Goal: Task Accomplishment & Management: Manage account settings

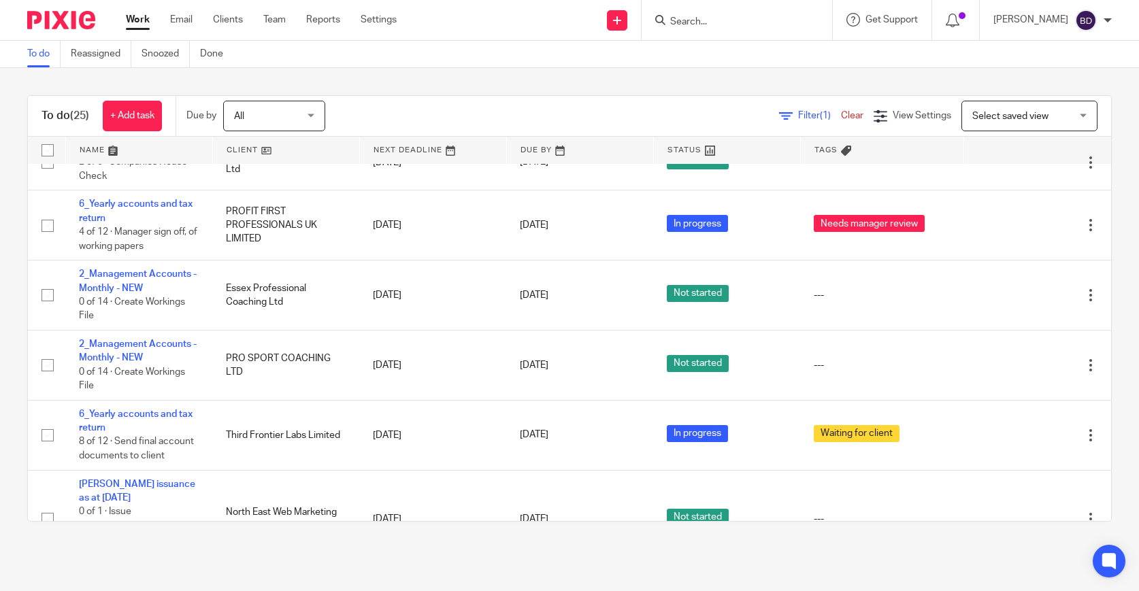
scroll to position [1156, 0]
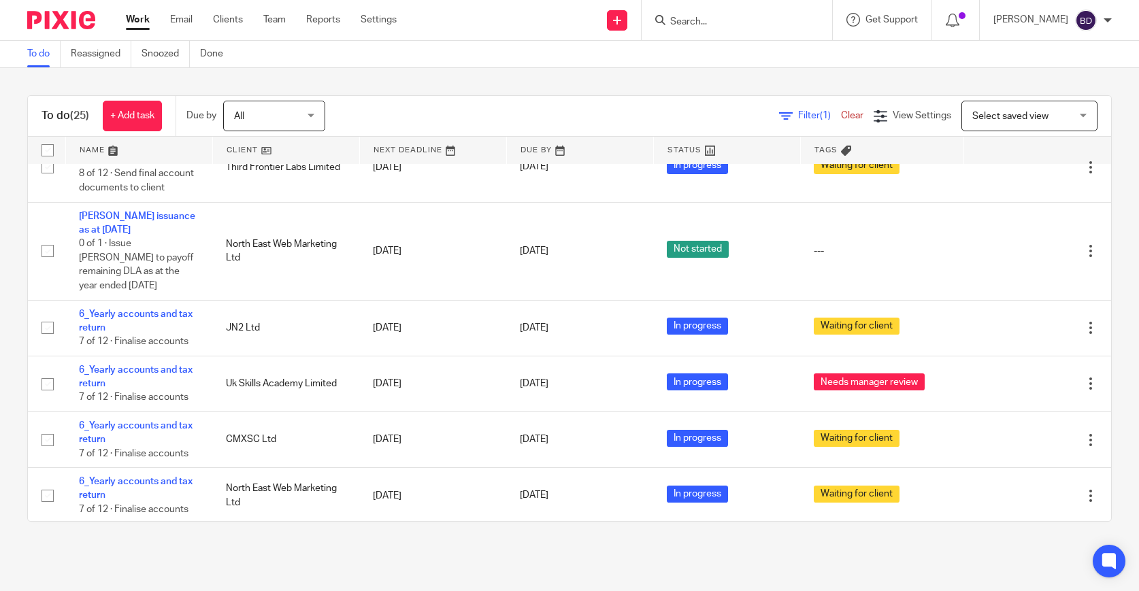
click at [116, 151] on link at bounding box center [139, 150] width 146 height 27
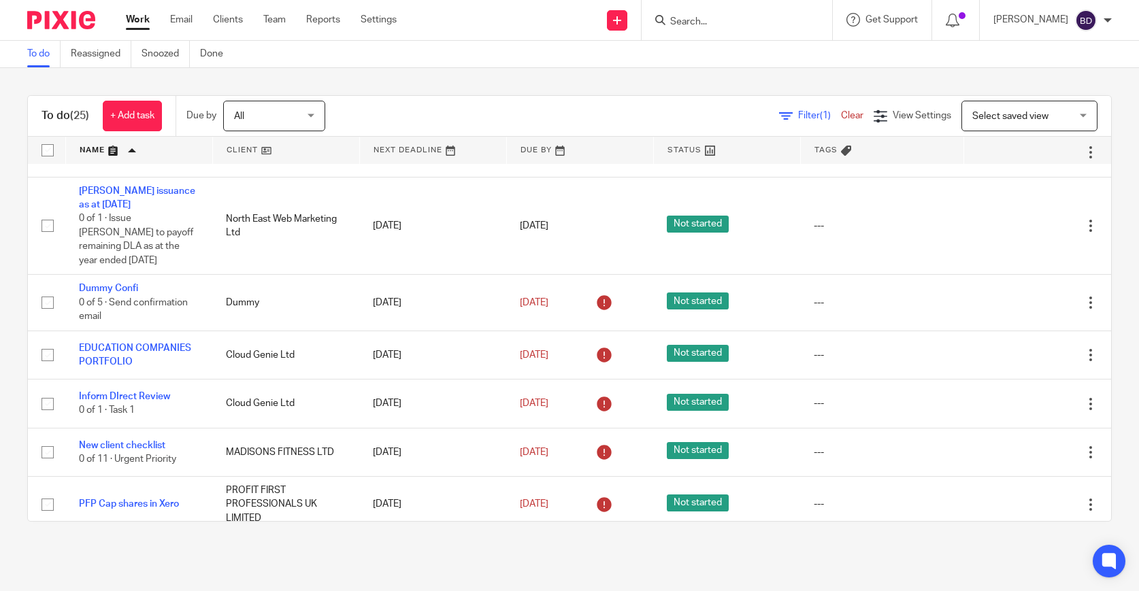
scroll to position [1089, 0]
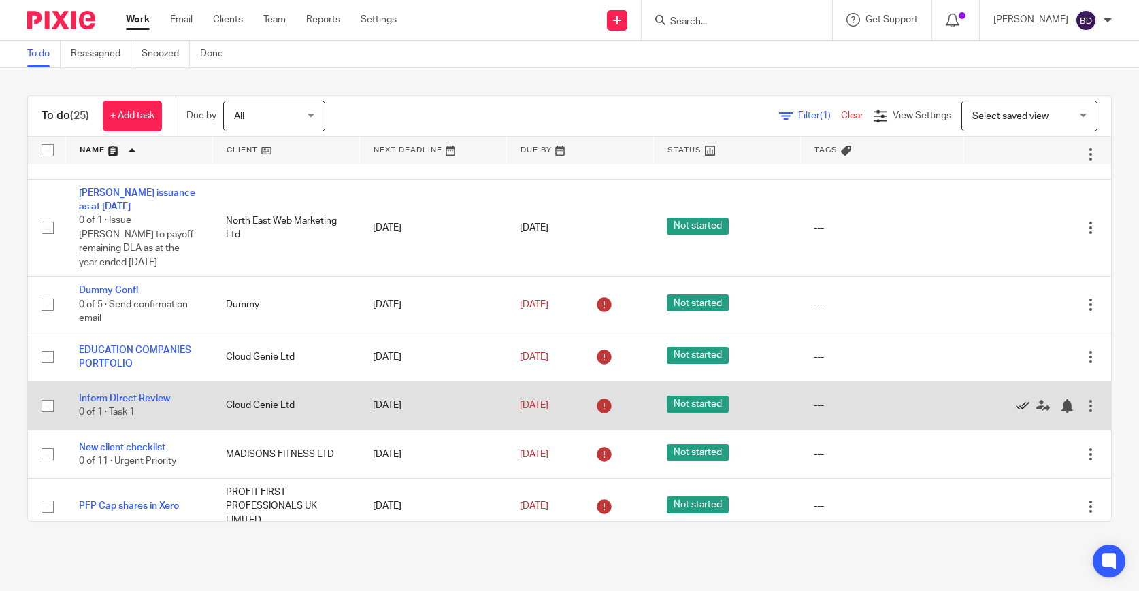
click at [1018, 403] on icon at bounding box center [1023, 407] width 14 height 14
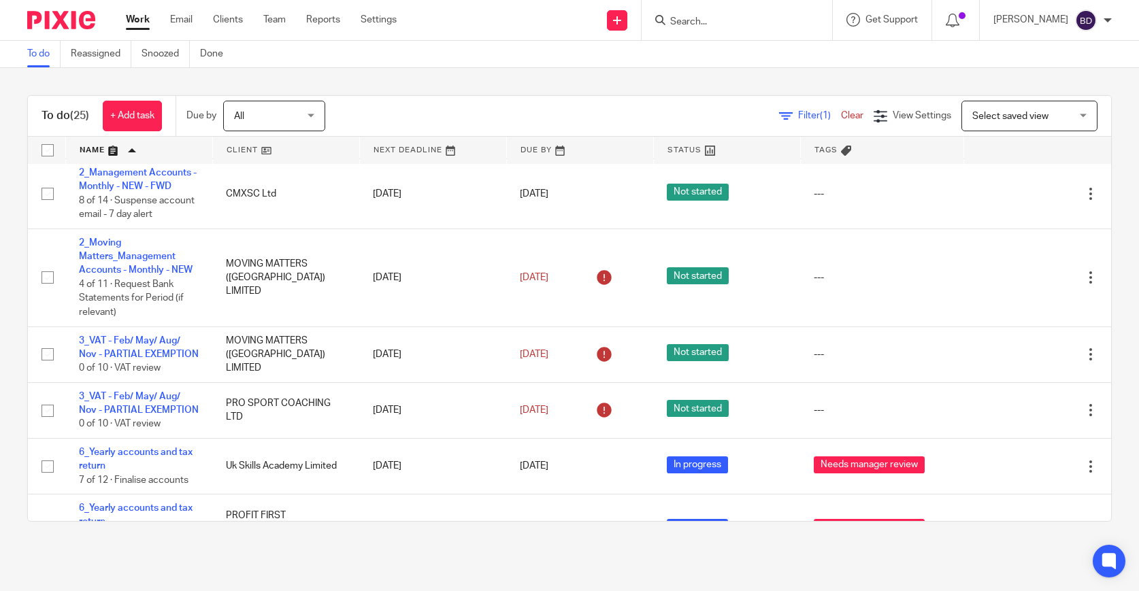
scroll to position [142, 0]
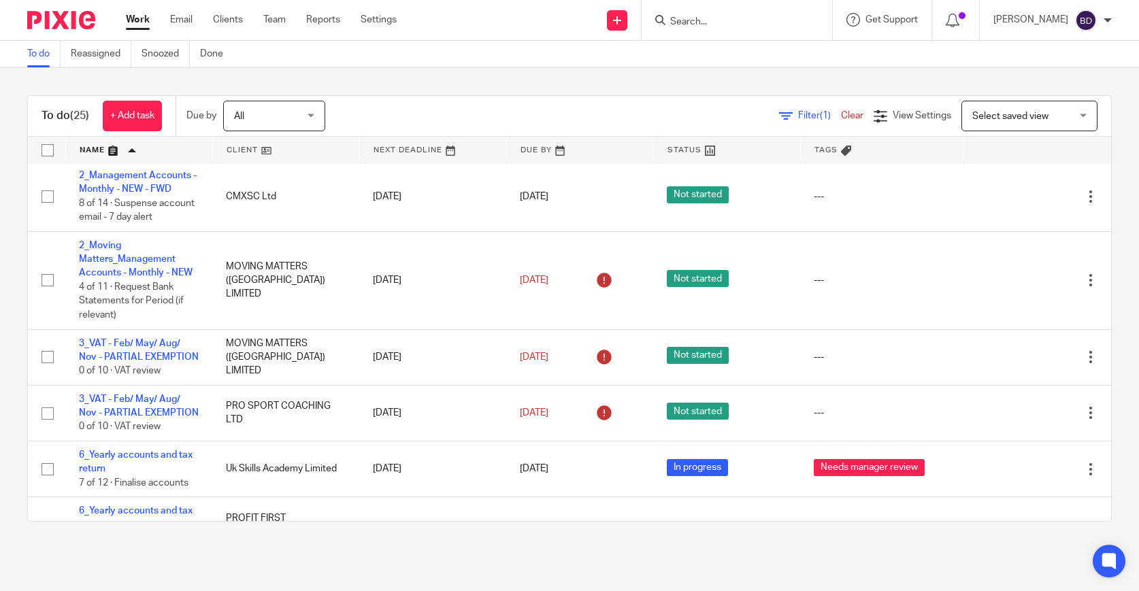
click at [39, 56] on link "To do" at bounding box center [43, 54] width 33 height 27
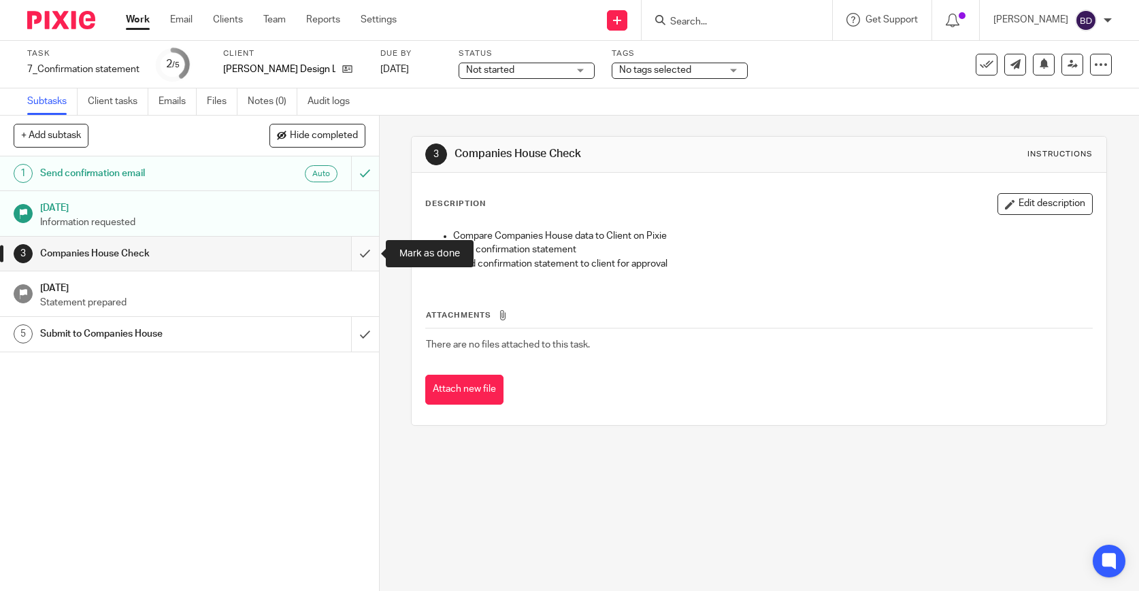
click at [364, 248] on input "submit" at bounding box center [189, 254] width 379 height 34
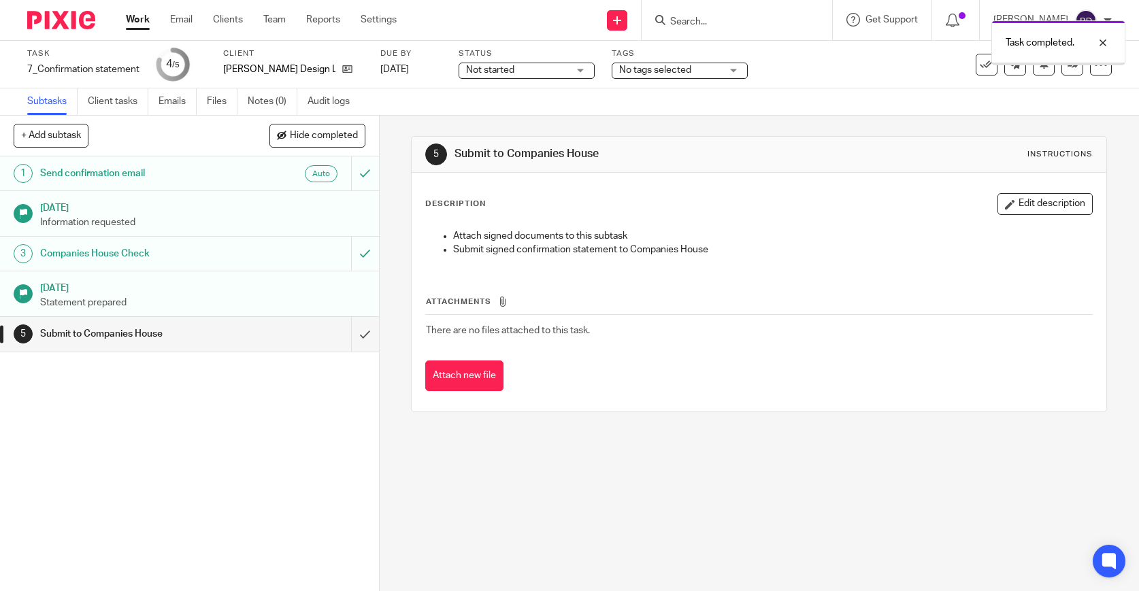
click at [369, 327] on input "submit" at bounding box center [189, 334] width 379 height 34
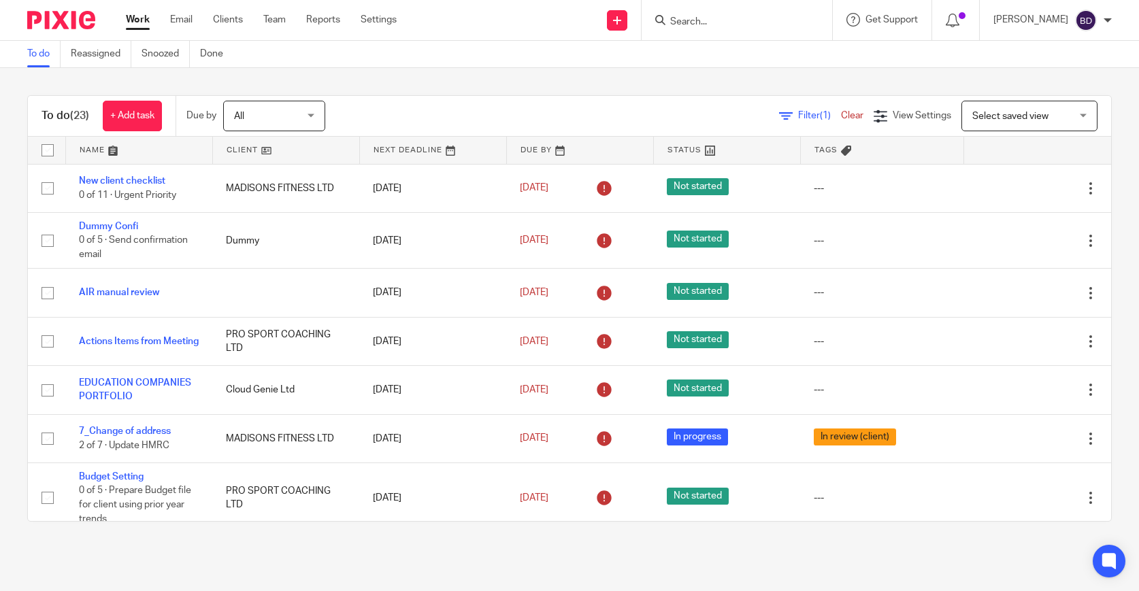
click at [118, 144] on link at bounding box center [139, 150] width 146 height 27
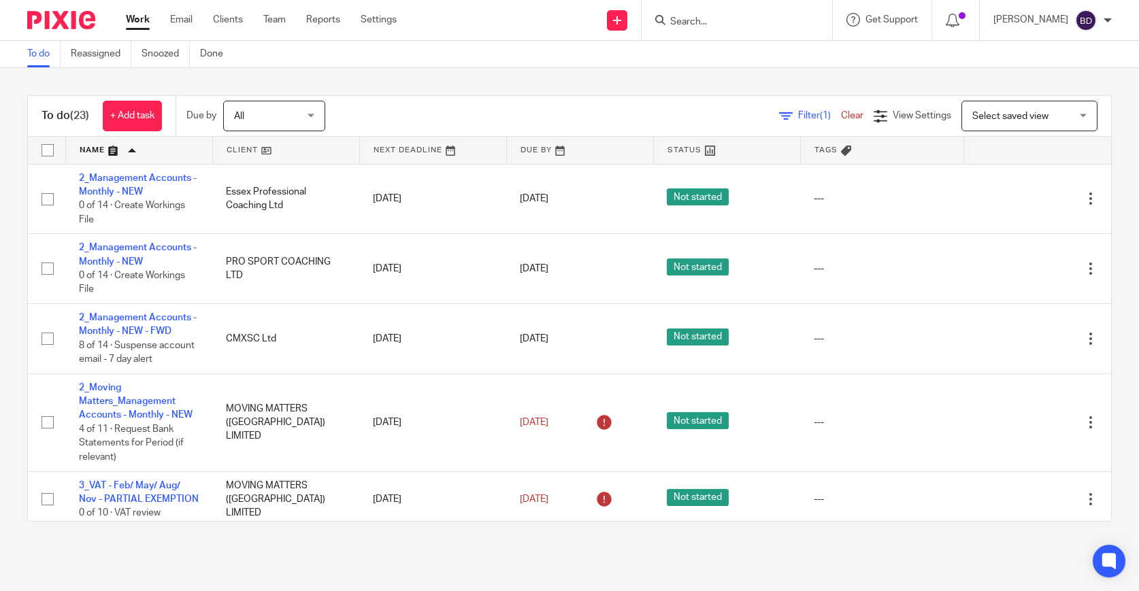
click at [723, 24] on input "Search" at bounding box center [730, 22] width 123 height 12
type input "ruth"
click at [736, 50] on link at bounding box center [750, 53] width 169 height 20
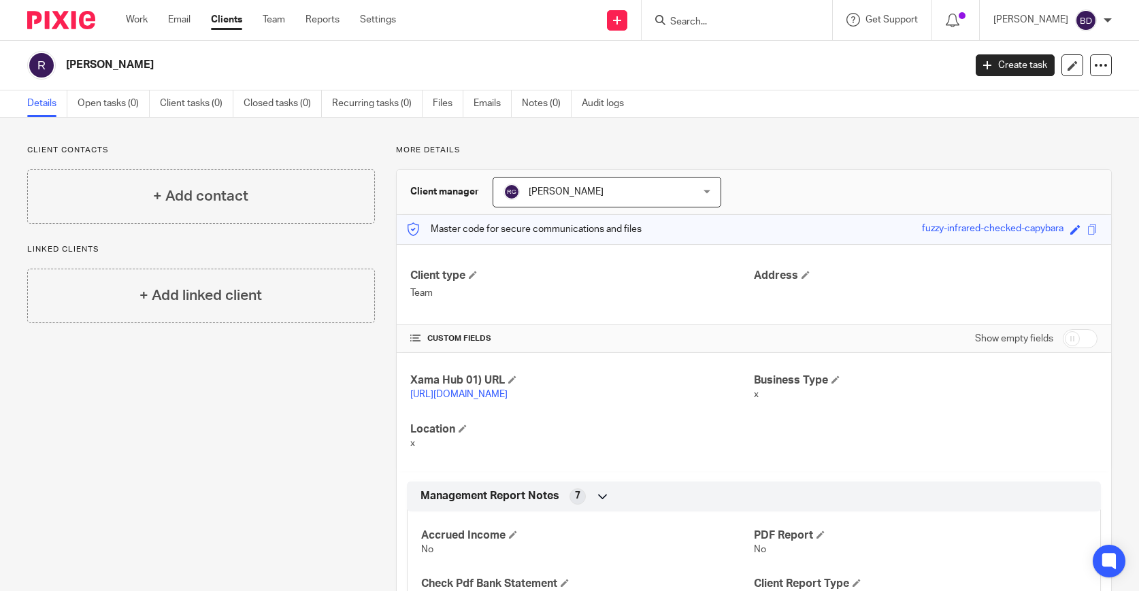
click at [78, 67] on h2 "[PERSON_NAME]" at bounding box center [422, 65] width 712 height 14
click at [280, 12] on div "Work Email Clients Team Reports Settings Work Email Clients Team Reports Settin…" at bounding box center [264, 20] width 304 height 40
click at [280, 14] on link "Team" at bounding box center [274, 20] width 22 height 14
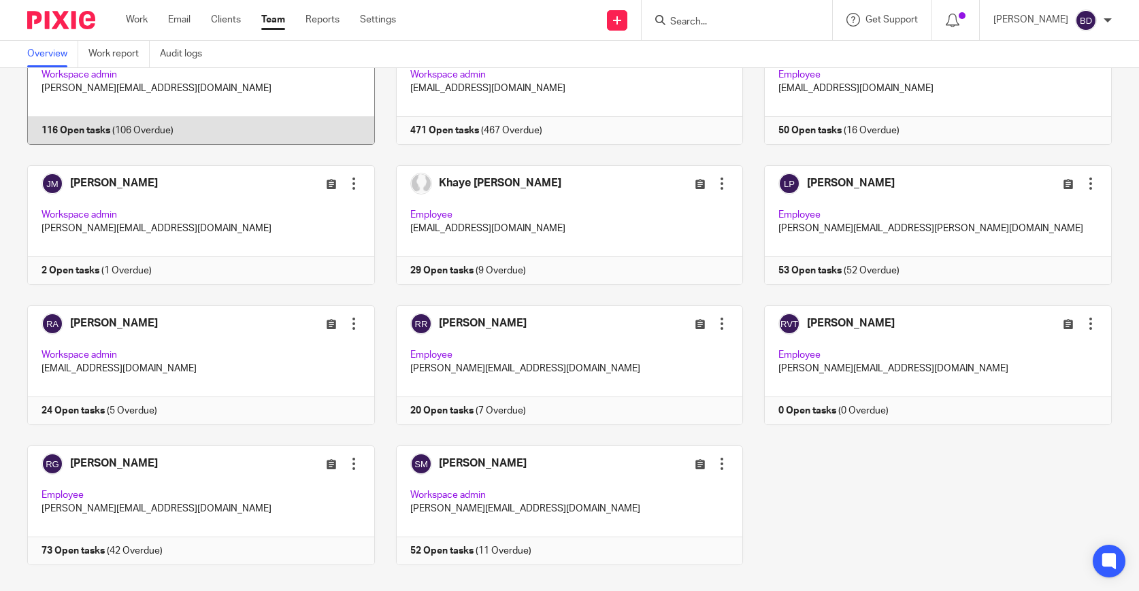
scroll to position [283, 0]
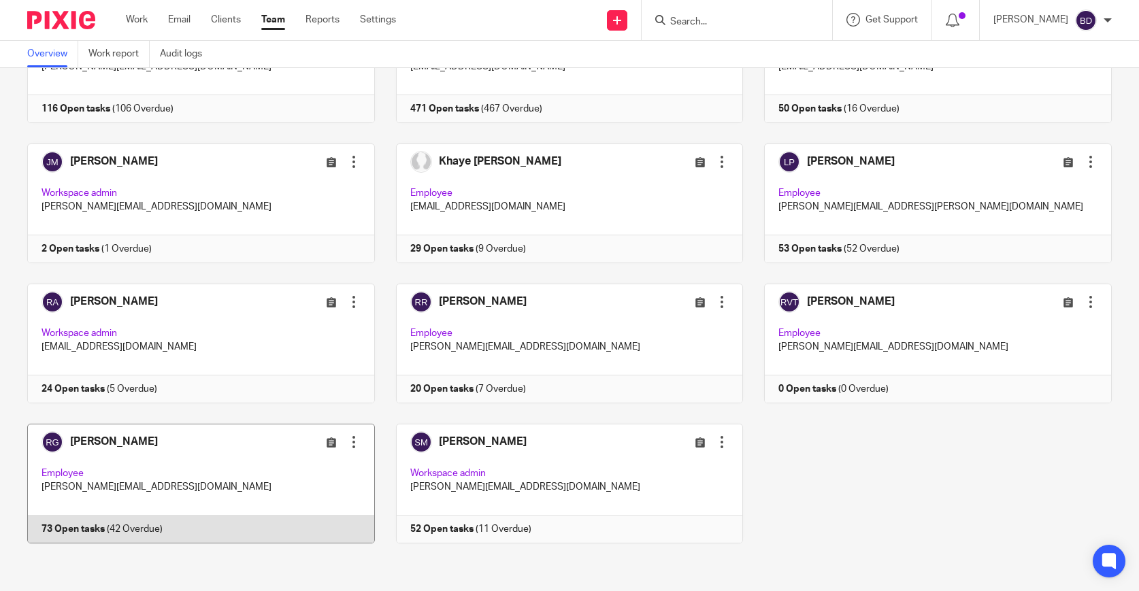
click at [268, 459] on link at bounding box center [190, 484] width 369 height 120
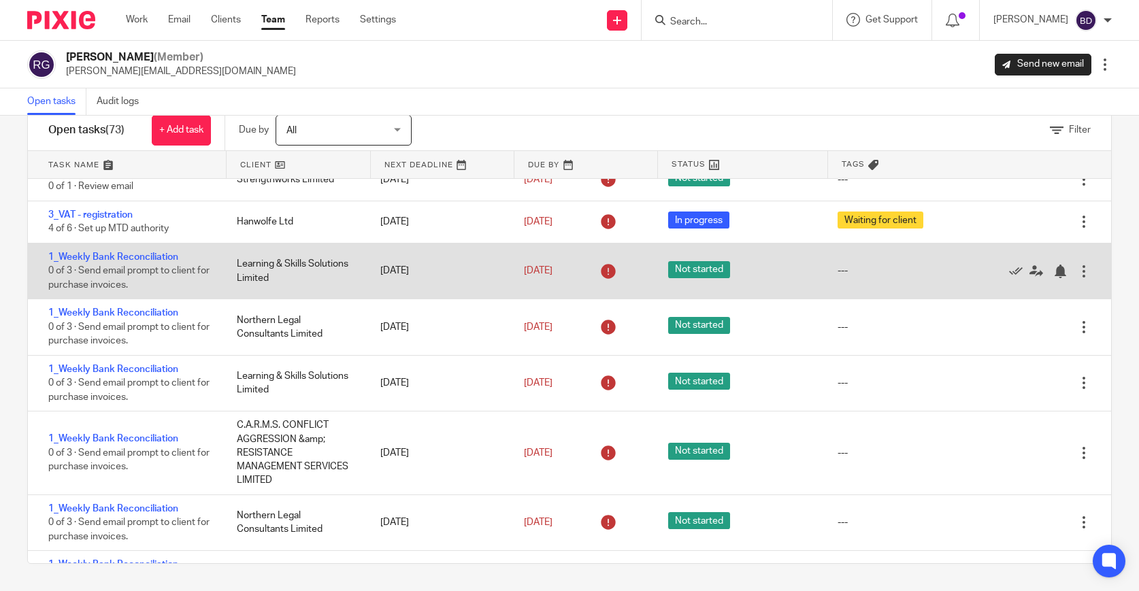
scroll to position [23, 0]
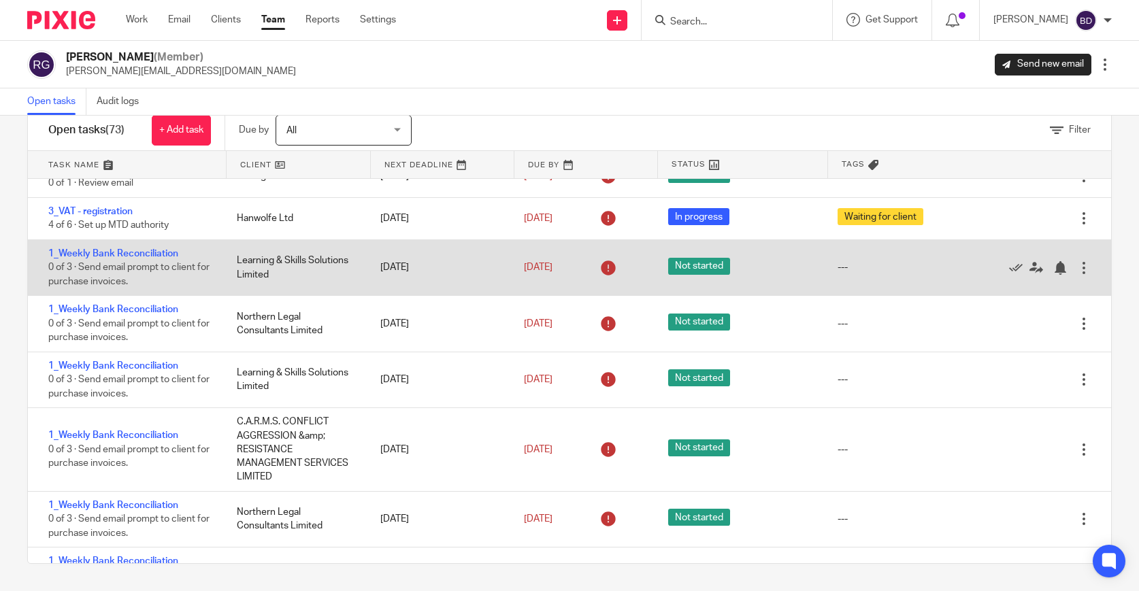
click at [1084, 271] on div at bounding box center [1084, 268] width 14 height 14
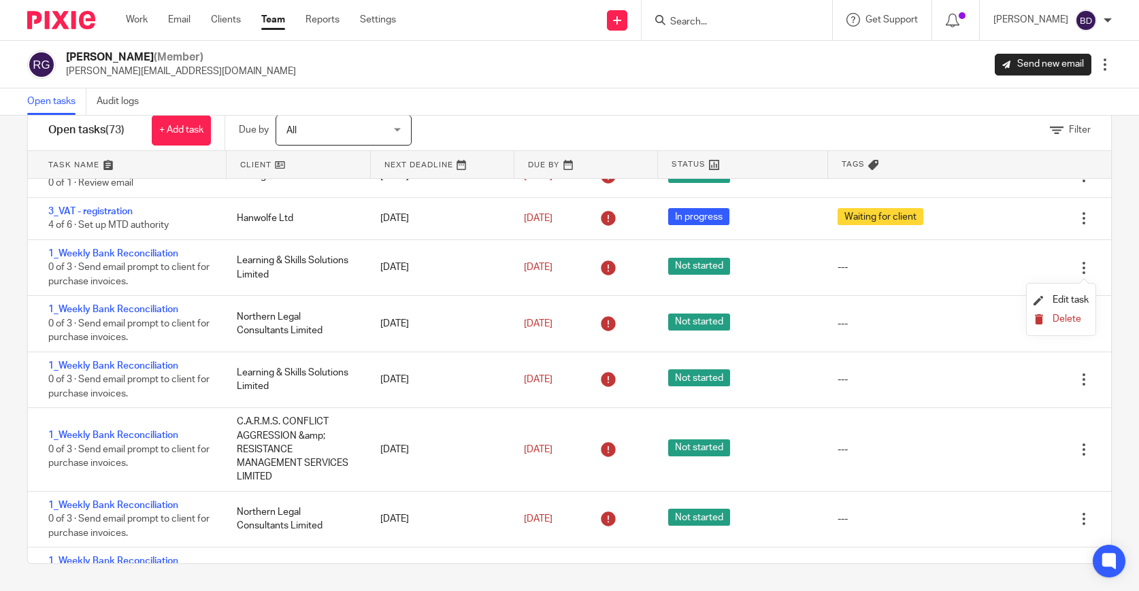
click at [1058, 319] on span "Delete" at bounding box center [1067, 319] width 29 height 10
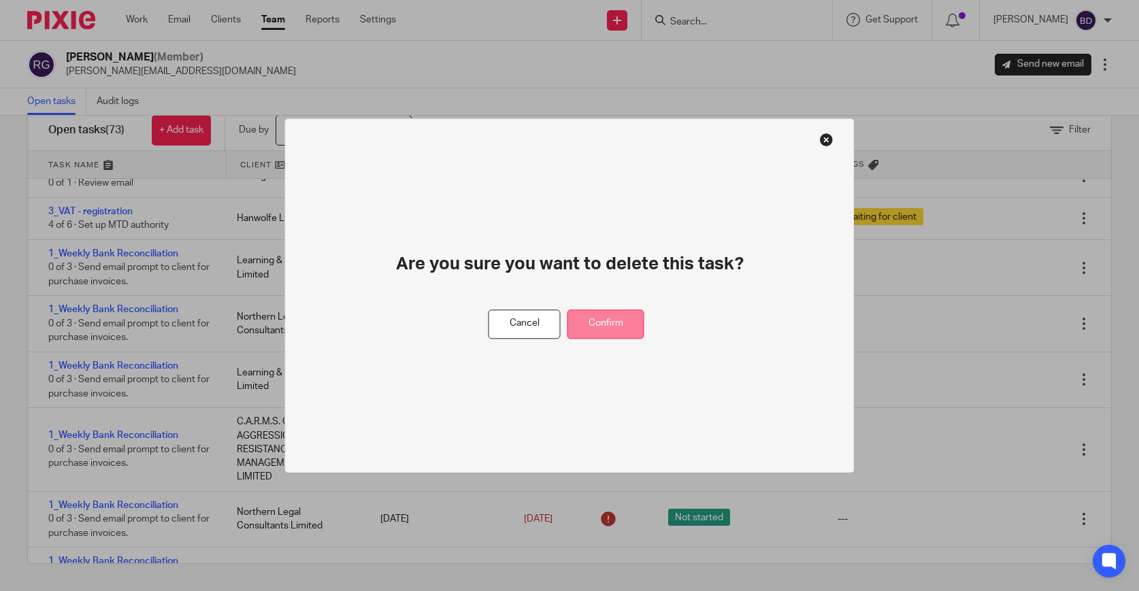
click at [641, 318] on button "Confirm" at bounding box center [606, 324] width 77 height 29
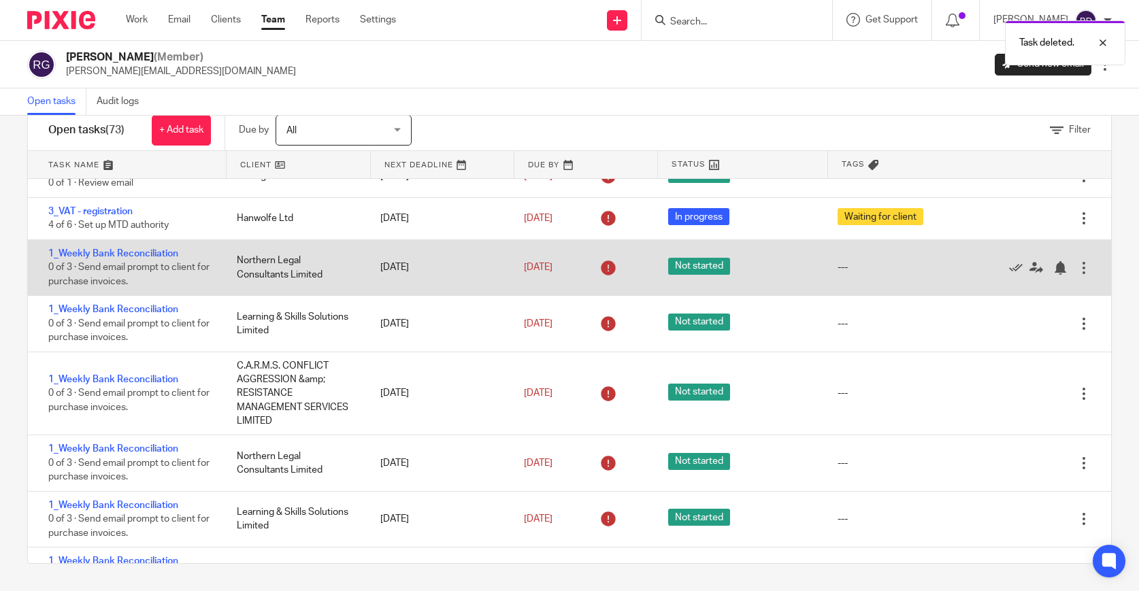
click at [1086, 274] on div at bounding box center [1084, 268] width 14 height 14
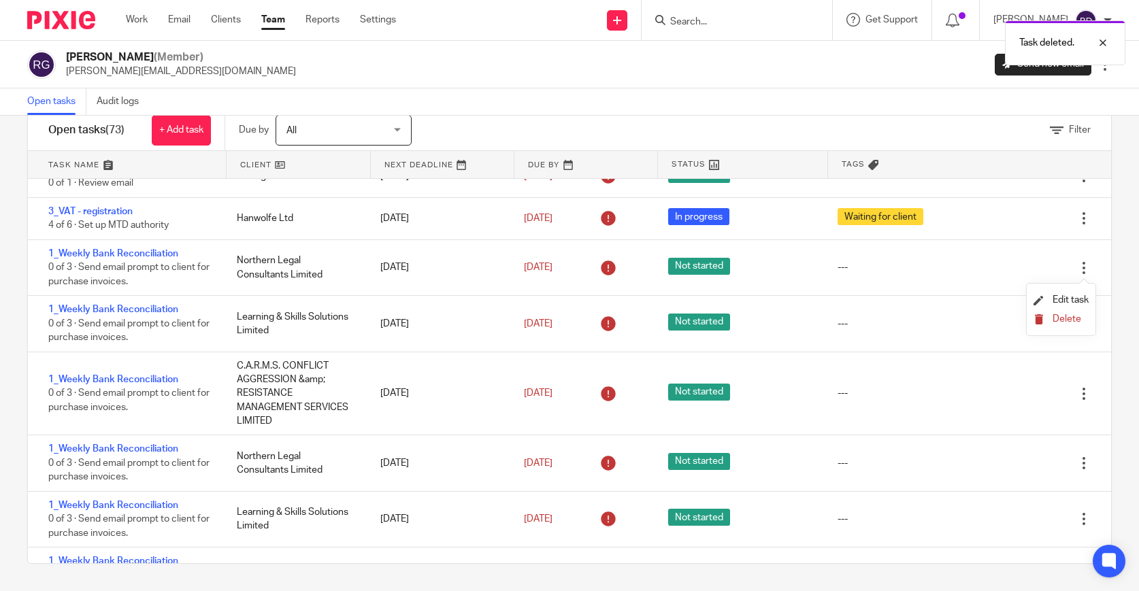
click at [1062, 319] on span "Delete" at bounding box center [1067, 319] width 29 height 10
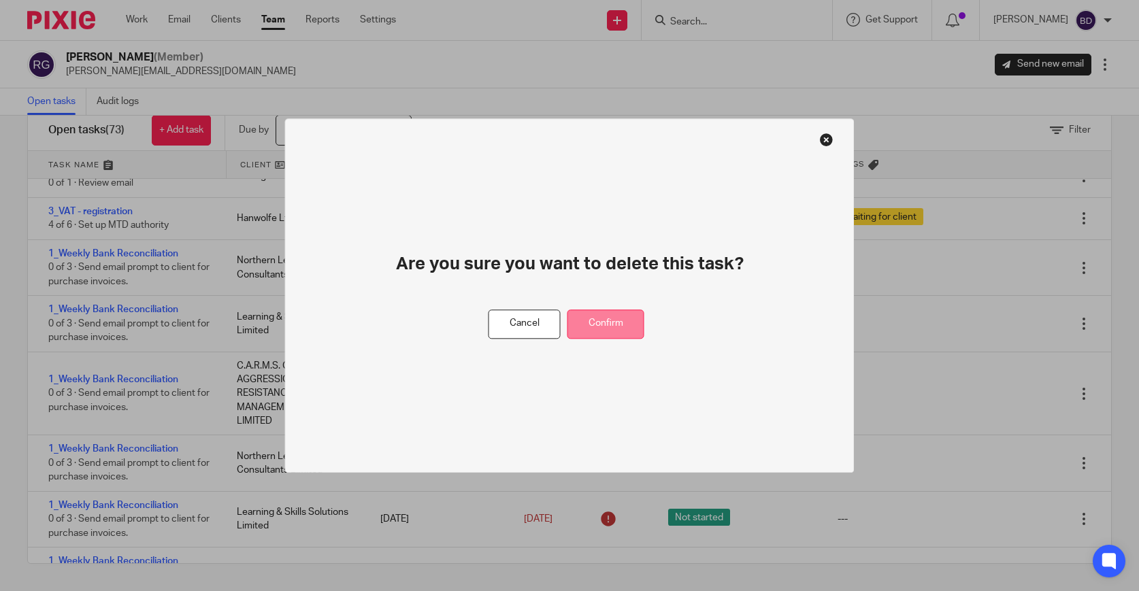
click at [609, 316] on button "Confirm" at bounding box center [606, 324] width 77 height 29
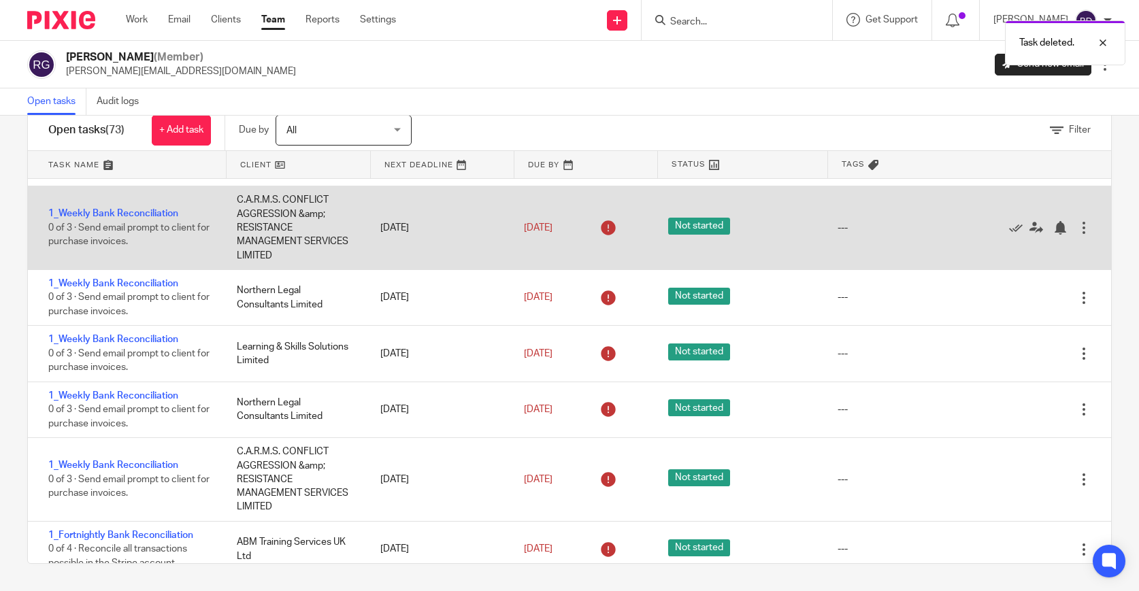
scroll to position [0, 0]
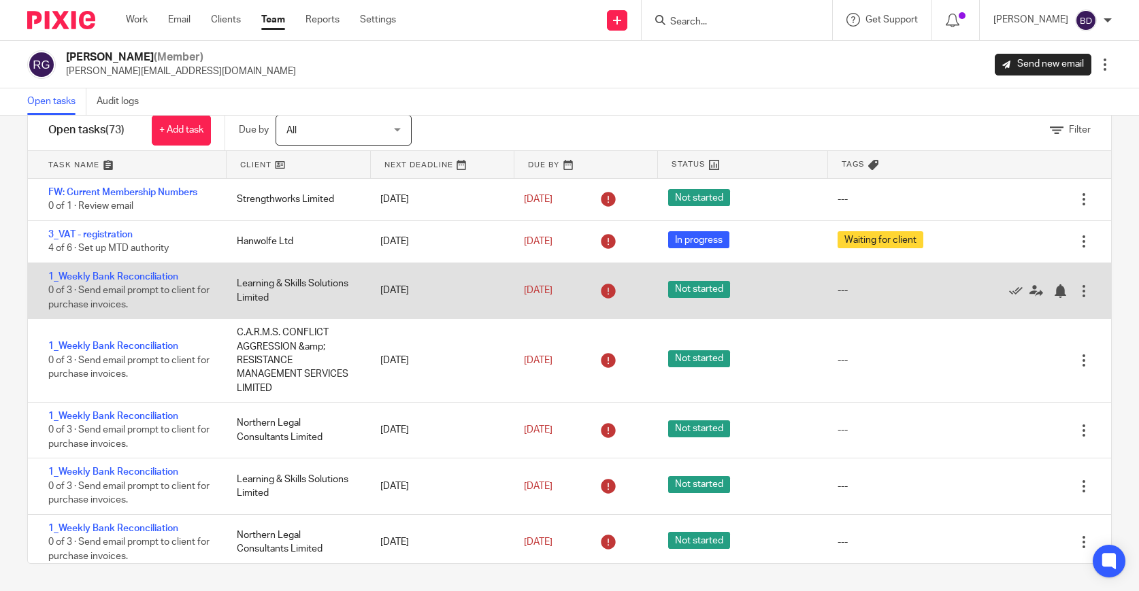
click at [1086, 293] on div at bounding box center [1084, 292] width 14 height 14
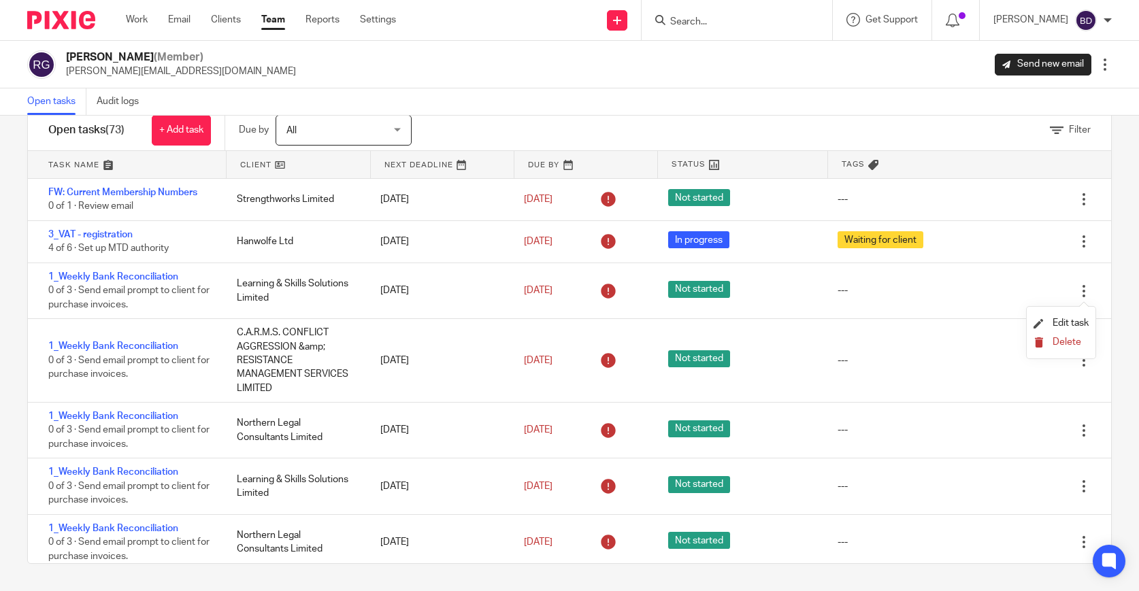
click at [1060, 343] on span "Delete" at bounding box center [1067, 343] width 29 height 10
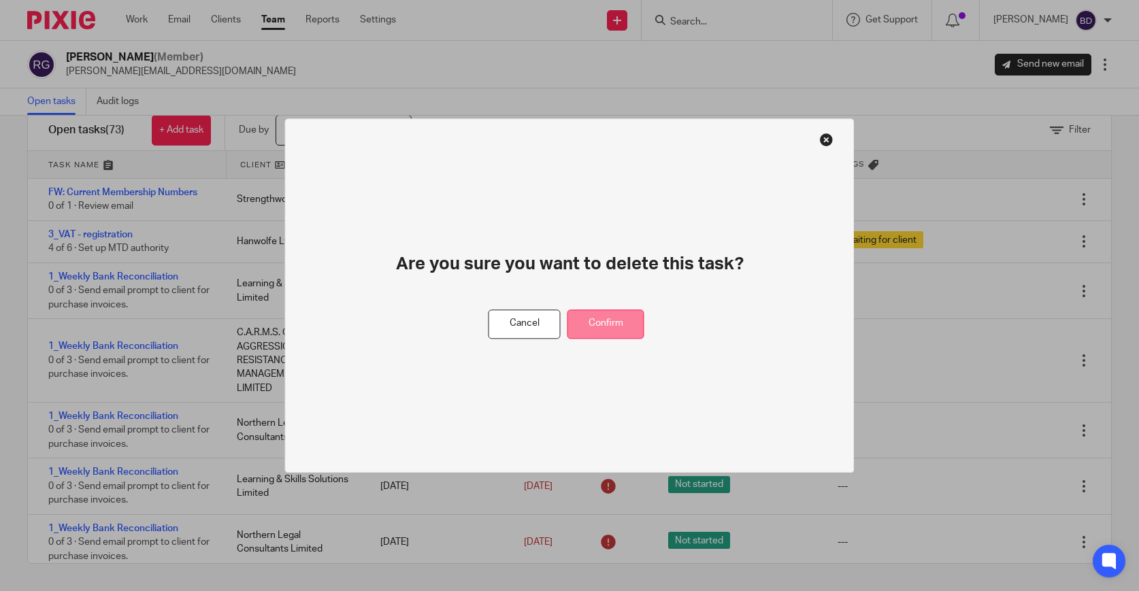
click at [621, 323] on button "Confirm" at bounding box center [606, 324] width 77 height 29
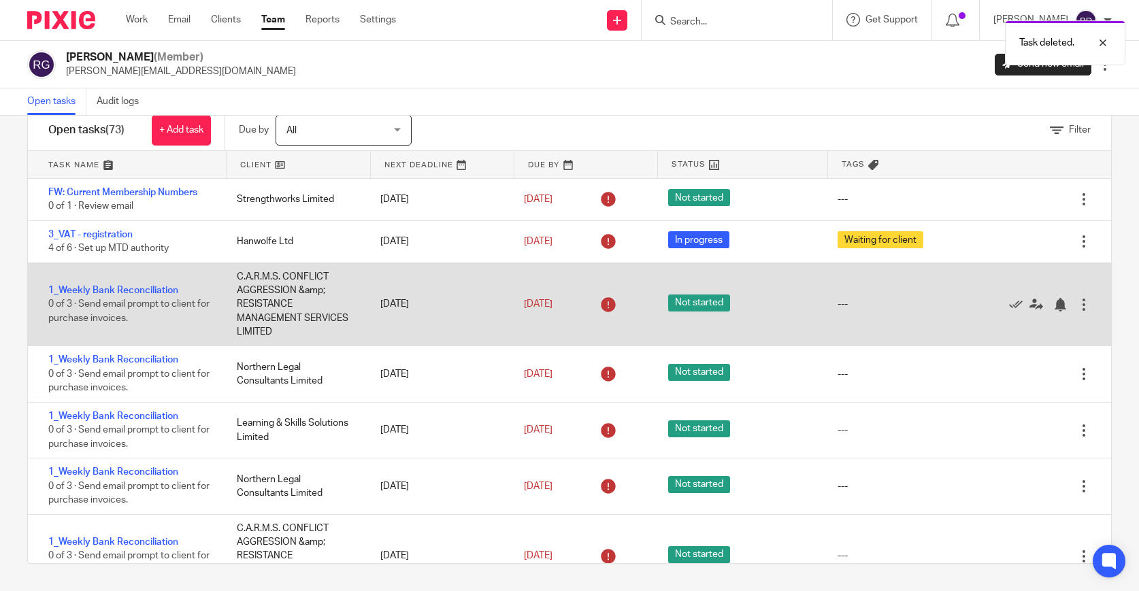
click at [1085, 302] on div at bounding box center [1084, 305] width 14 height 14
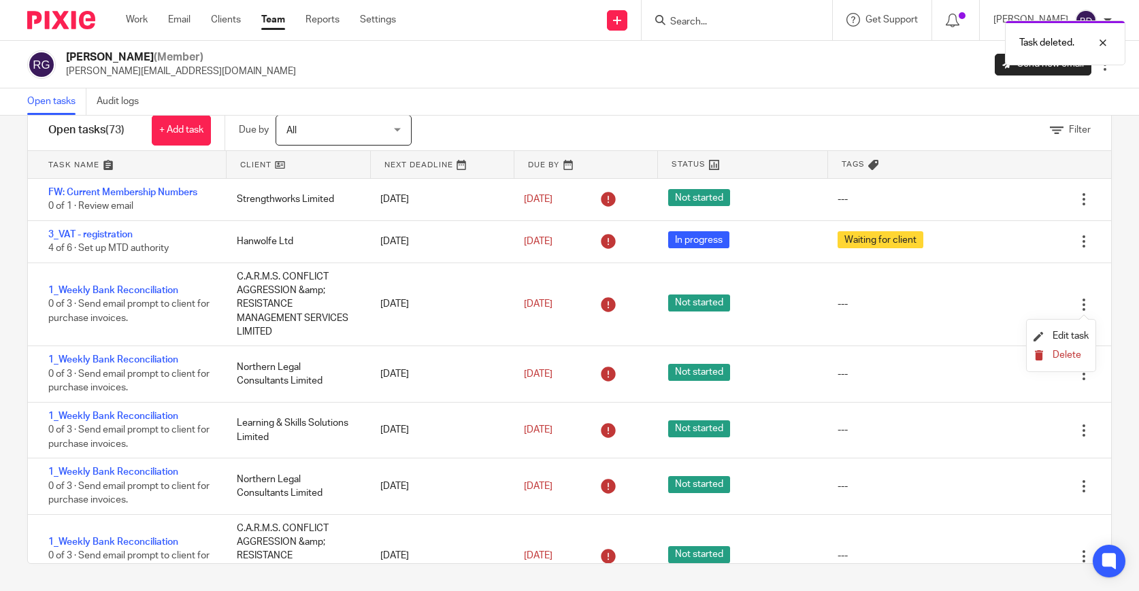
click at [1065, 354] on span "Delete" at bounding box center [1067, 356] width 29 height 10
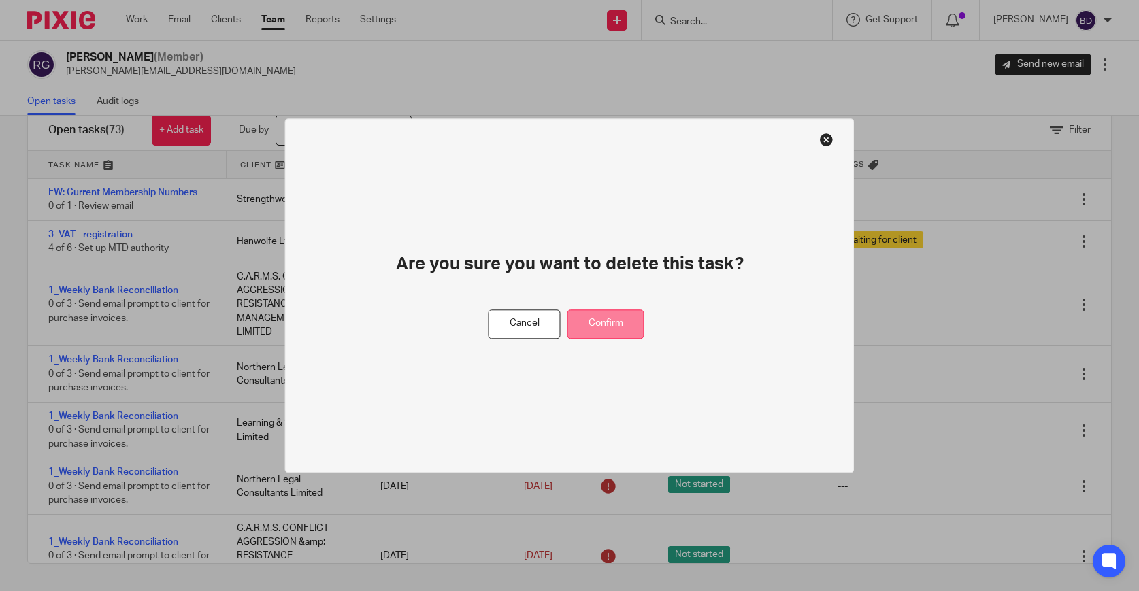
click at [618, 331] on button "Confirm" at bounding box center [606, 324] width 77 height 29
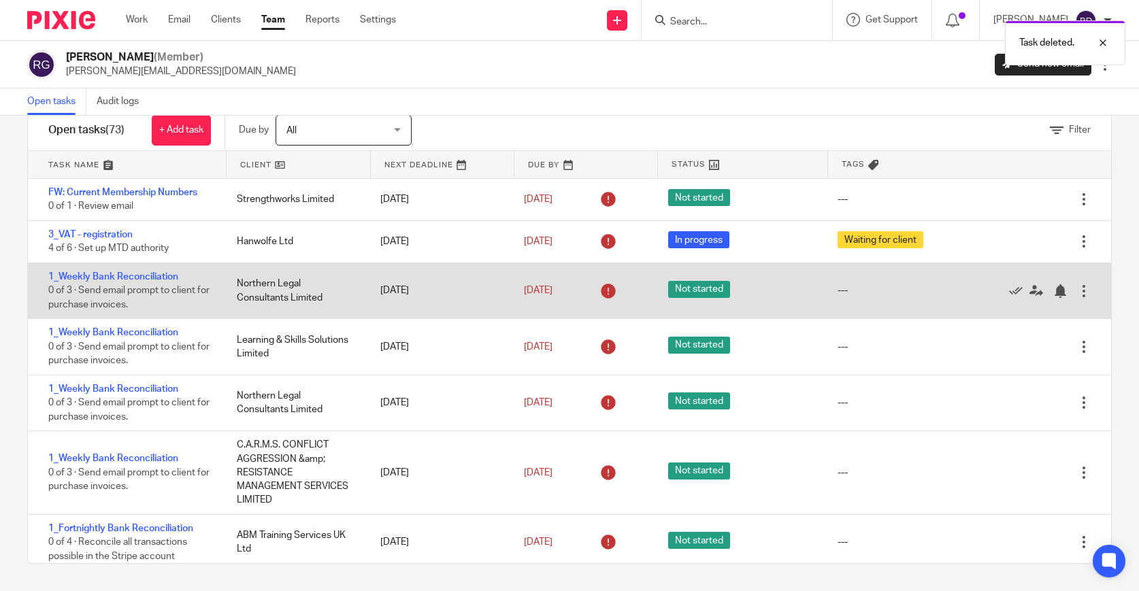
click at [1085, 291] on div at bounding box center [1084, 292] width 14 height 14
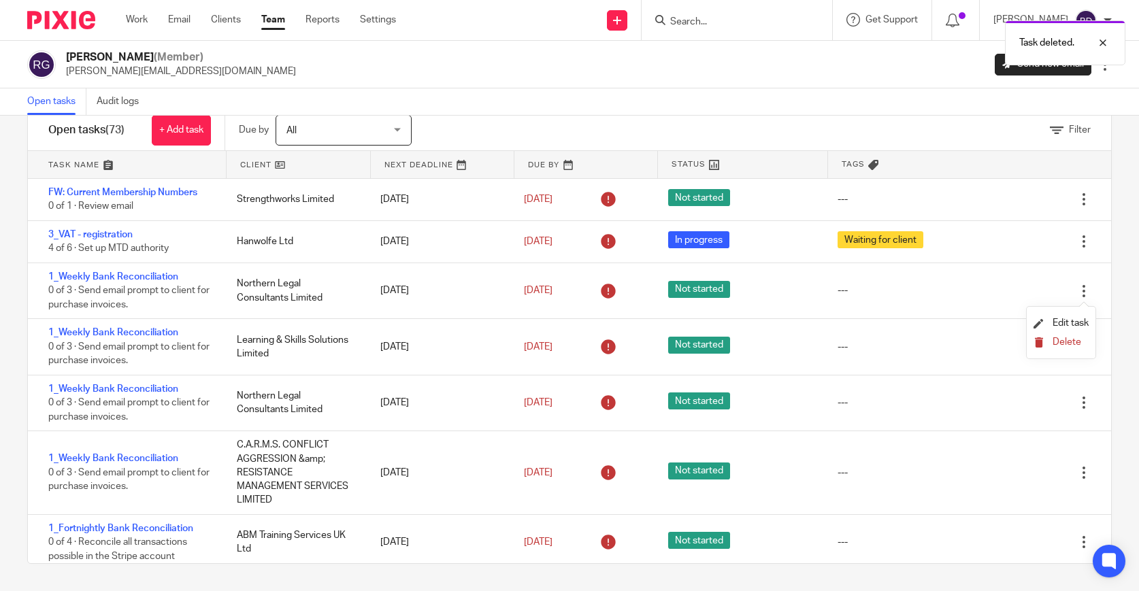
click at [1074, 342] on span "Delete" at bounding box center [1067, 343] width 29 height 10
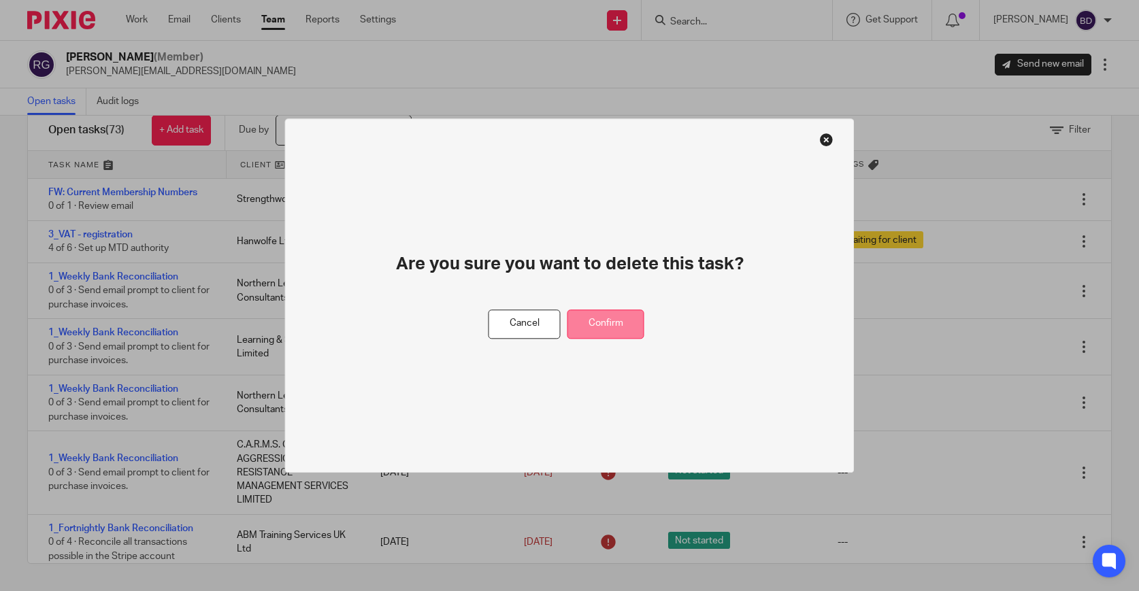
click at [605, 323] on button "Confirm" at bounding box center [606, 324] width 77 height 29
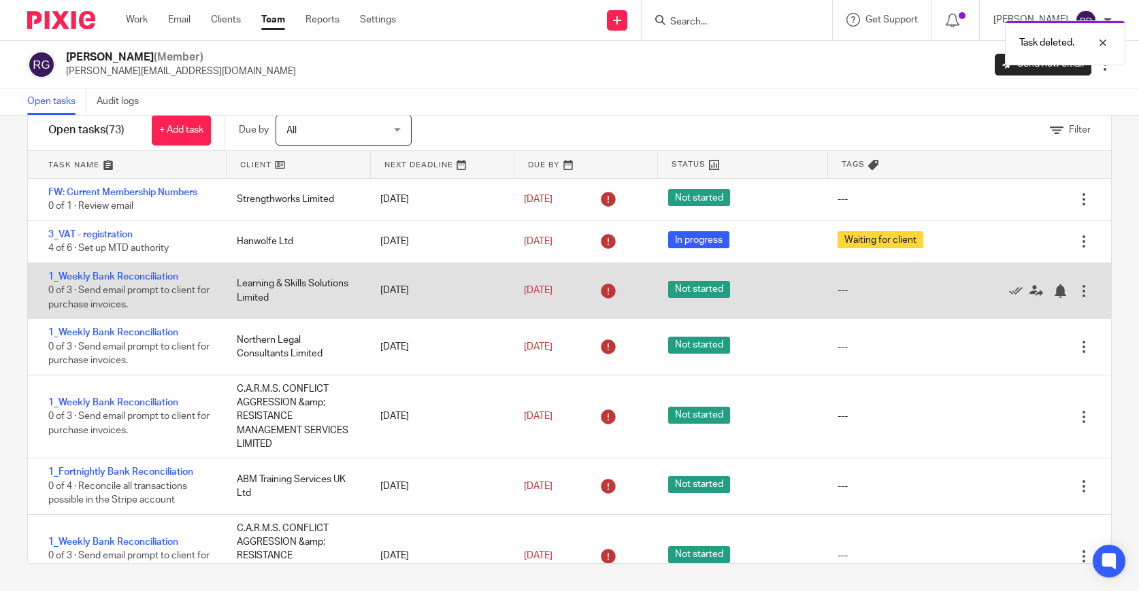
click at [1086, 292] on div at bounding box center [1084, 292] width 14 height 14
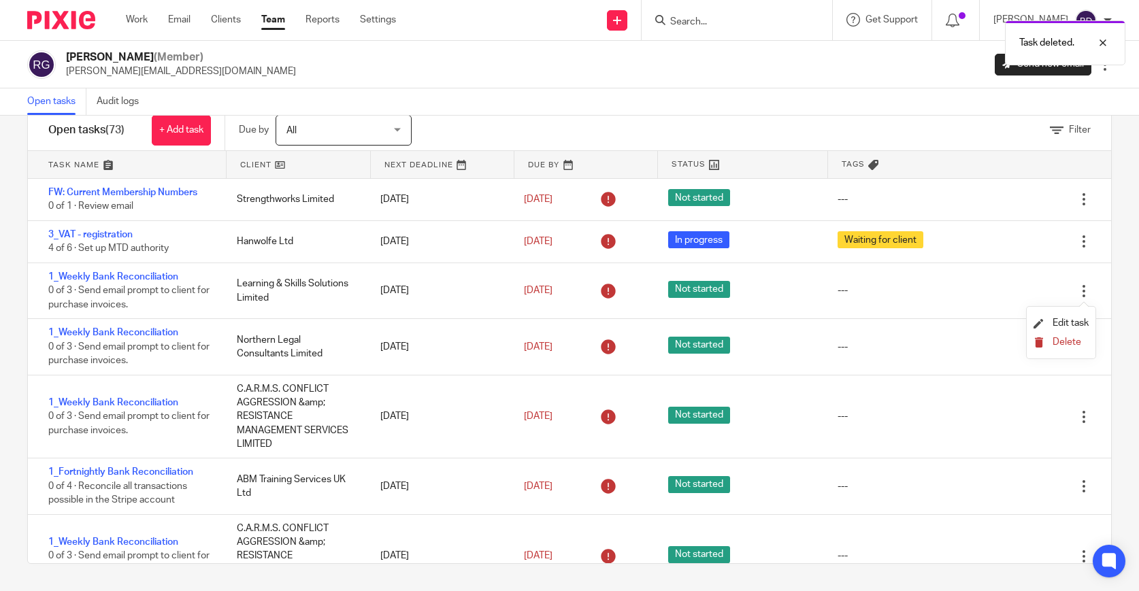
click at [1071, 341] on span "Delete" at bounding box center [1067, 343] width 29 height 10
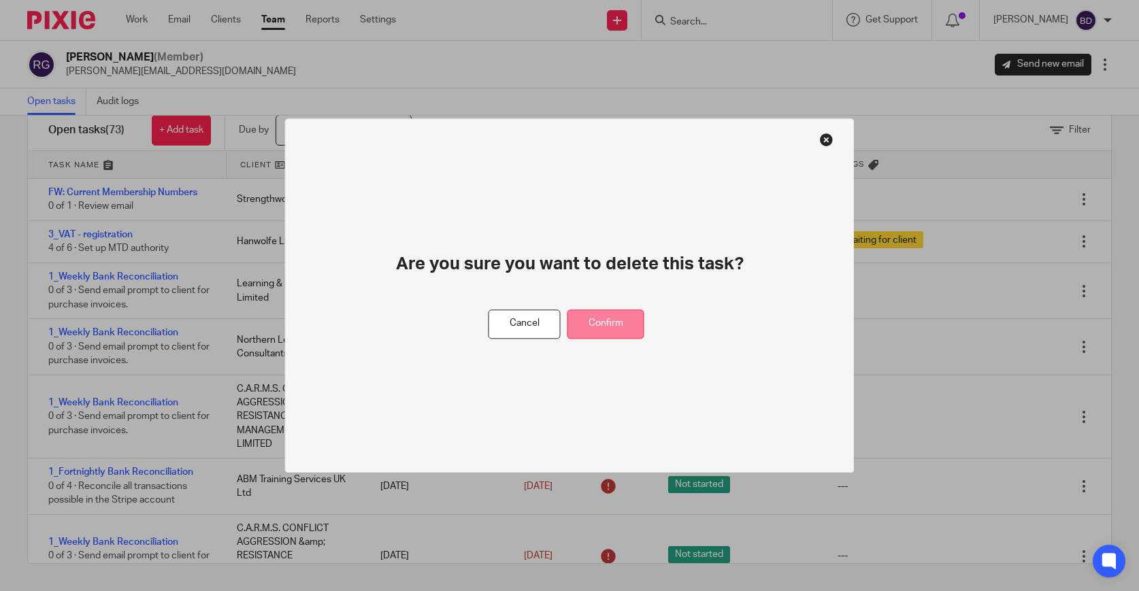
click at [623, 322] on button "Confirm" at bounding box center [606, 324] width 77 height 29
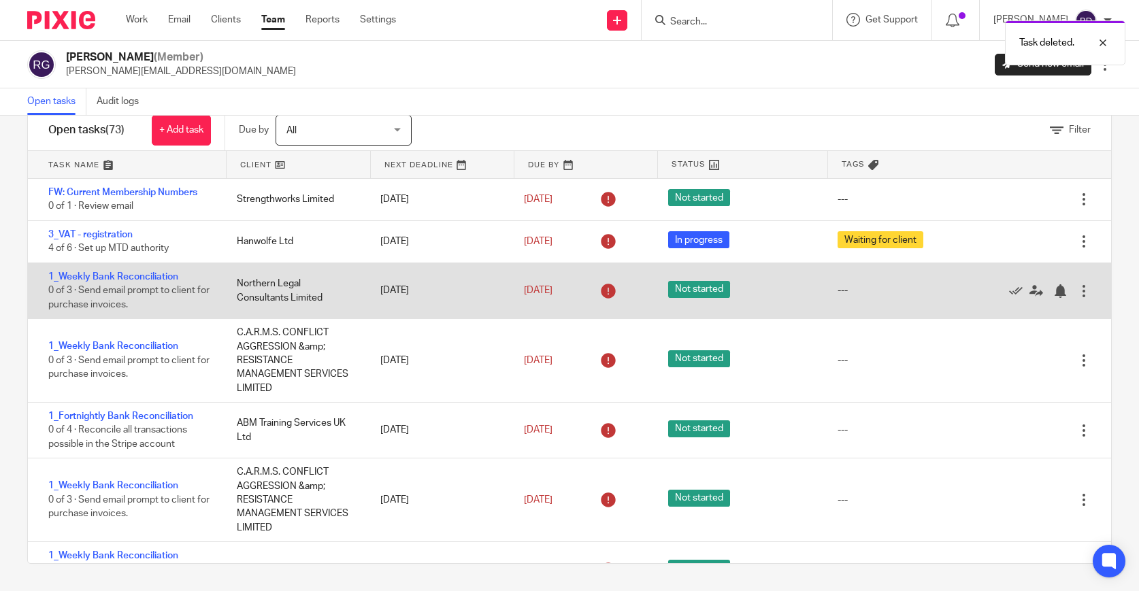
click at [1084, 288] on div at bounding box center [1084, 292] width 14 height 14
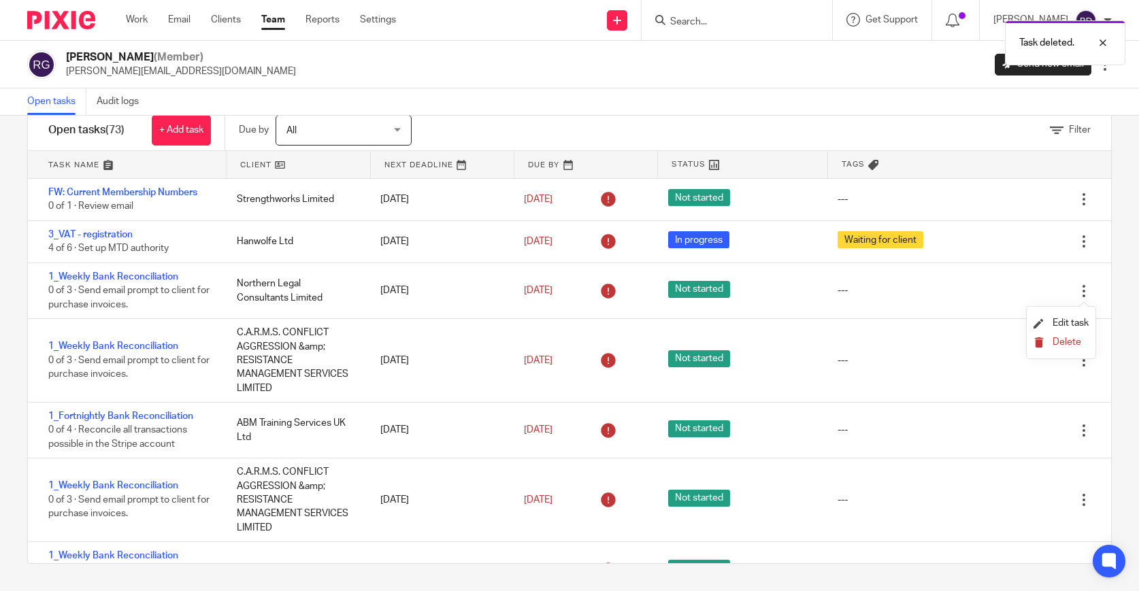
click at [1065, 343] on span "Delete" at bounding box center [1067, 343] width 29 height 10
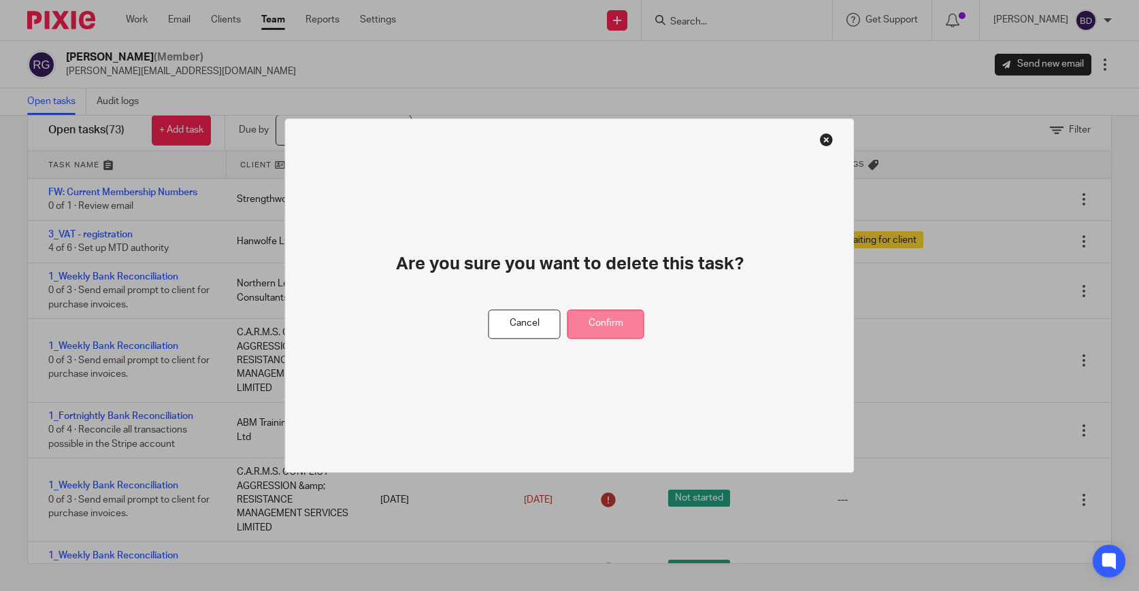
click at [621, 325] on button "Confirm" at bounding box center [606, 324] width 77 height 29
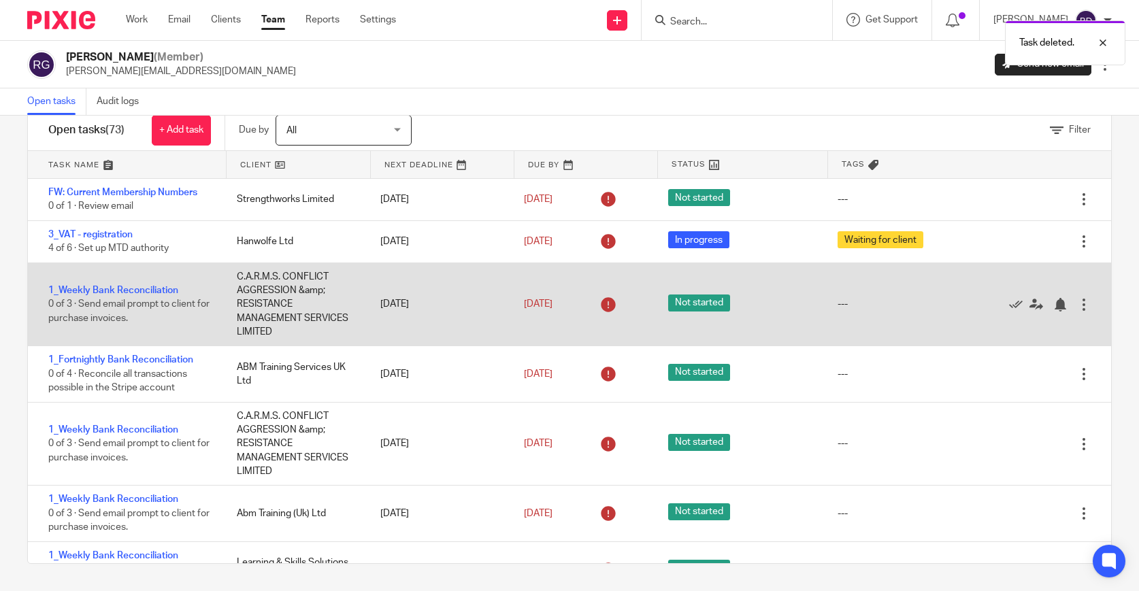
click at [1085, 306] on div at bounding box center [1084, 305] width 14 height 14
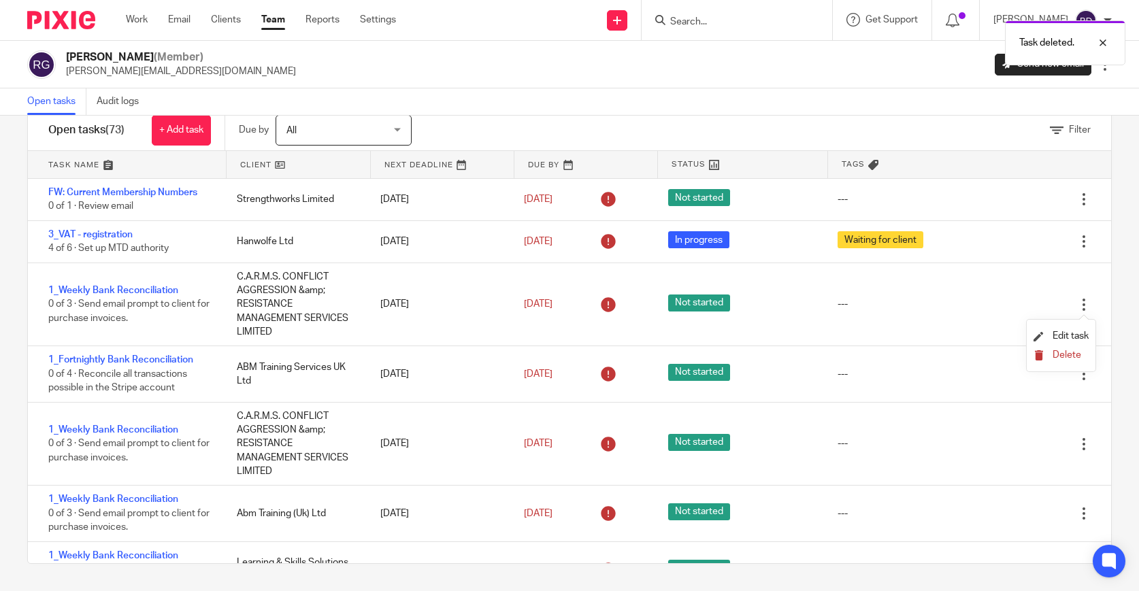
click at [1074, 357] on span "Delete" at bounding box center [1067, 356] width 29 height 10
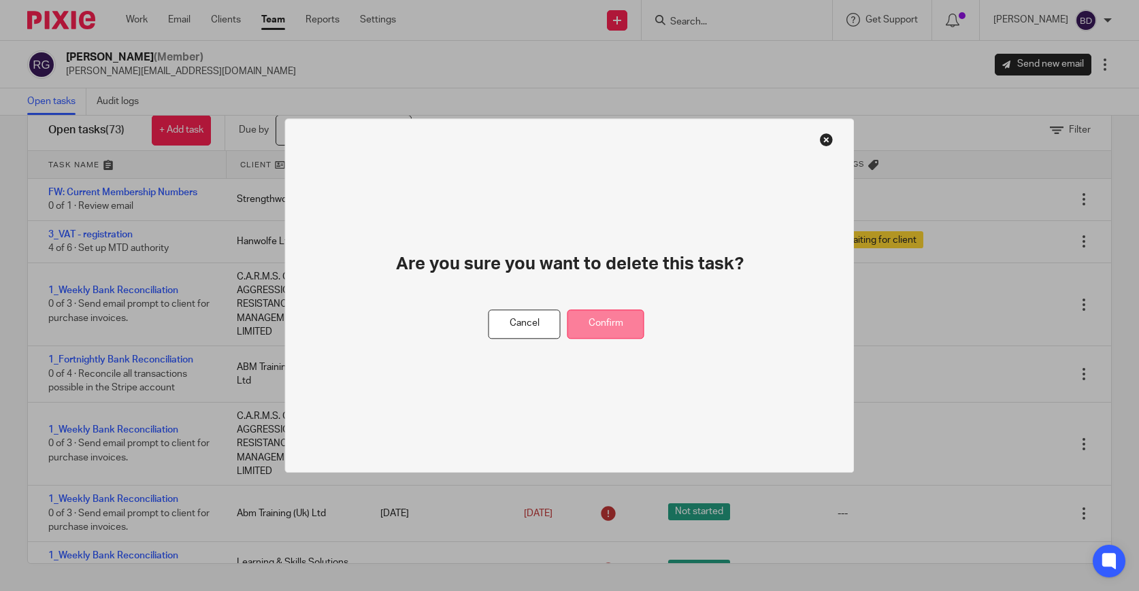
click at [629, 320] on button "Confirm" at bounding box center [606, 324] width 77 height 29
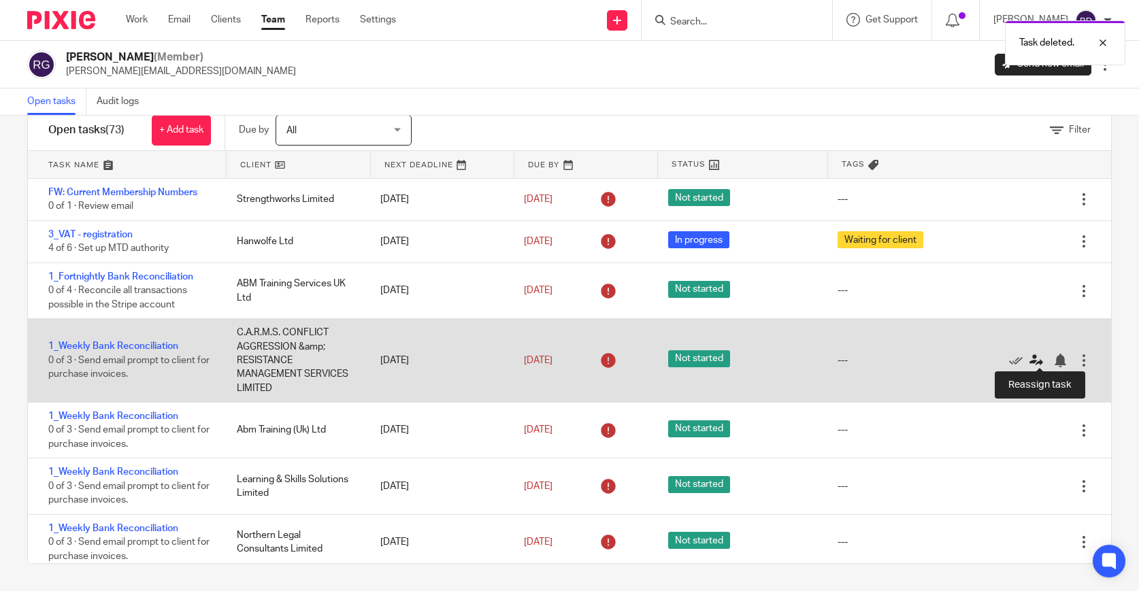
scroll to position [9, 0]
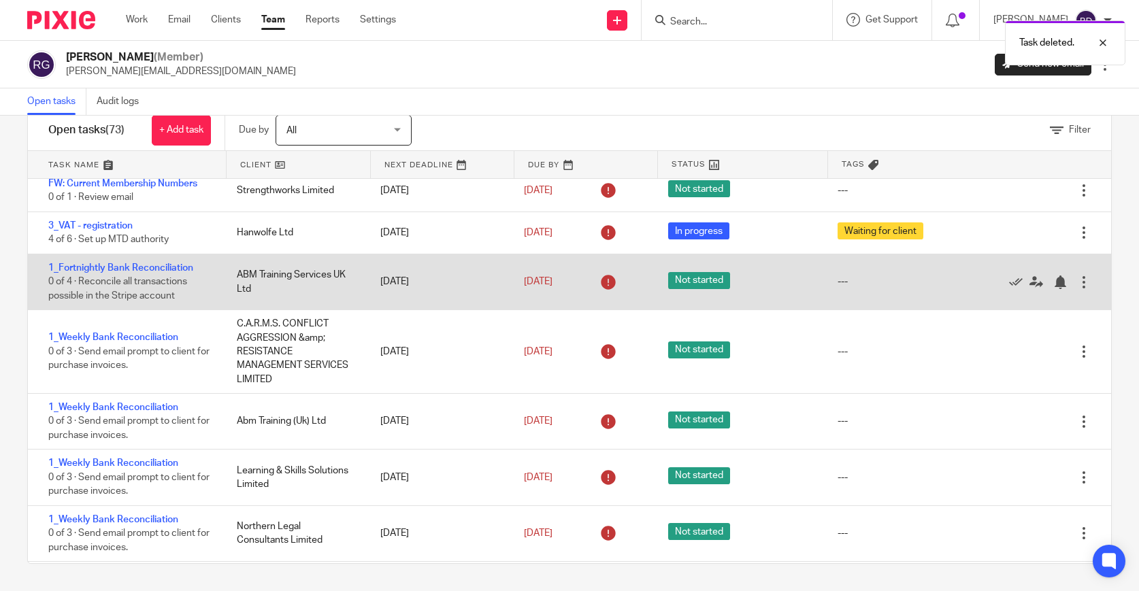
click at [1084, 289] on div at bounding box center [1084, 283] width 14 height 14
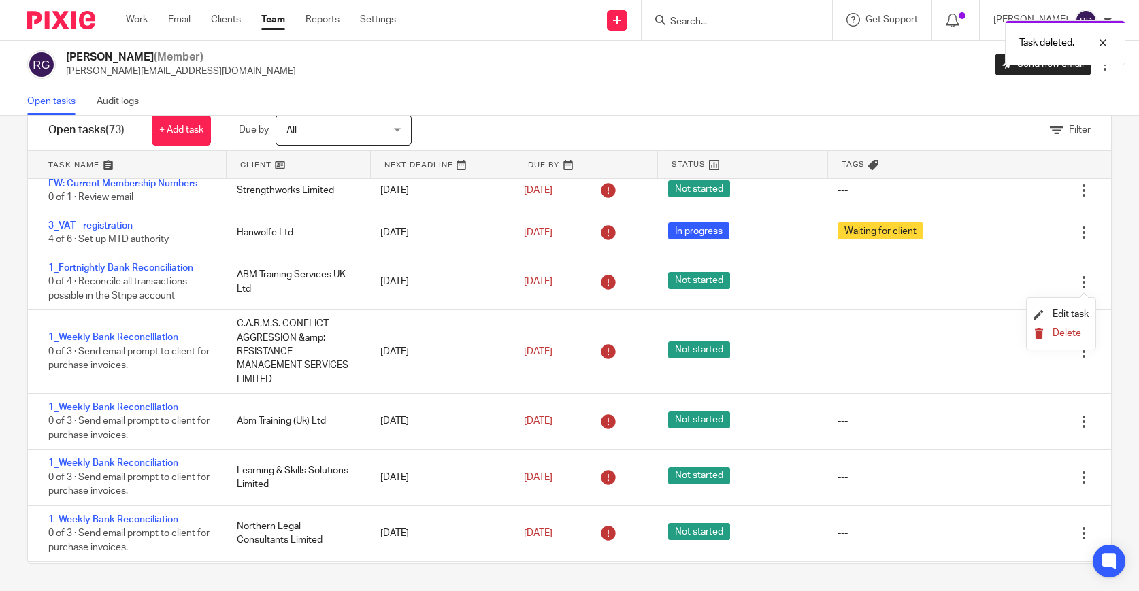
click at [1067, 338] on span "Delete" at bounding box center [1067, 334] width 29 height 10
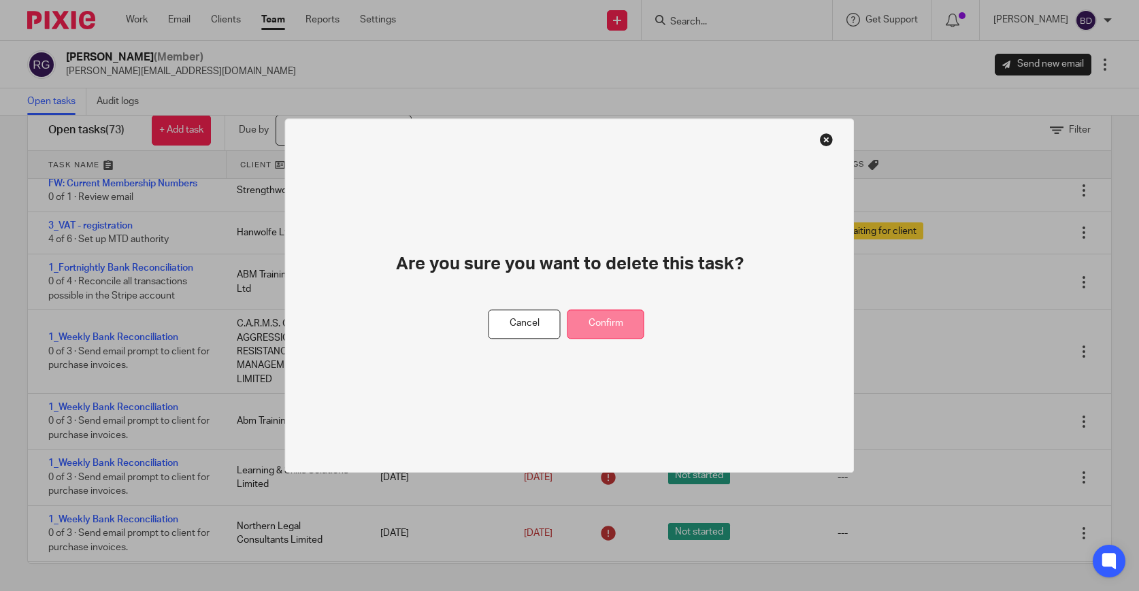
click at [594, 316] on button "Confirm" at bounding box center [606, 324] width 77 height 29
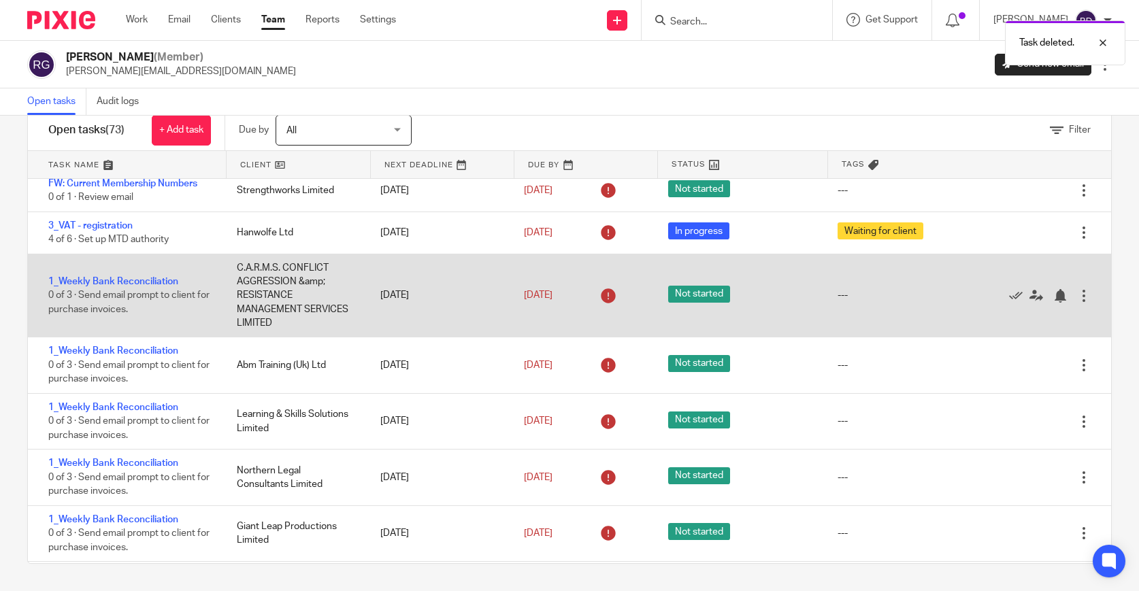
click at [1084, 301] on div at bounding box center [1084, 296] width 14 height 14
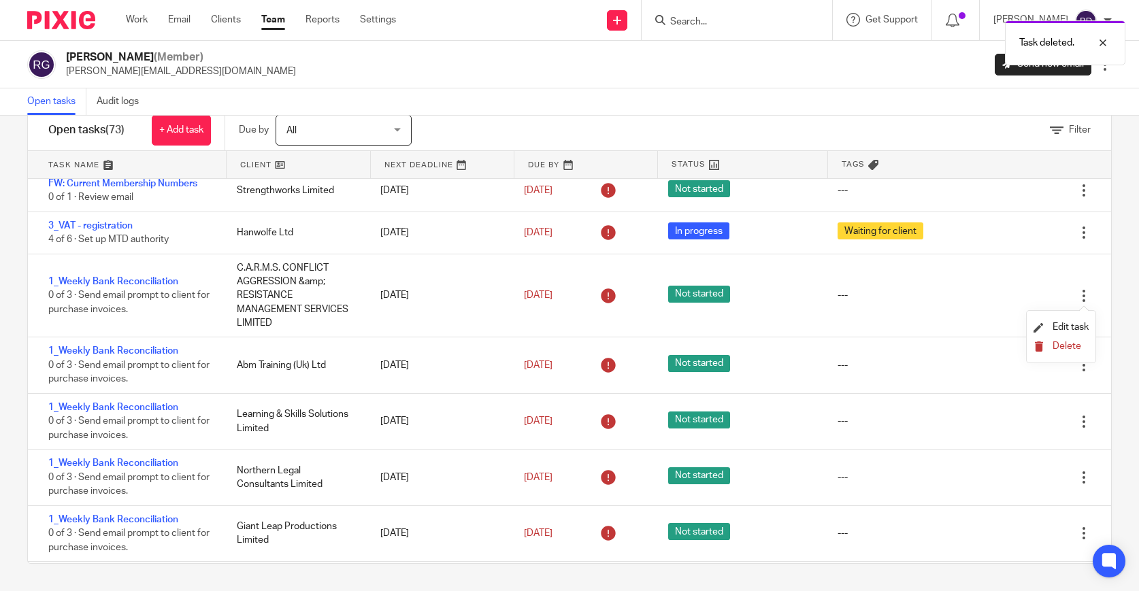
click at [1066, 348] on span "Delete" at bounding box center [1067, 347] width 29 height 10
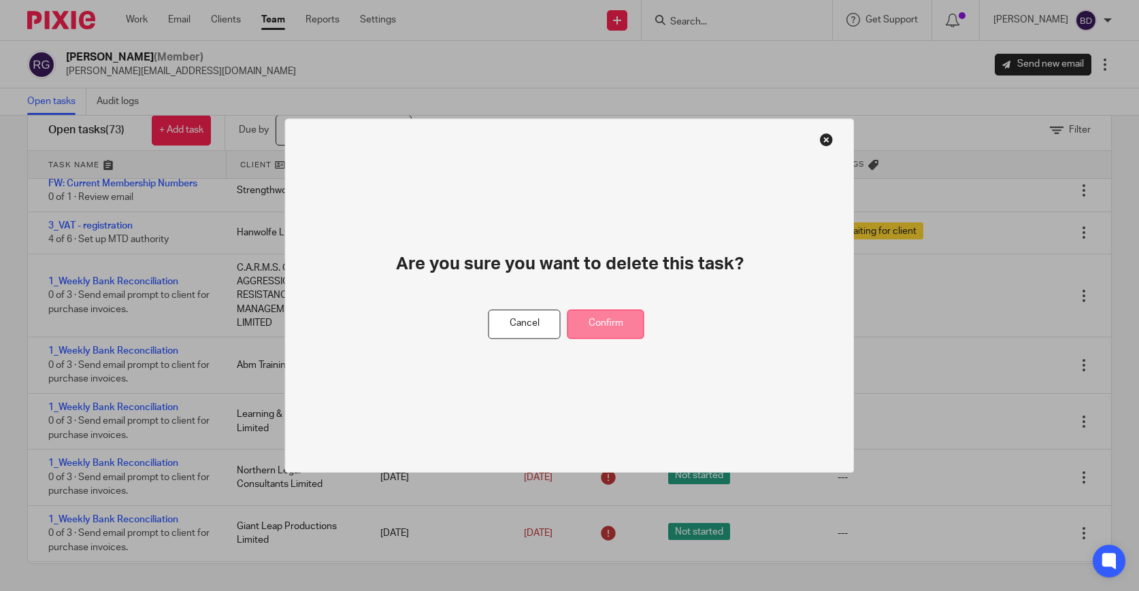
click at [628, 317] on button "Confirm" at bounding box center [606, 324] width 77 height 29
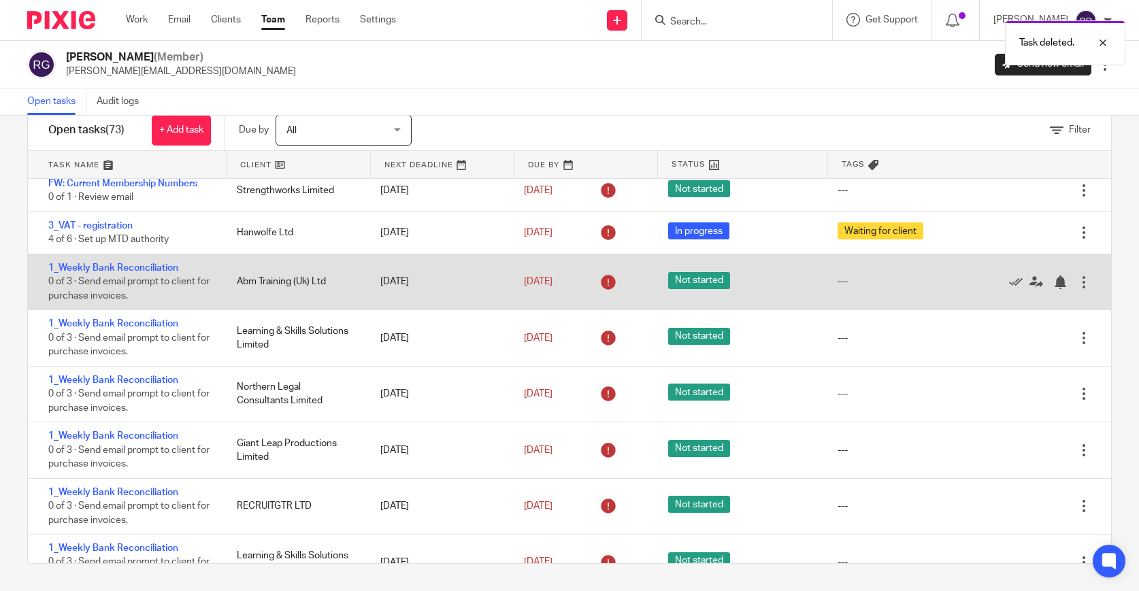
click at [1083, 286] on div at bounding box center [1084, 283] width 14 height 14
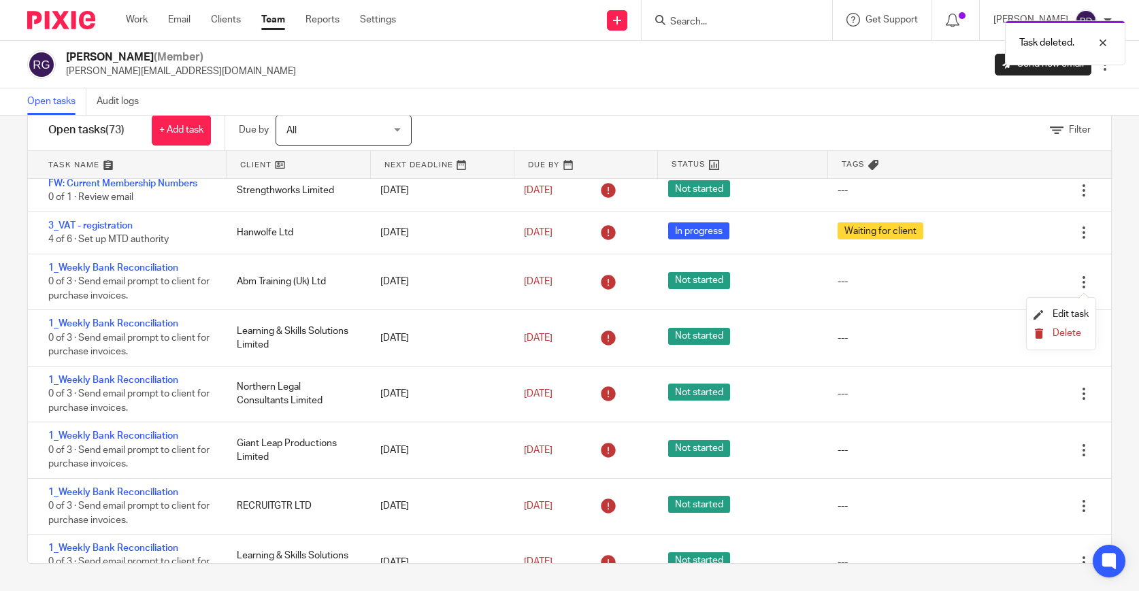
click at [1071, 329] on span "Delete" at bounding box center [1067, 334] width 29 height 10
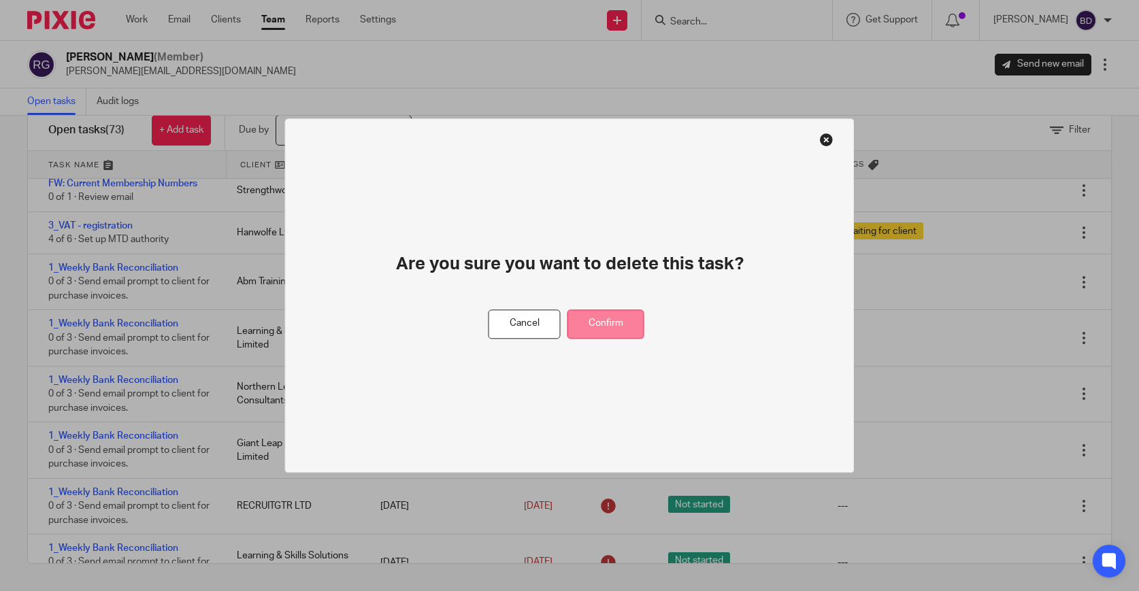
click at [630, 317] on button "Confirm" at bounding box center [606, 324] width 77 height 29
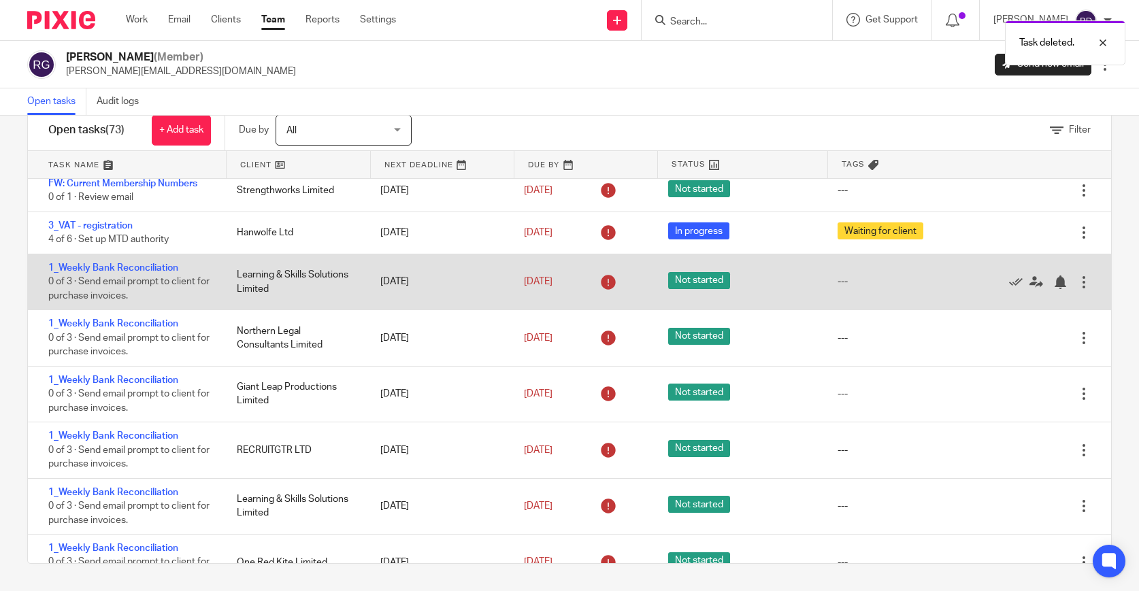
click at [1085, 286] on div at bounding box center [1084, 283] width 14 height 14
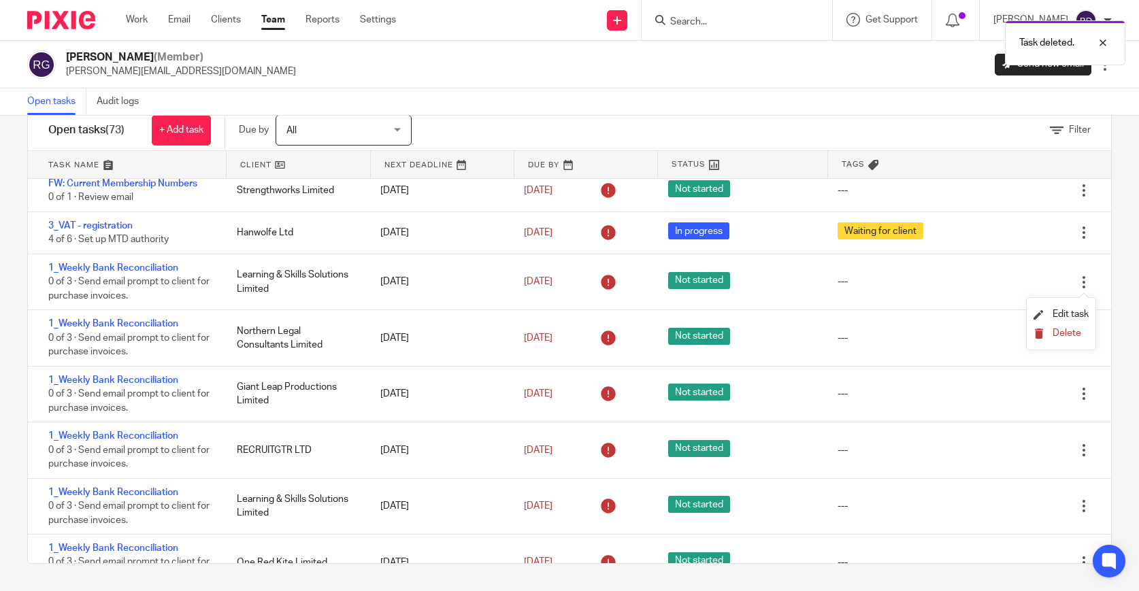
click at [1077, 334] on span "Delete" at bounding box center [1067, 334] width 29 height 10
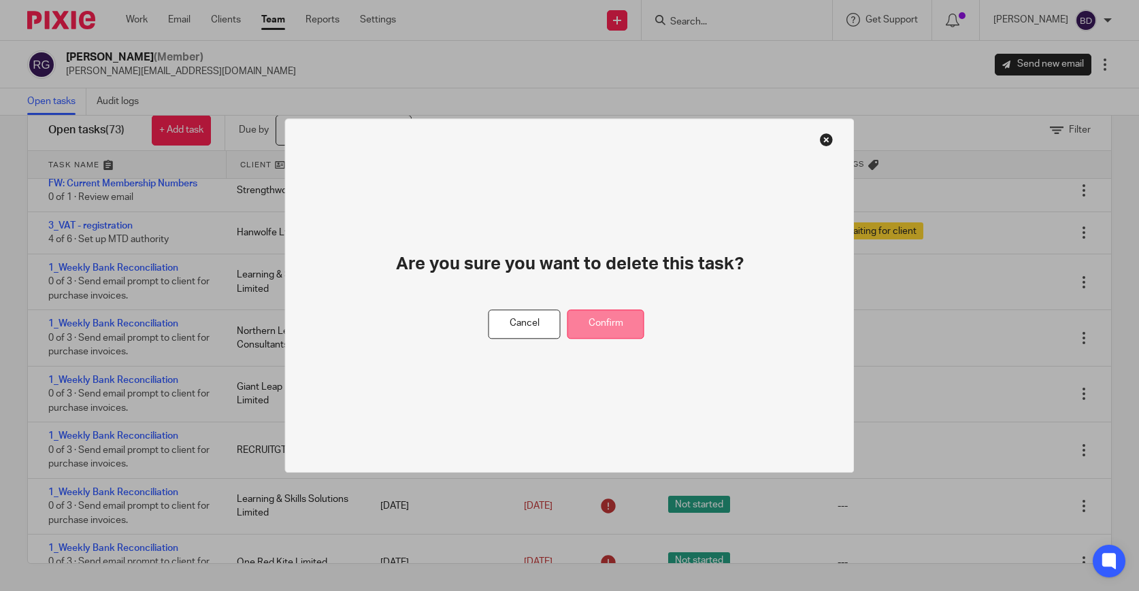
click at [631, 320] on button "Confirm" at bounding box center [606, 324] width 77 height 29
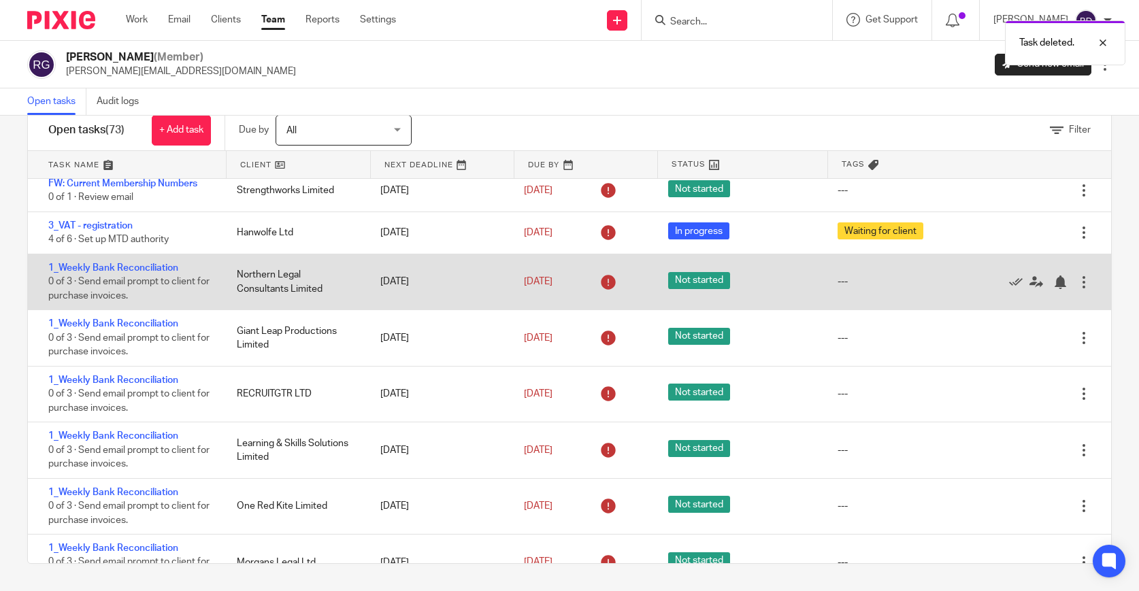
click at [1084, 284] on div at bounding box center [1084, 283] width 14 height 14
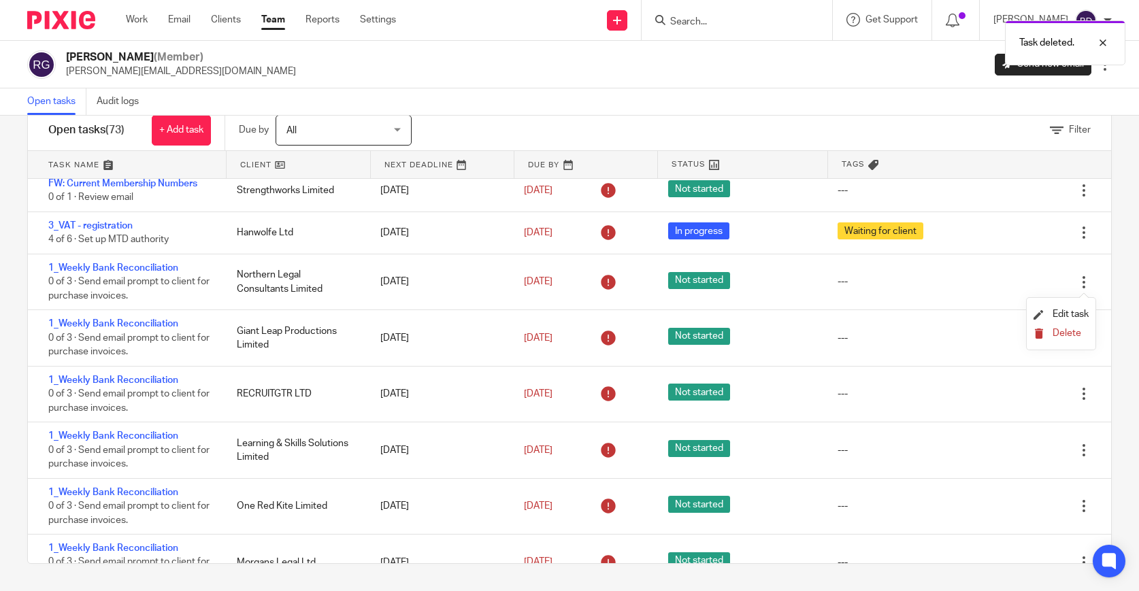
click at [1062, 337] on span "Delete" at bounding box center [1067, 334] width 29 height 10
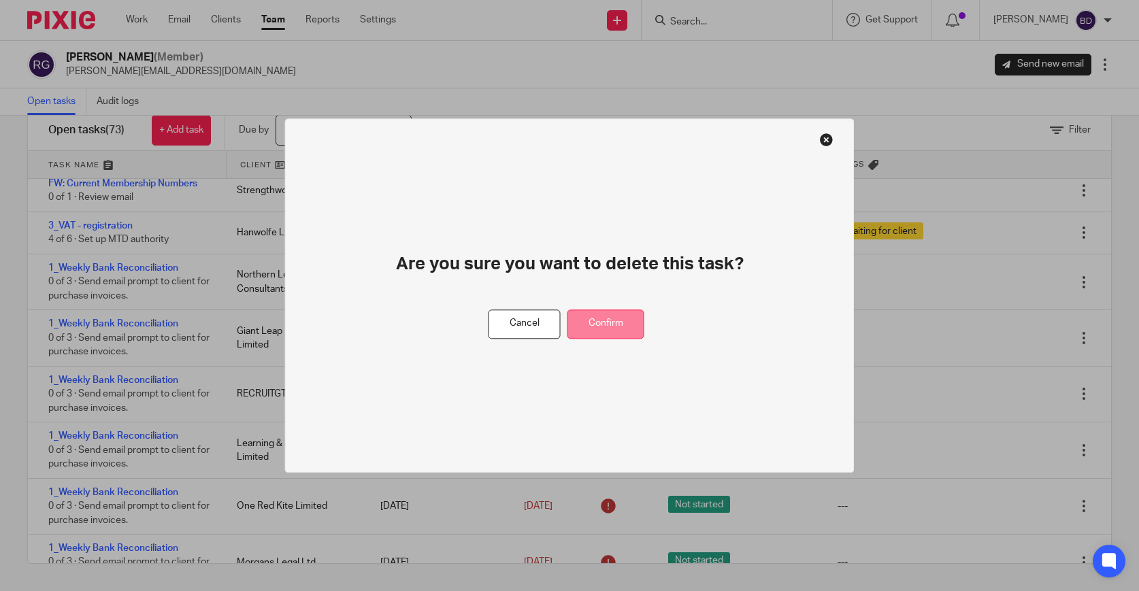
click at [613, 325] on button "Confirm" at bounding box center [606, 324] width 77 height 29
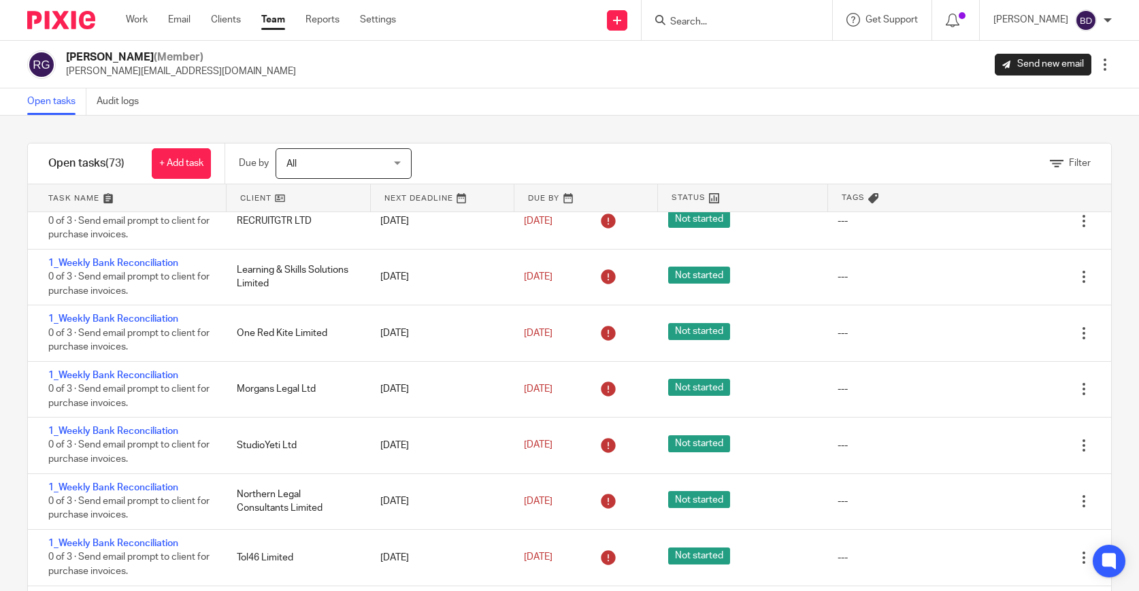
scroll to position [0, 0]
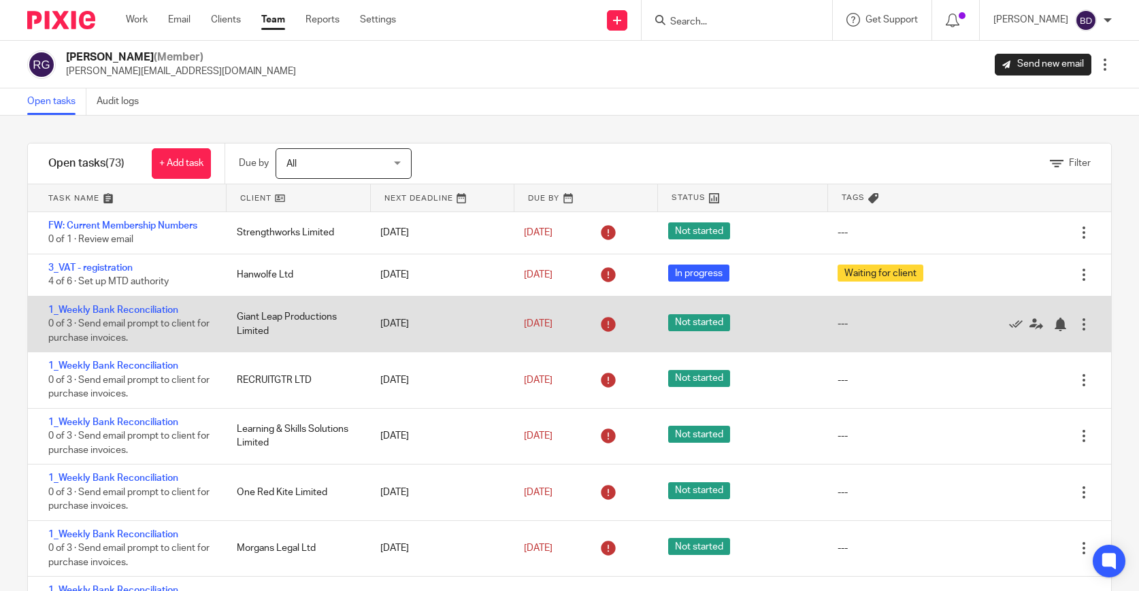
click at [1084, 324] on div at bounding box center [1084, 325] width 14 height 14
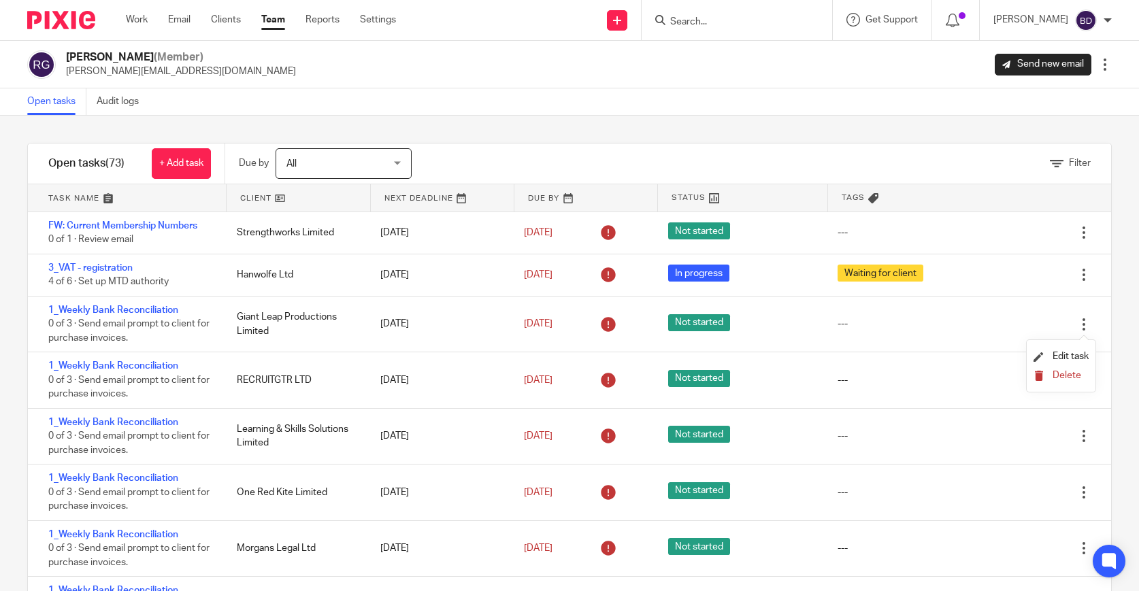
click at [1065, 378] on span "Delete" at bounding box center [1067, 376] width 29 height 10
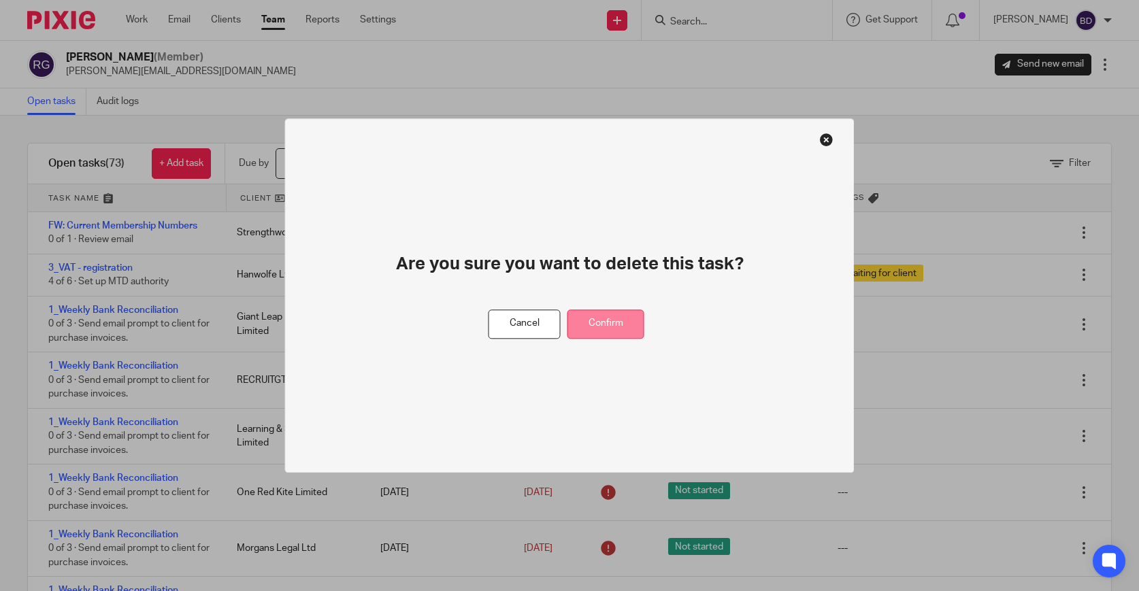
click at [615, 327] on button "Confirm" at bounding box center [606, 324] width 77 height 29
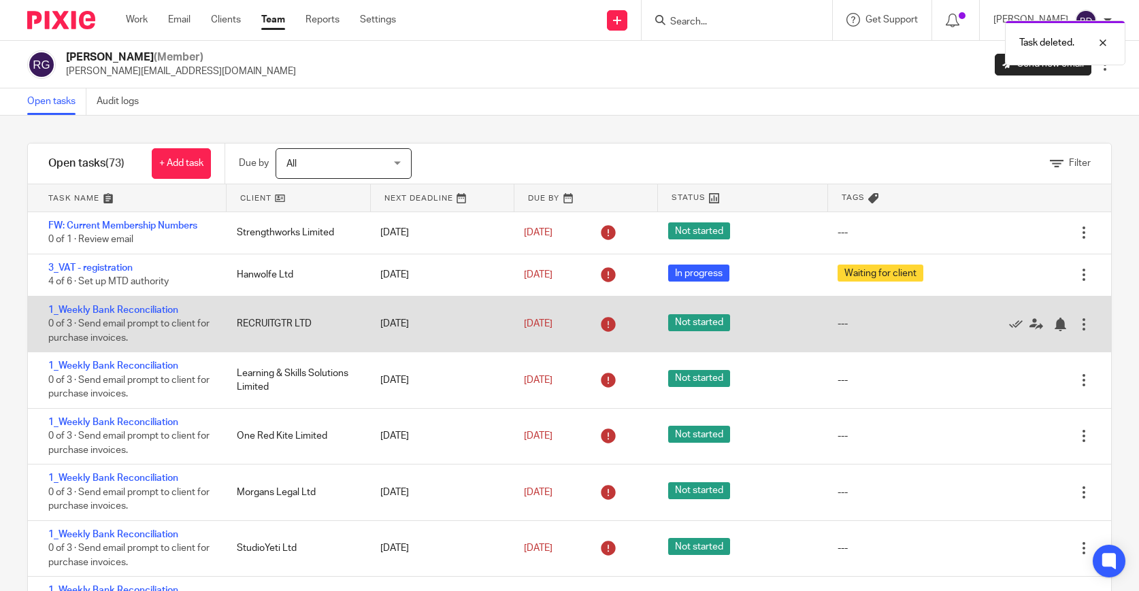
click at [1086, 327] on div at bounding box center [1084, 325] width 14 height 14
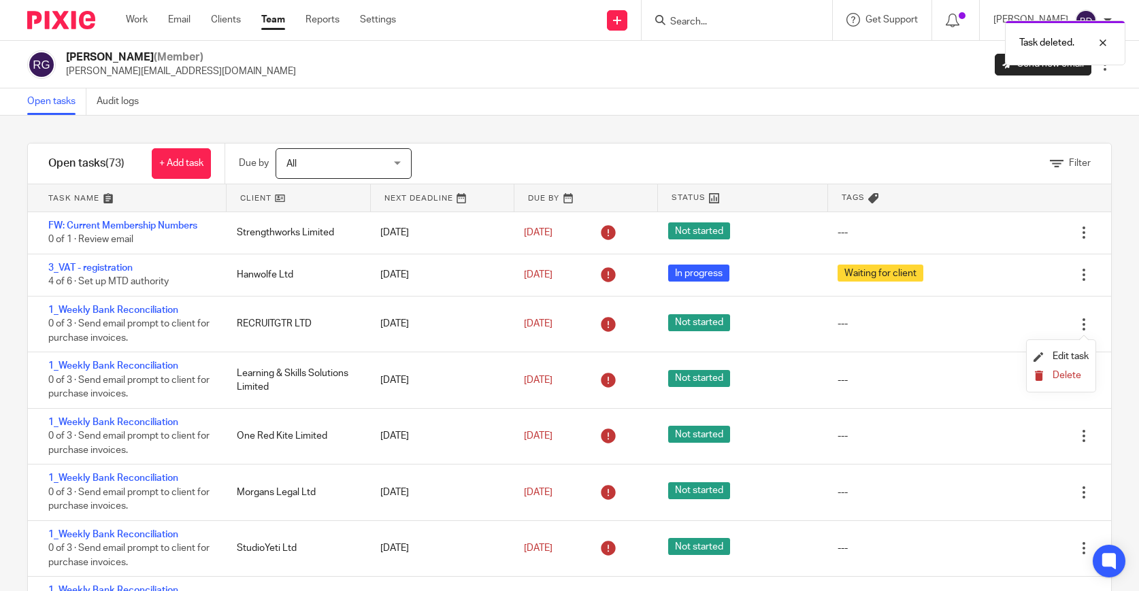
click at [1066, 374] on span "Delete" at bounding box center [1067, 376] width 29 height 10
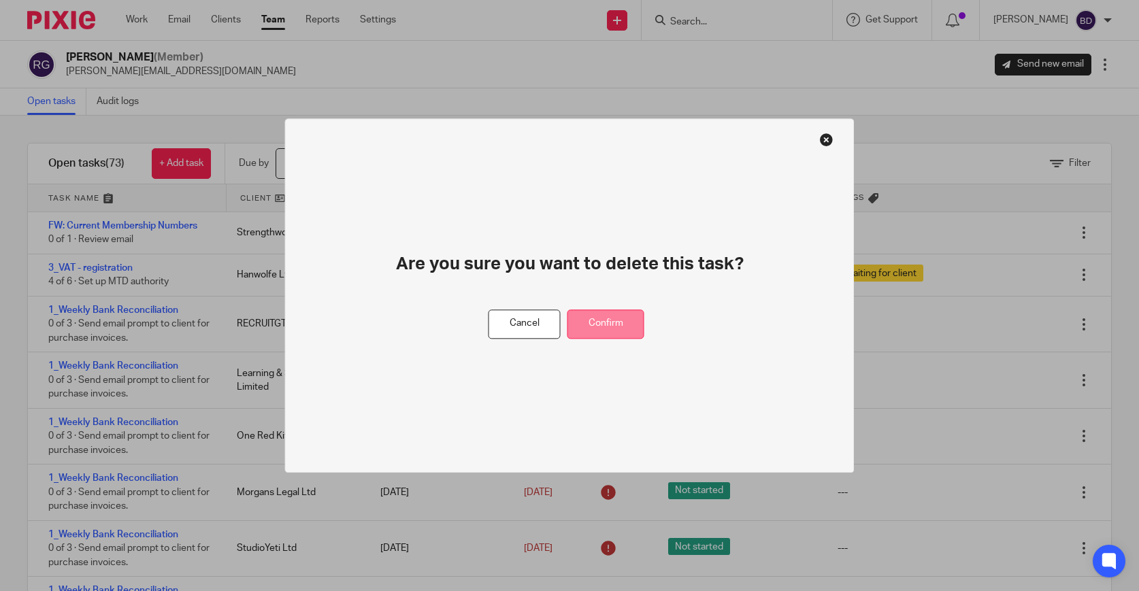
click at [626, 325] on button "Confirm" at bounding box center [606, 324] width 77 height 29
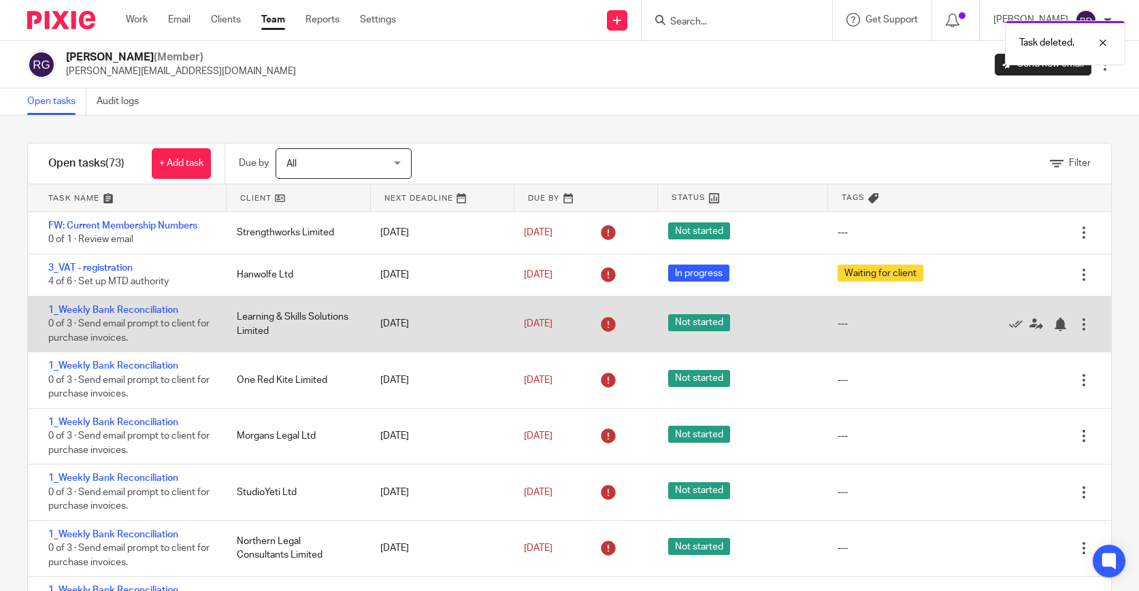
click at [1083, 327] on div at bounding box center [1084, 325] width 14 height 14
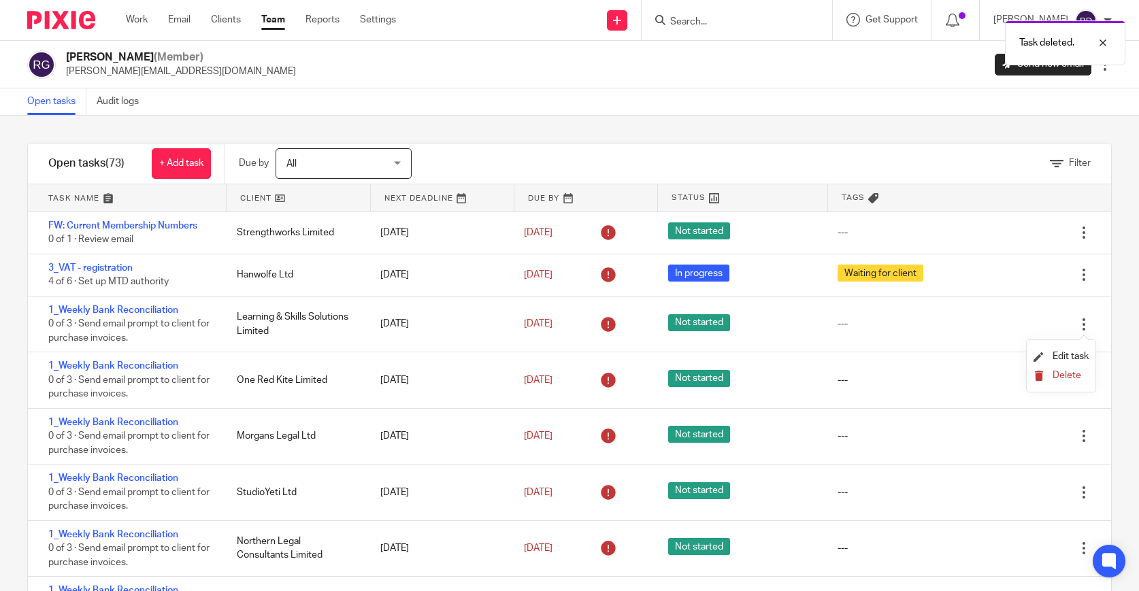
click at [1057, 374] on span "Delete" at bounding box center [1067, 376] width 29 height 10
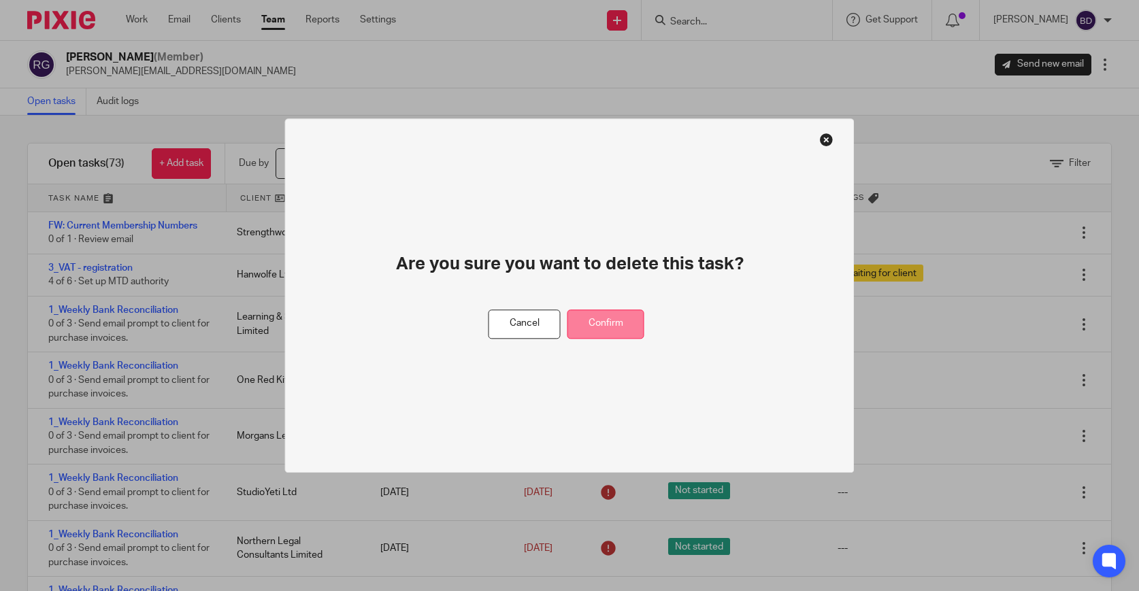
click at [588, 327] on button "Confirm" at bounding box center [606, 324] width 77 height 29
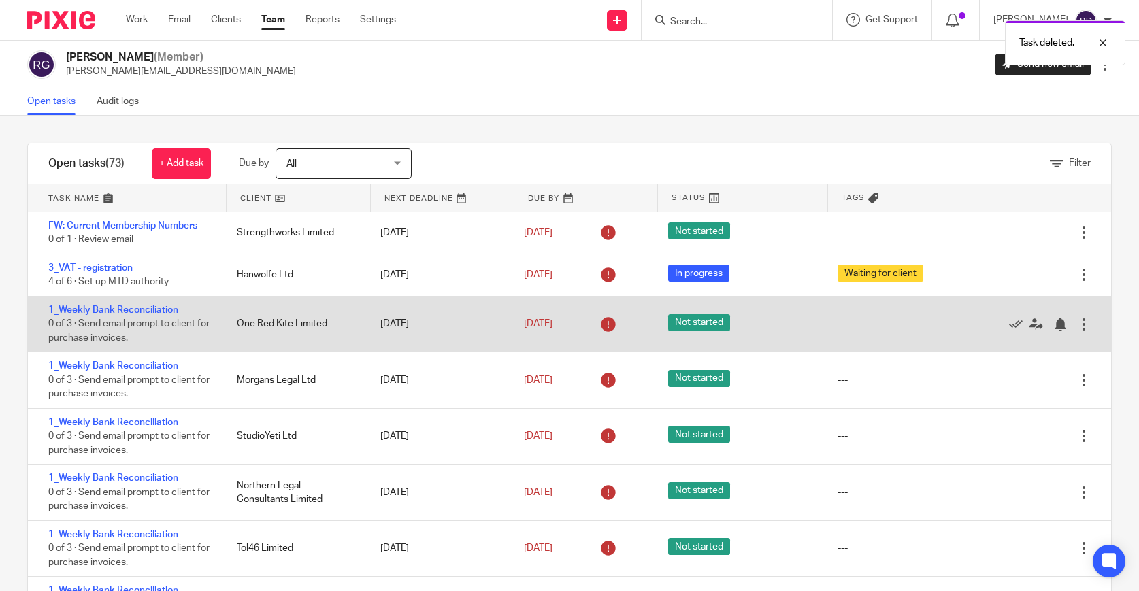
click at [1085, 331] on div at bounding box center [1084, 325] width 14 height 14
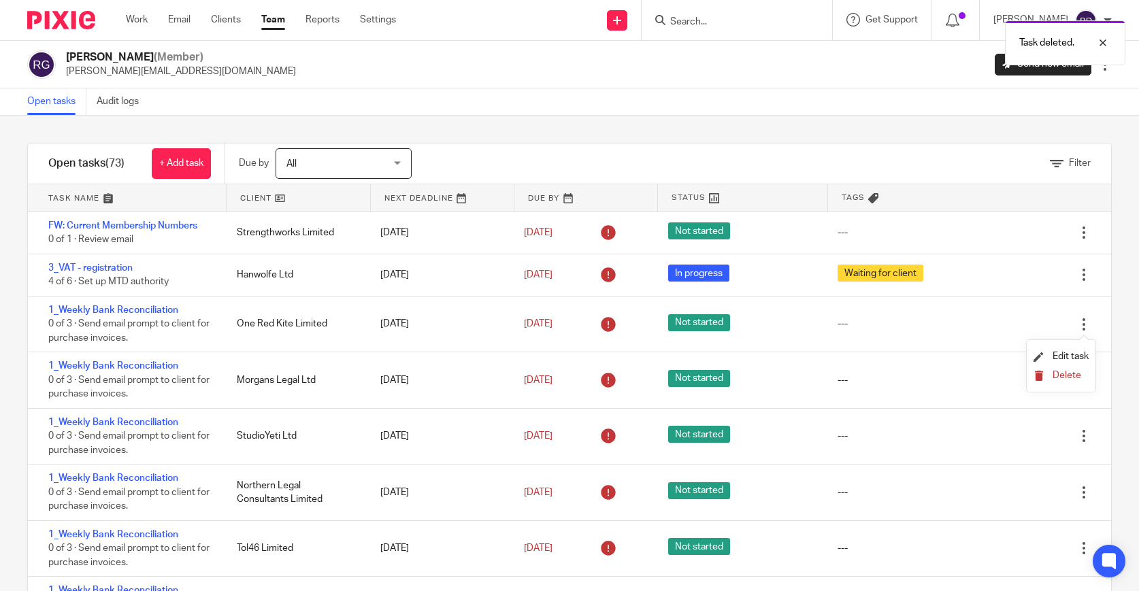
click at [1075, 376] on span "Delete" at bounding box center [1067, 376] width 29 height 10
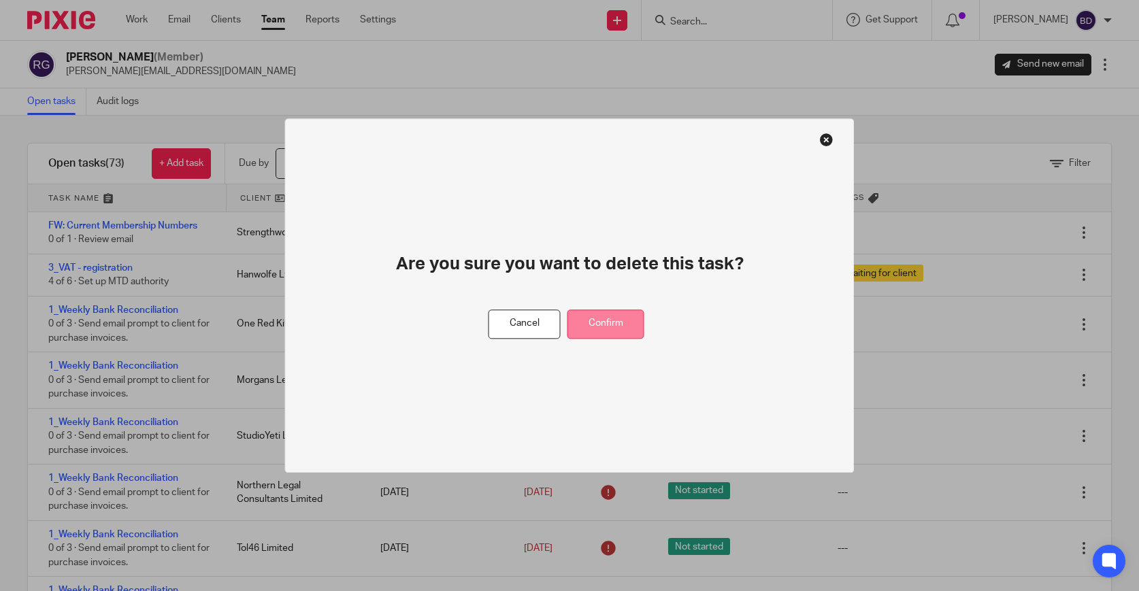
click at [621, 321] on button "Confirm" at bounding box center [606, 324] width 77 height 29
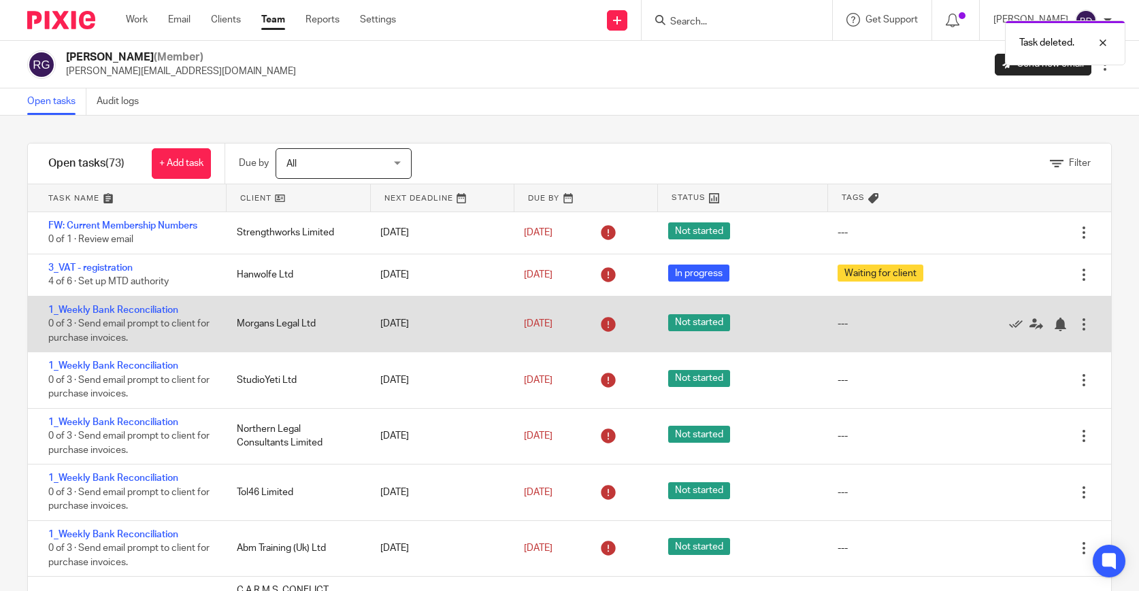
click at [1084, 331] on div at bounding box center [1084, 325] width 14 height 14
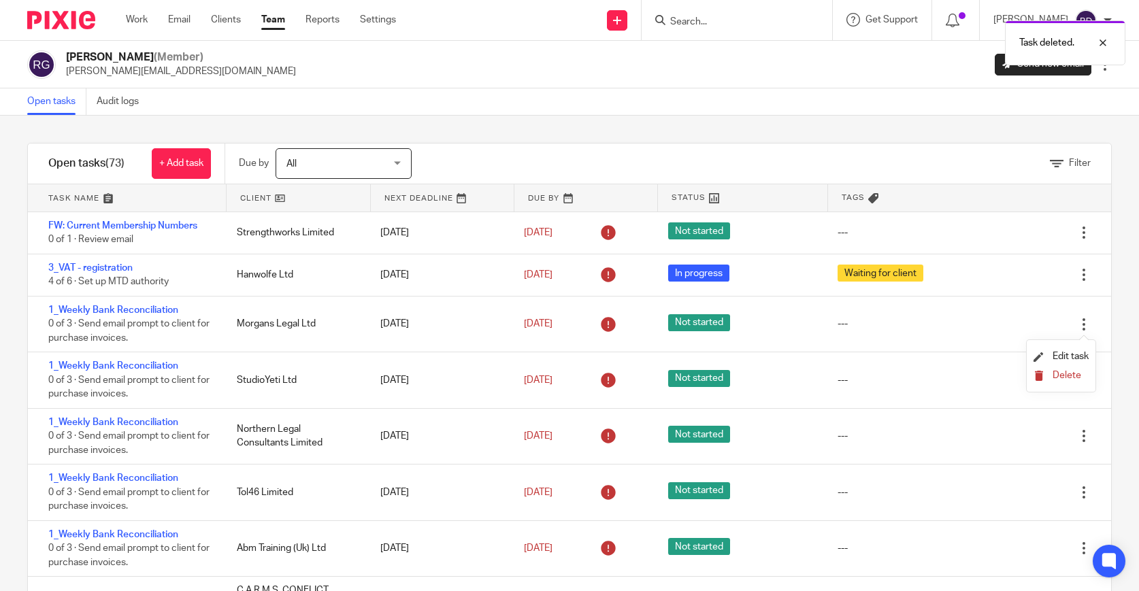
click at [1060, 379] on span "Delete" at bounding box center [1067, 376] width 29 height 10
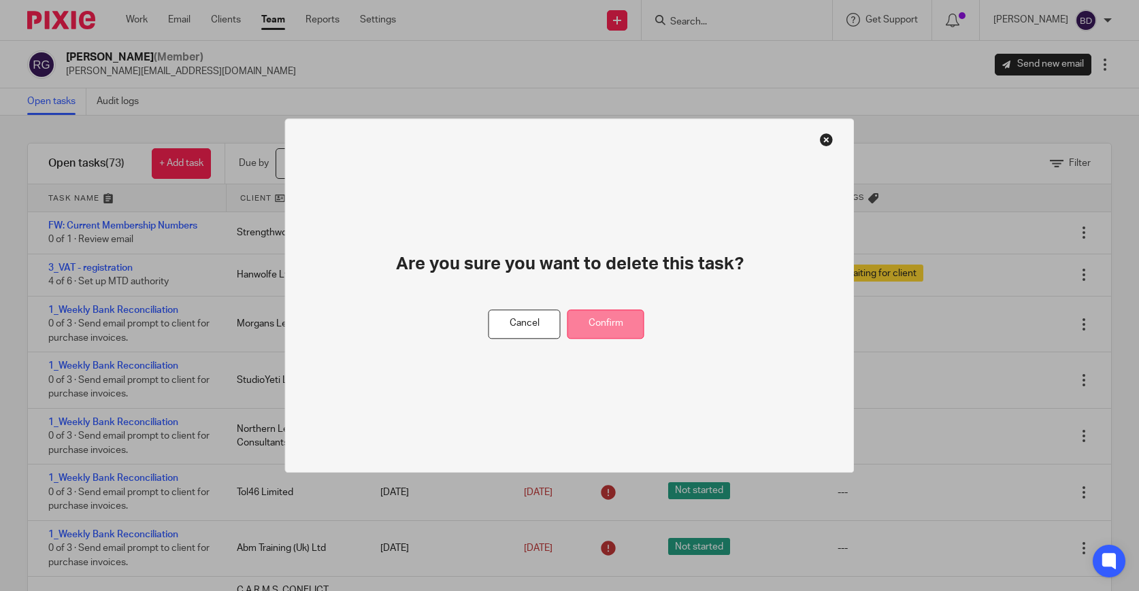
click at [626, 314] on button "Confirm" at bounding box center [606, 324] width 77 height 29
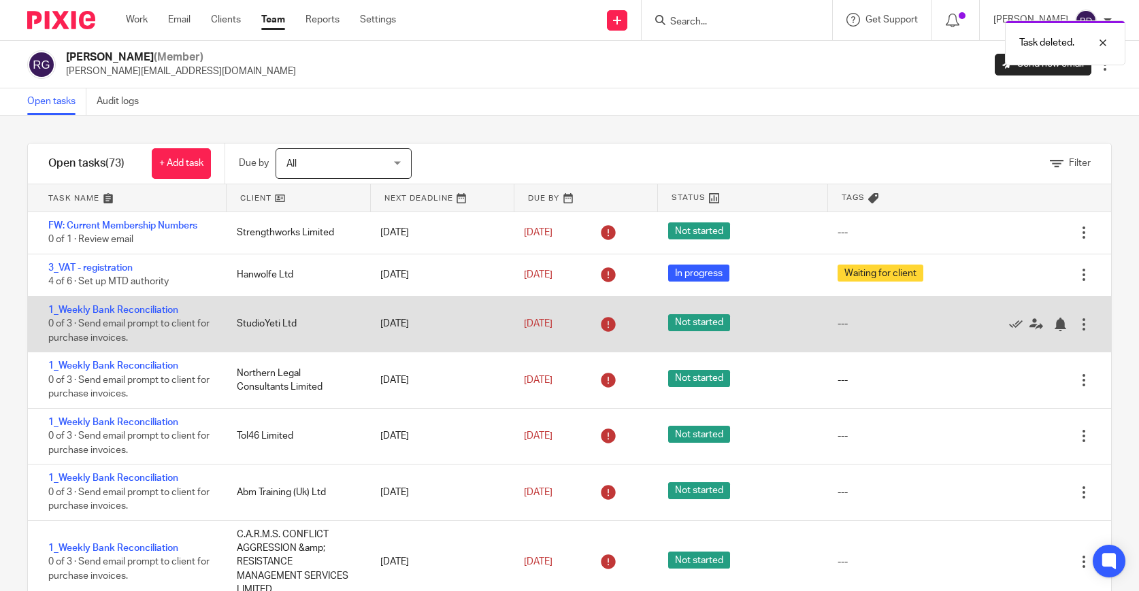
click at [1085, 325] on div at bounding box center [1084, 325] width 14 height 14
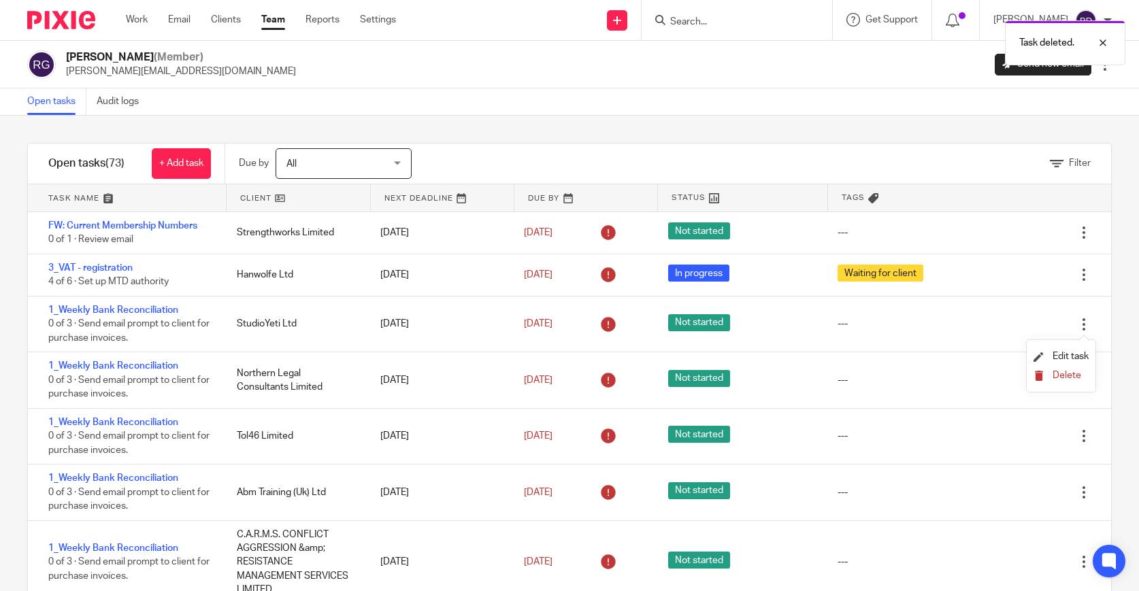
click at [1069, 378] on span "Delete" at bounding box center [1067, 376] width 29 height 10
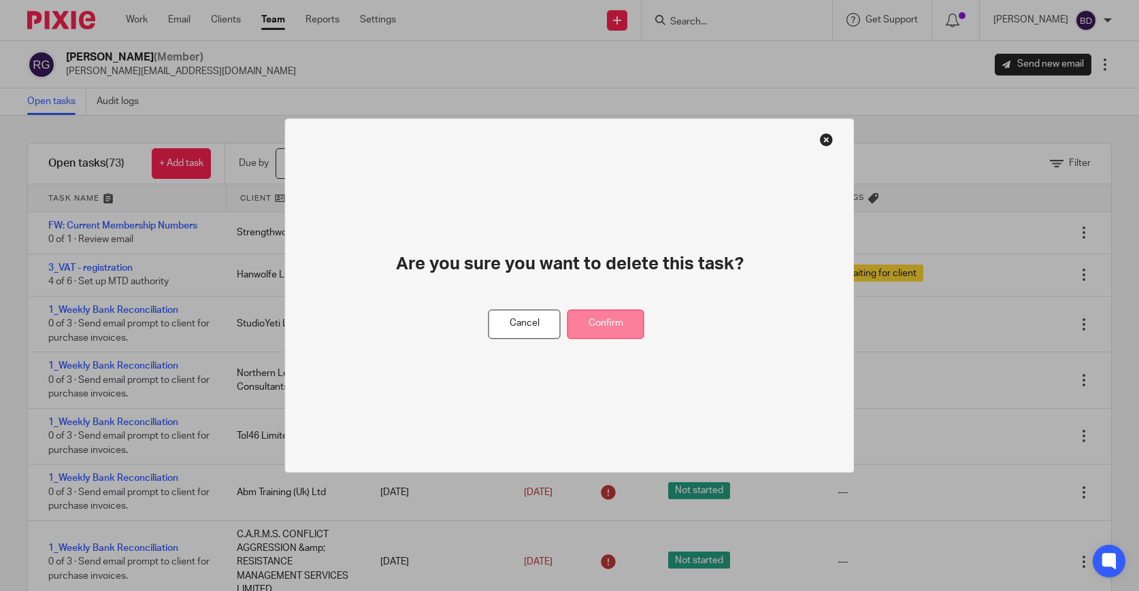
click at [604, 325] on button "Confirm" at bounding box center [606, 324] width 77 height 29
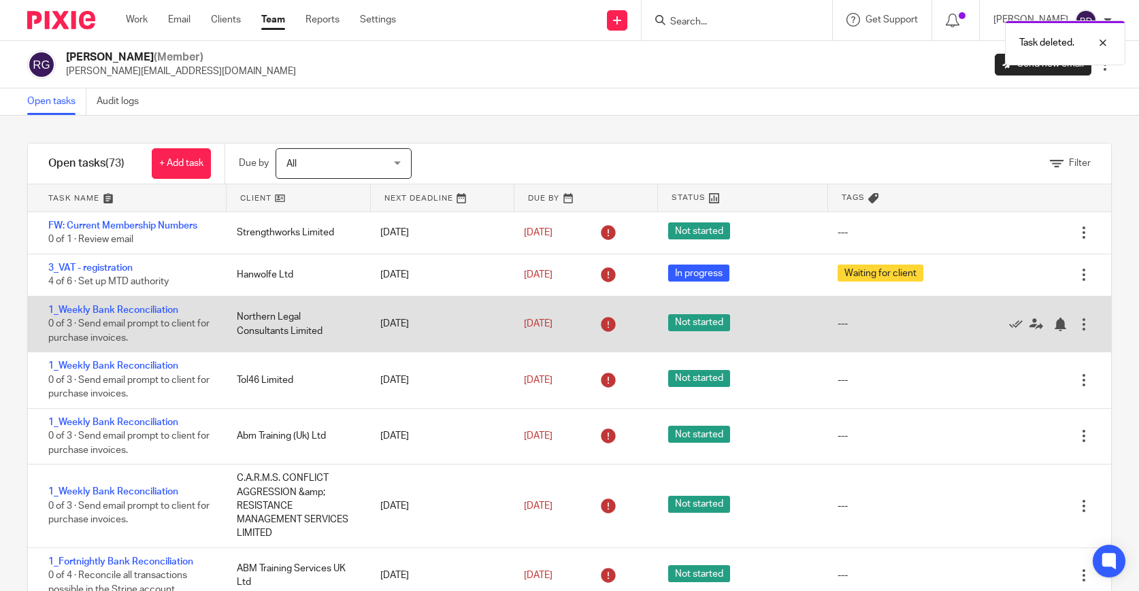
click at [1082, 325] on div at bounding box center [1084, 325] width 14 height 14
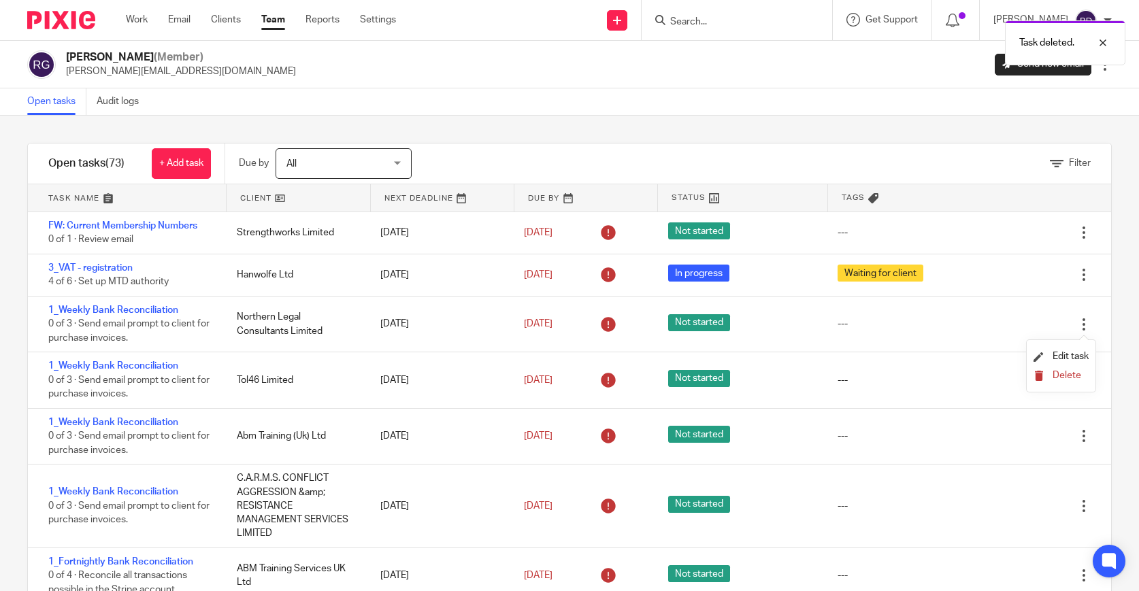
click at [1073, 372] on span "Delete" at bounding box center [1067, 376] width 29 height 10
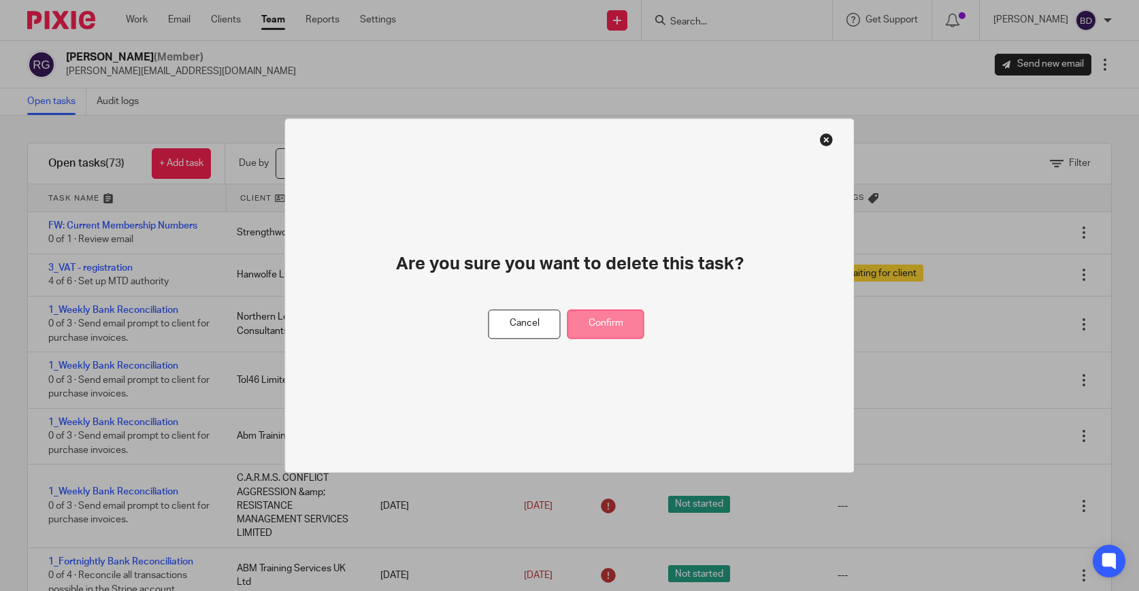
click at [630, 318] on button "Confirm" at bounding box center [606, 324] width 77 height 29
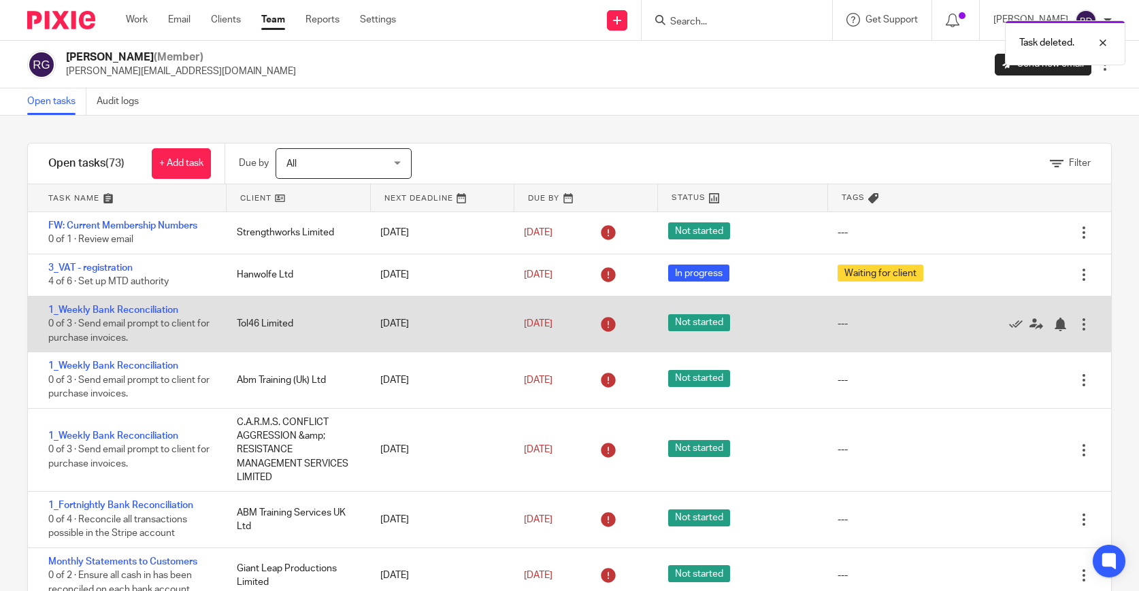
click at [1081, 327] on div at bounding box center [1084, 325] width 14 height 14
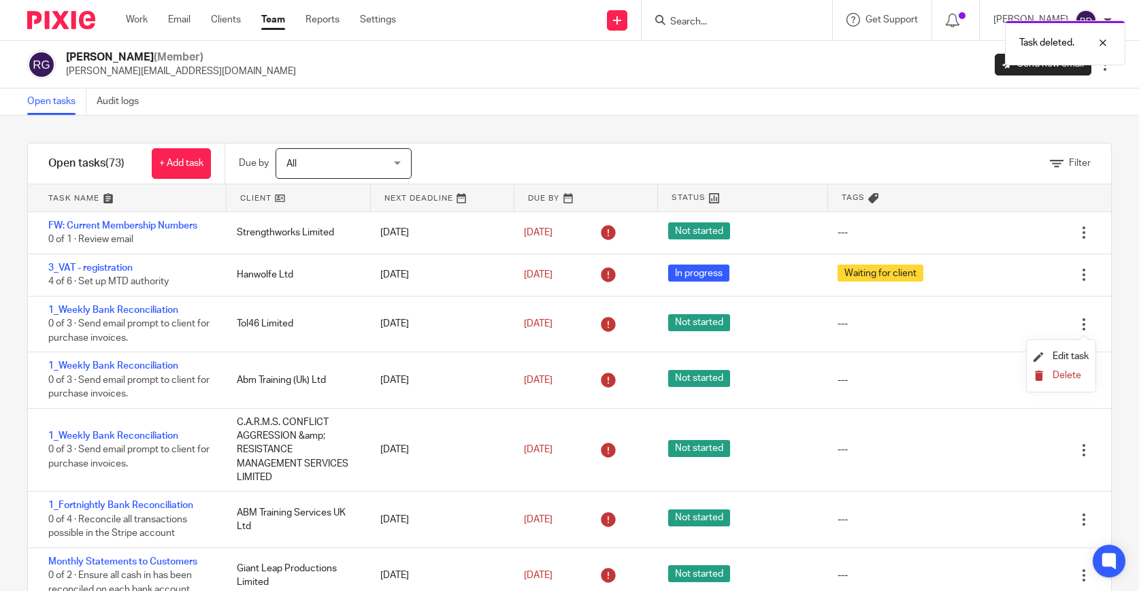
click at [1073, 374] on span "Delete" at bounding box center [1067, 376] width 29 height 10
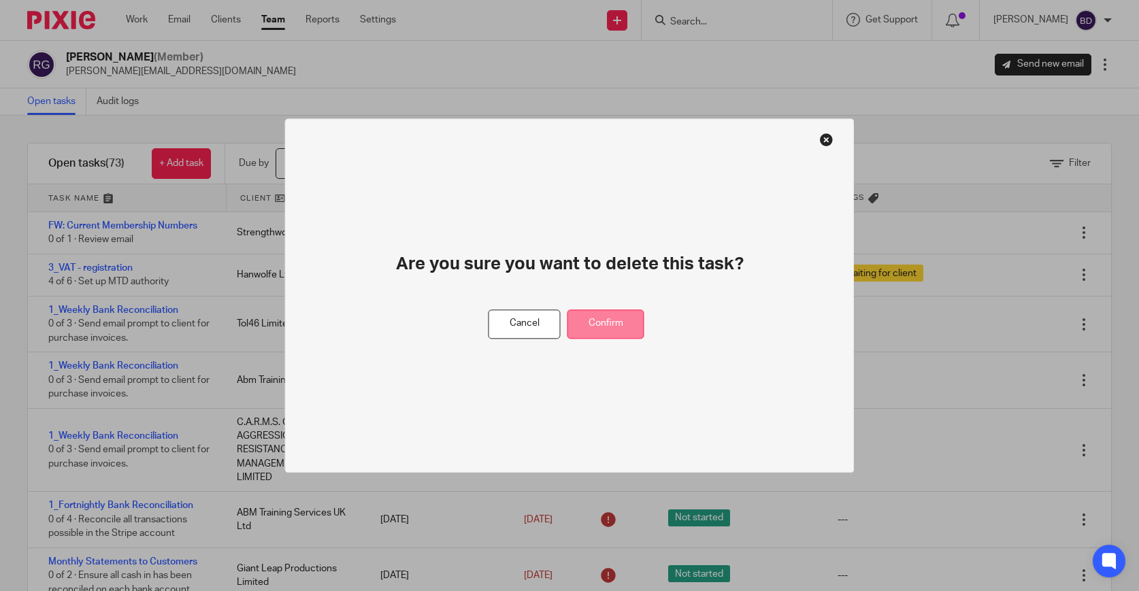
click at [620, 323] on button "Confirm" at bounding box center [606, 324] width 77 height 29
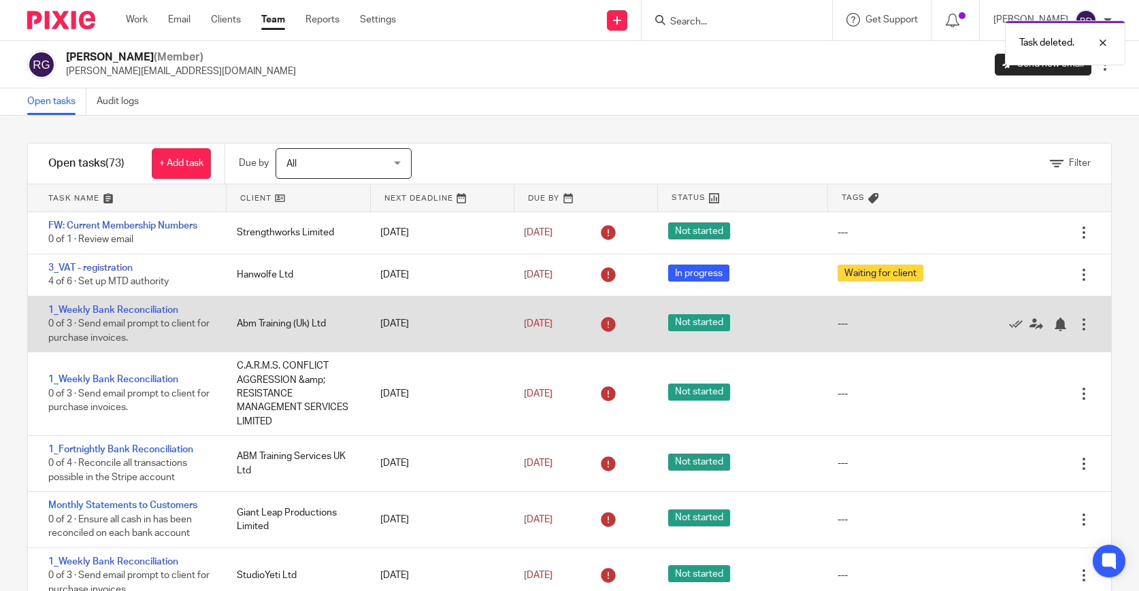
click at [1084, 323] on div at bounding box center [1084, 325] width 14 height 14
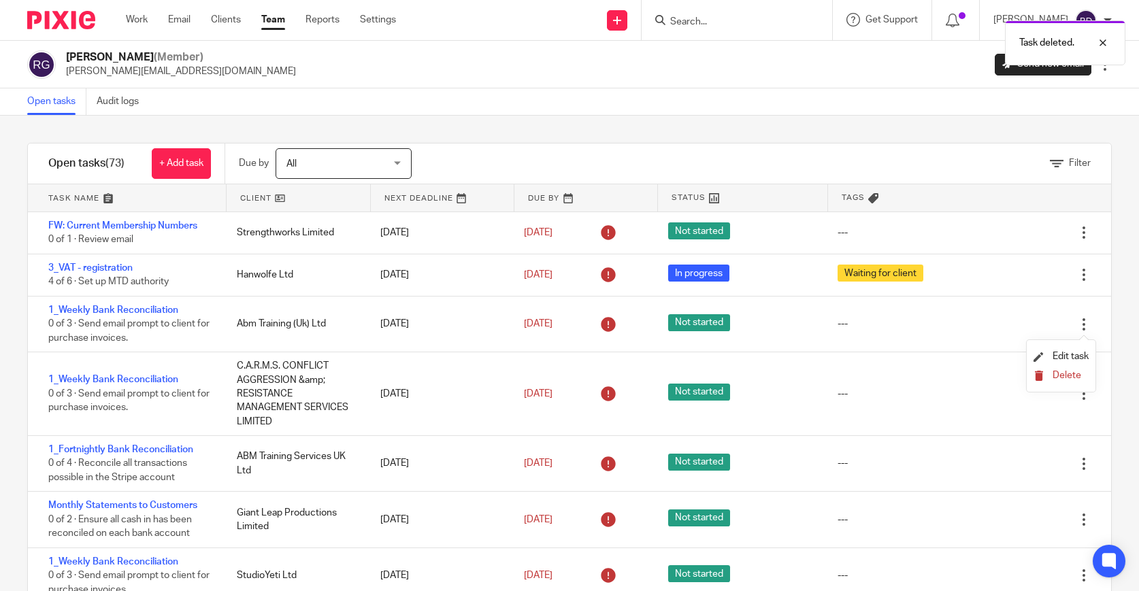
click at [1052, 371] on button "Delete" at bounding box center [1061, 376] width 55 height 11
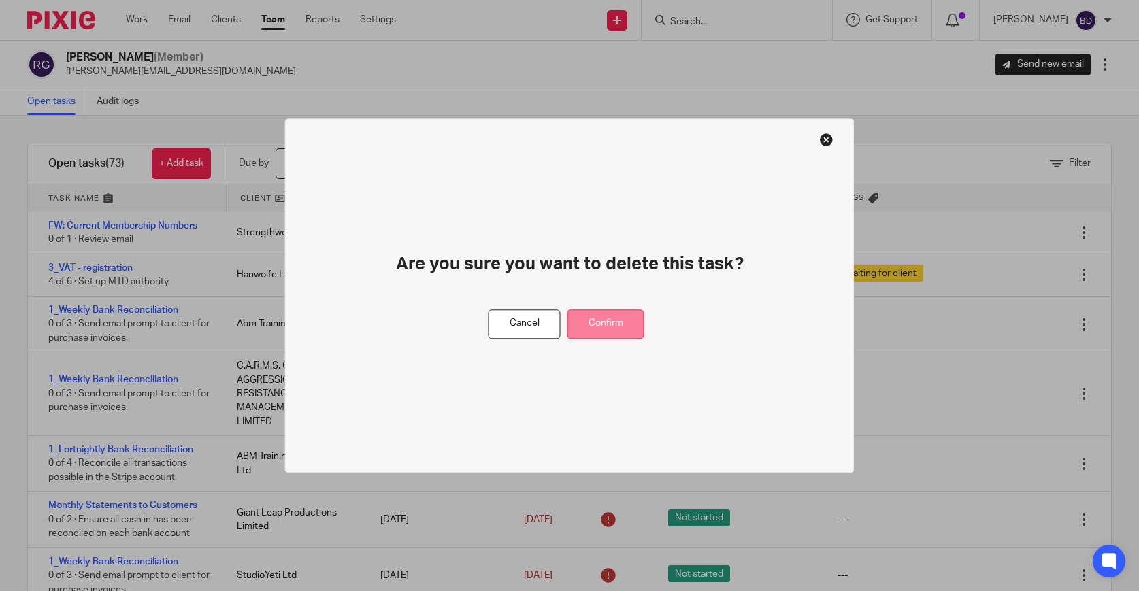
click at [631, 327] on button "Confirm" at bounding box center [606, 324] width 77 height 29
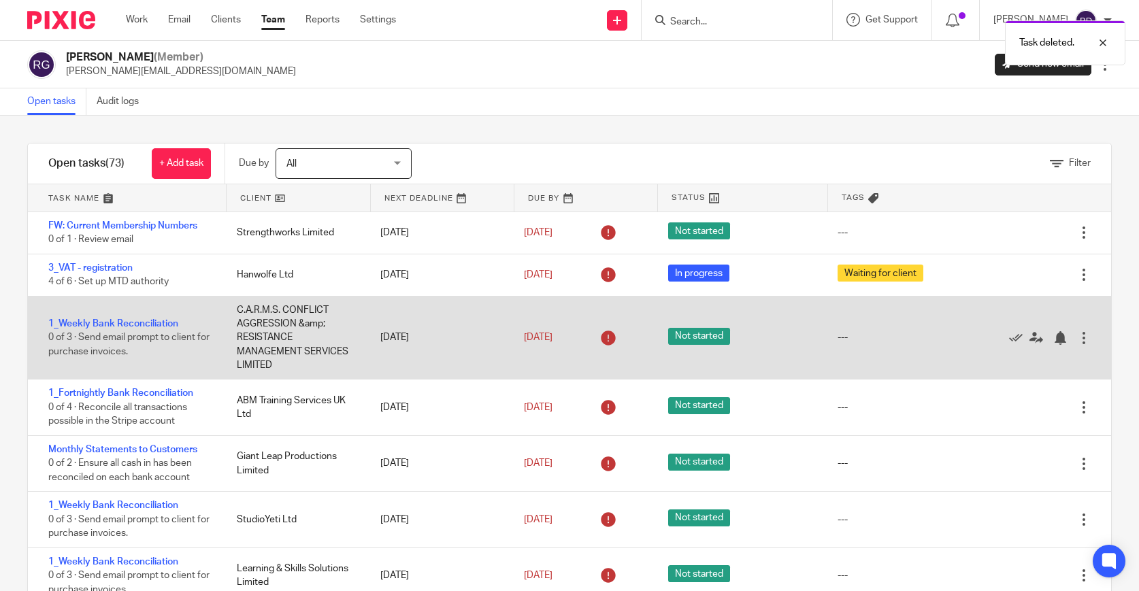
click at [1087, 340] on div at bounding box center [1084, 338] width 14 height 14
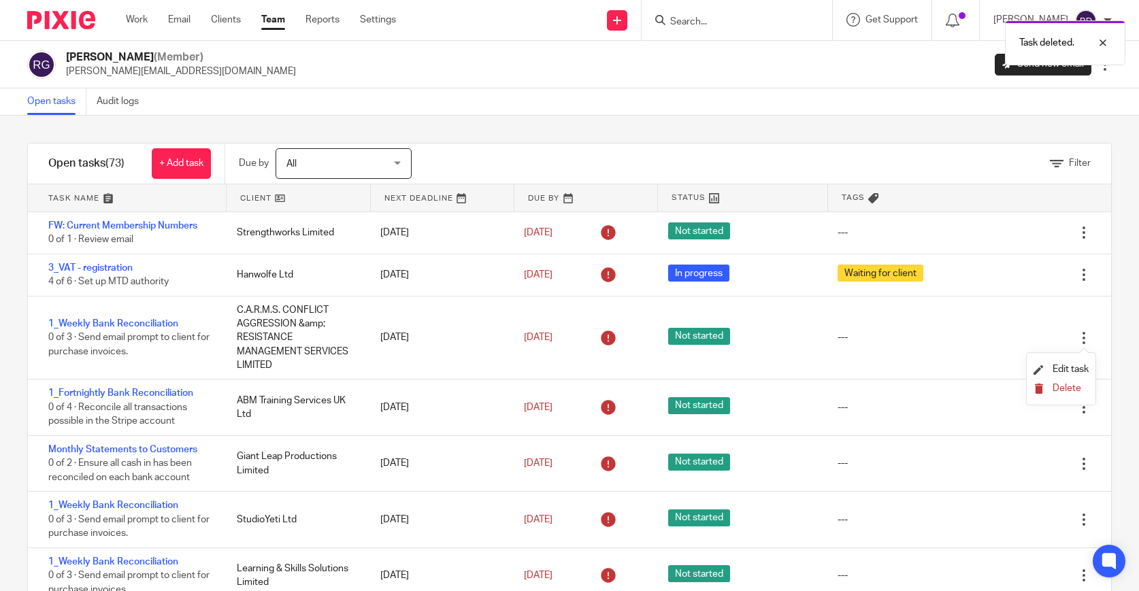
click at [1075, 387] on span "Delete" at bounding box center [1067, 389] width 29 height 10
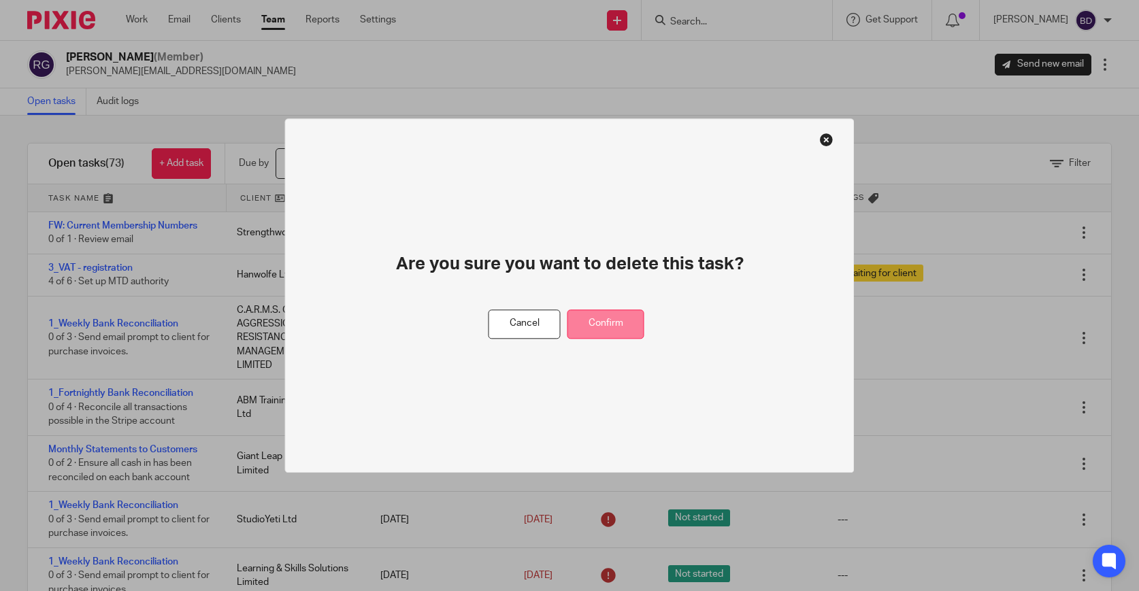
click at [625, 323] on button "Confirm" at bounding box center [606, 324] width 77 height 29
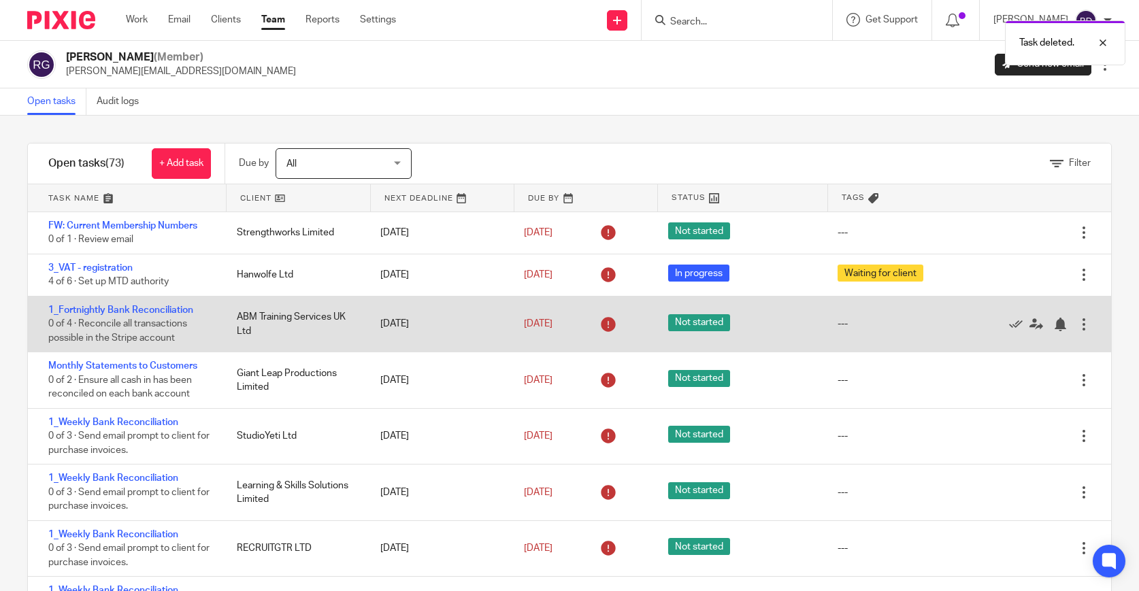
click at [1084, 326] on div at bounding box center [1084, 325] width 14 height 14
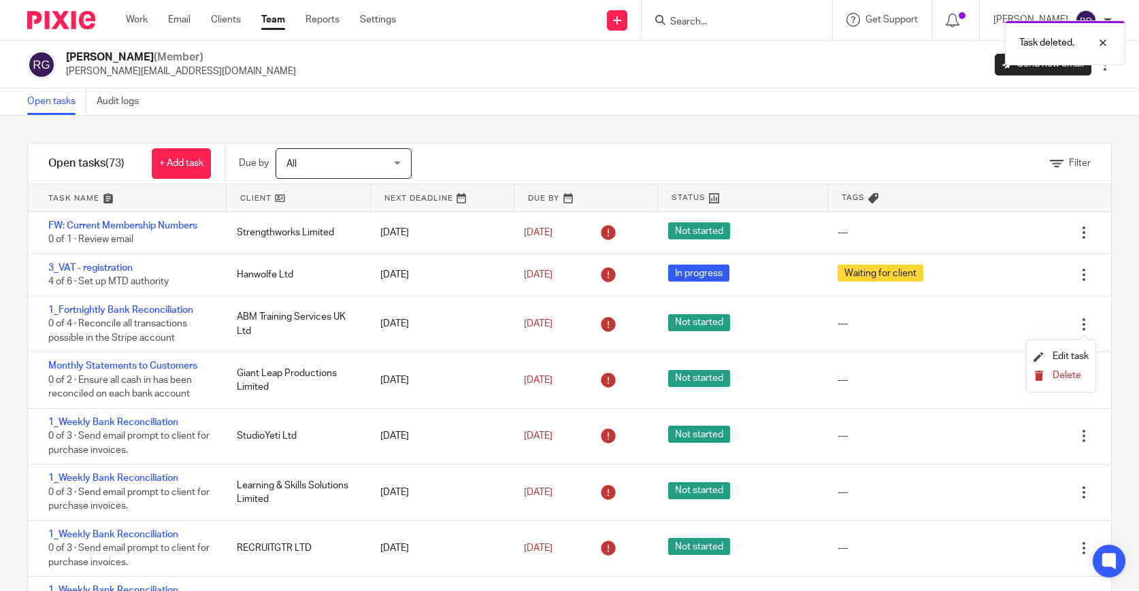
click at [1067, 374] on span "Delete" at bounding box center [1067, 376] width 29 height 10
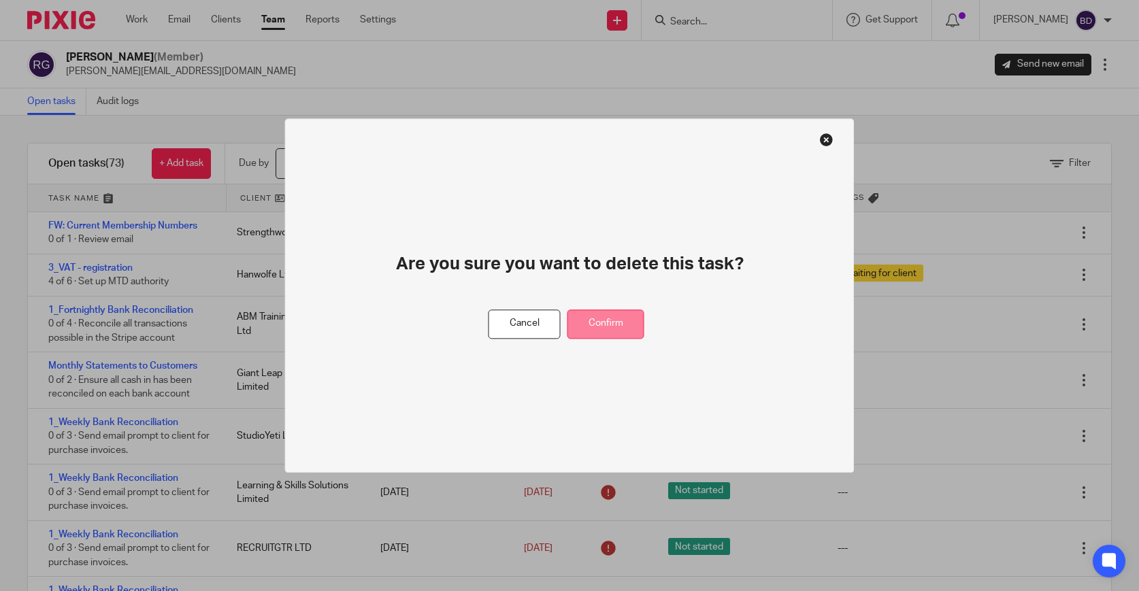
click at [611, 325] on button "Confirm" at bounding box center [606, 324] width 77 height 29
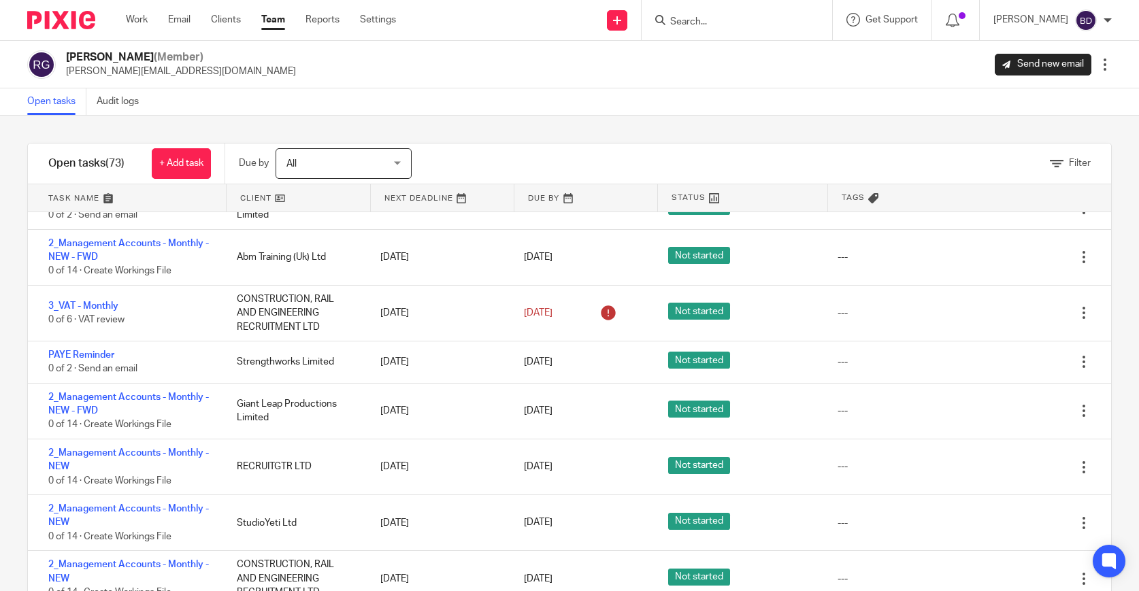
scroll to position [1561, 0]
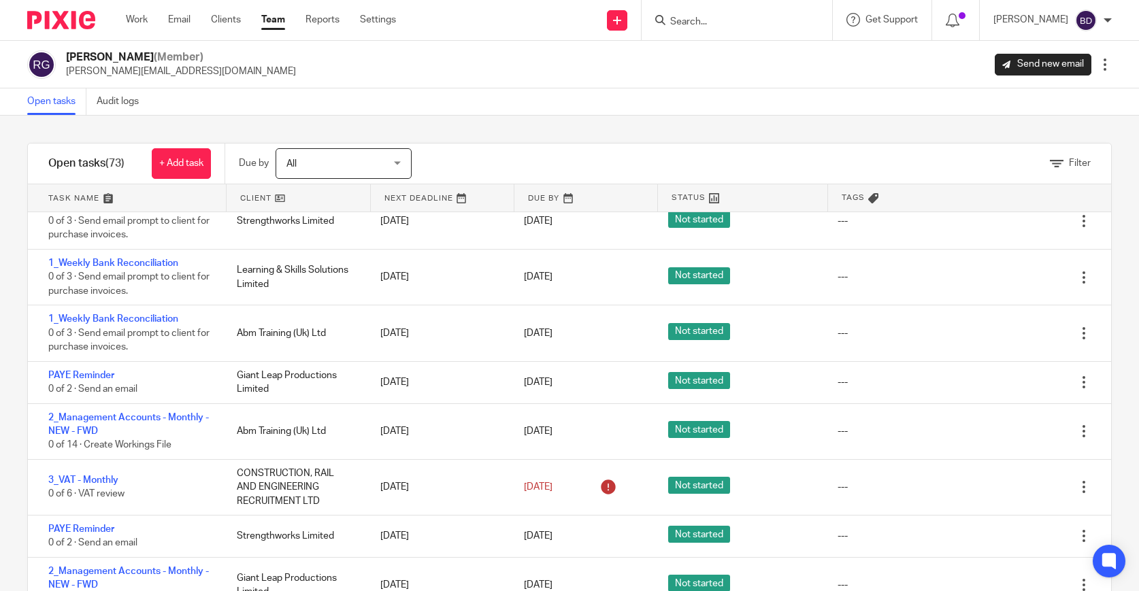
click at [71, 101] on link "Open tasks" at bounding box center [56, 101] width 59 height 27
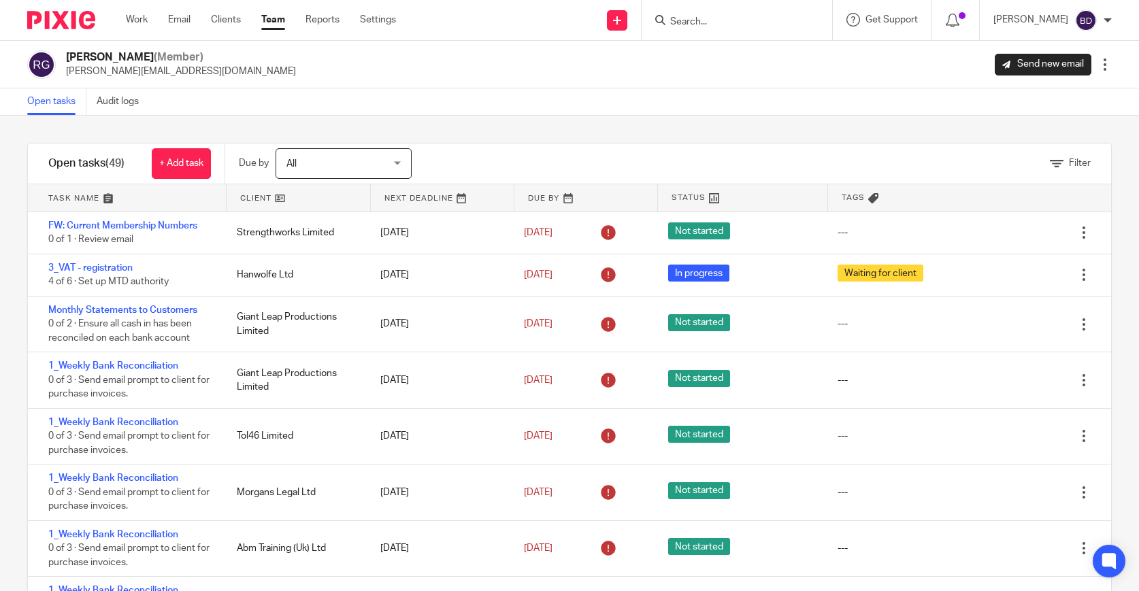
click at [108, 197] on link at bounding box center [127, 197] width 198 height 27
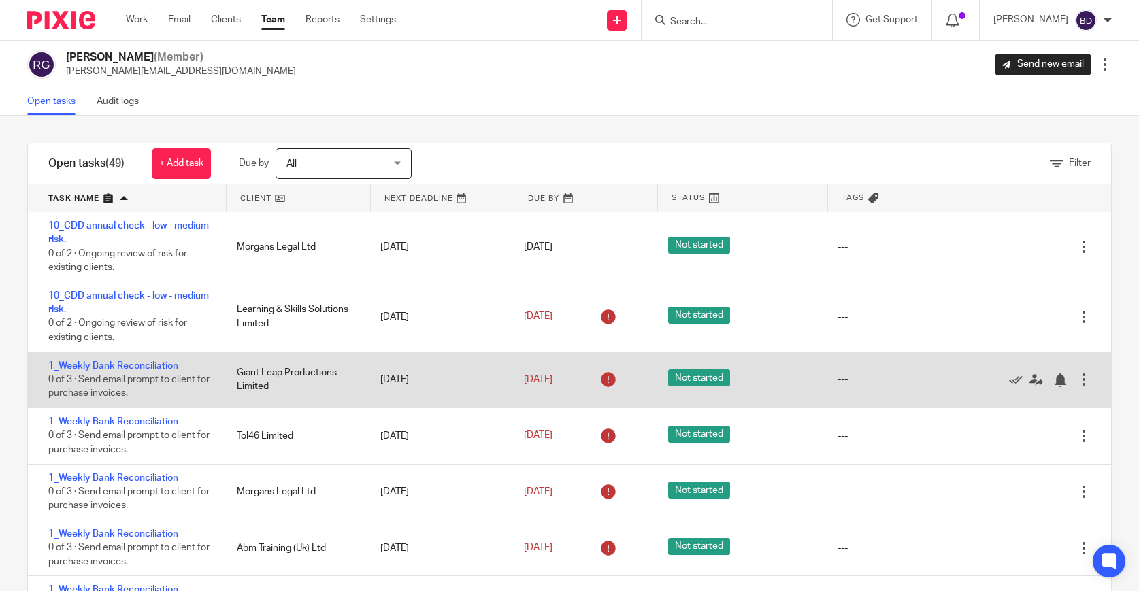
click at [1084, 387] on div at bounding box center [1084, 380] width 14 height 14
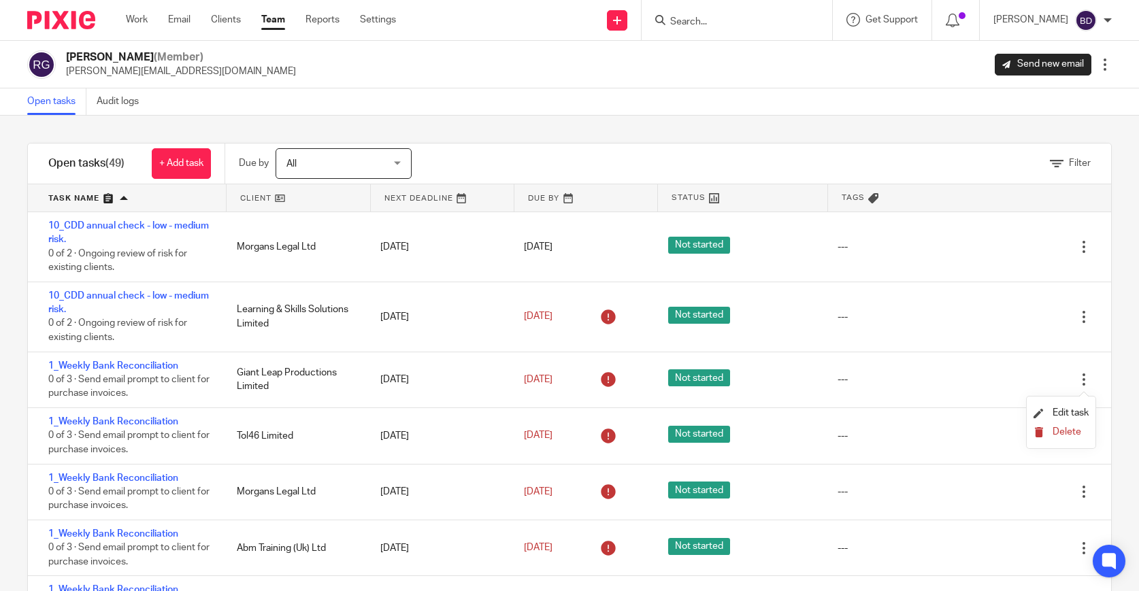
click at [1052, 433] on button "Delete" at bounding box center [1061, 432] width 55 height 11
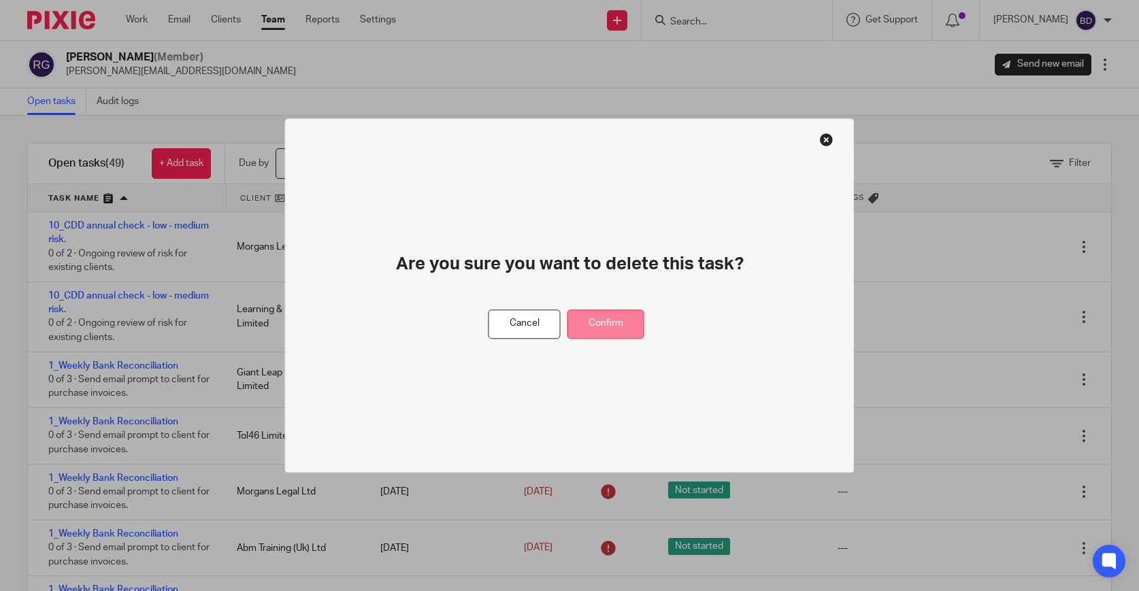
click at [631, 324] on button "Confirm" at bounding box center [606, 324] width 77 height 29
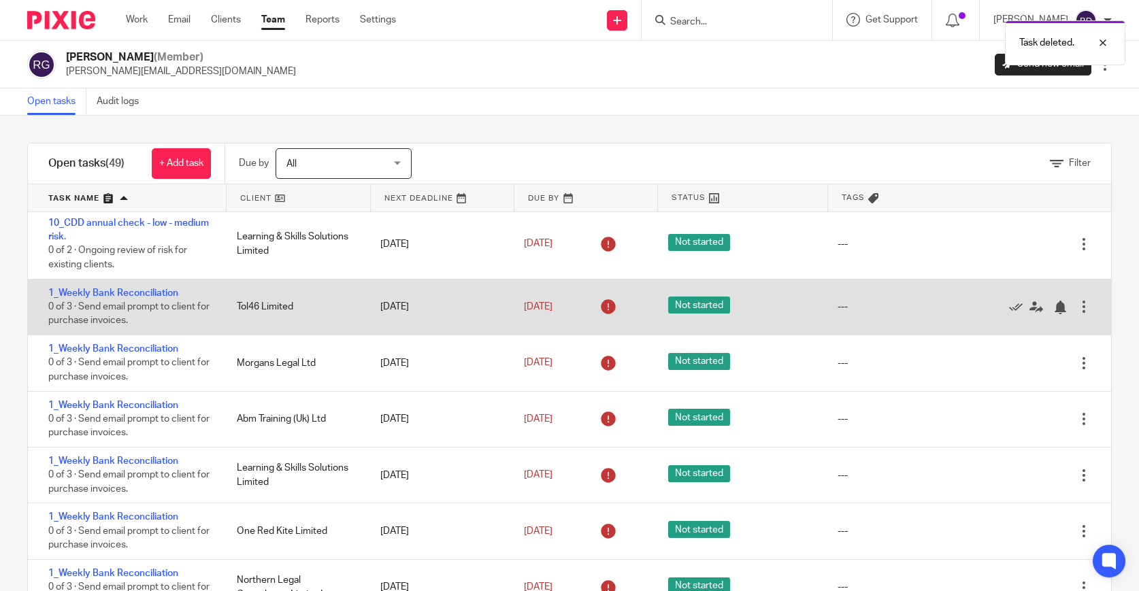
scroll to position [80, 0]
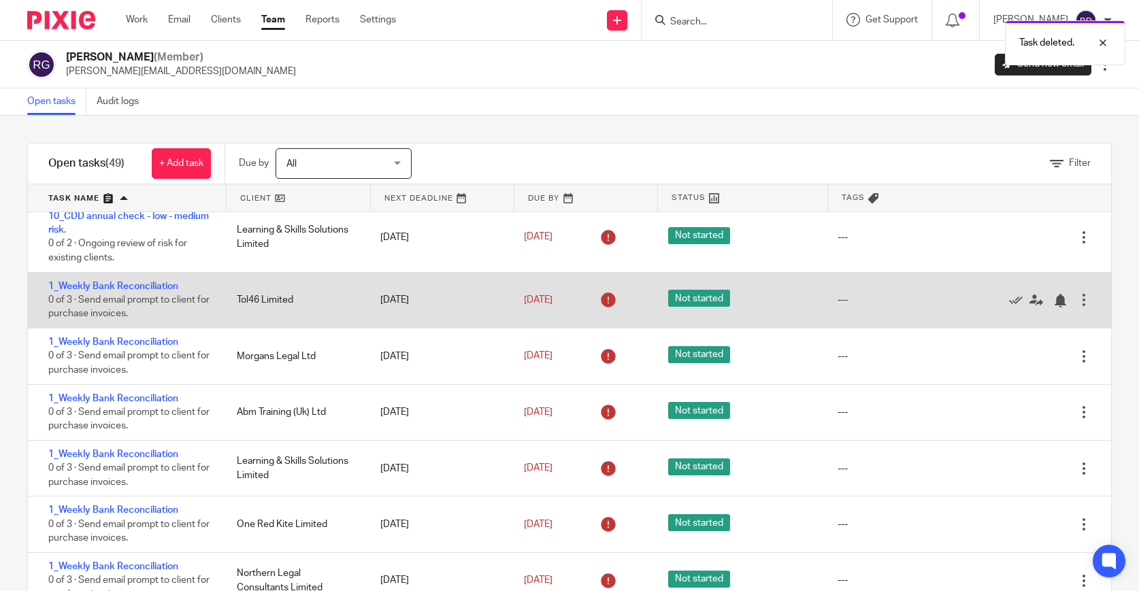
click at [1086, 302] on div at bounding box center [1084, 300] width 14 height 14
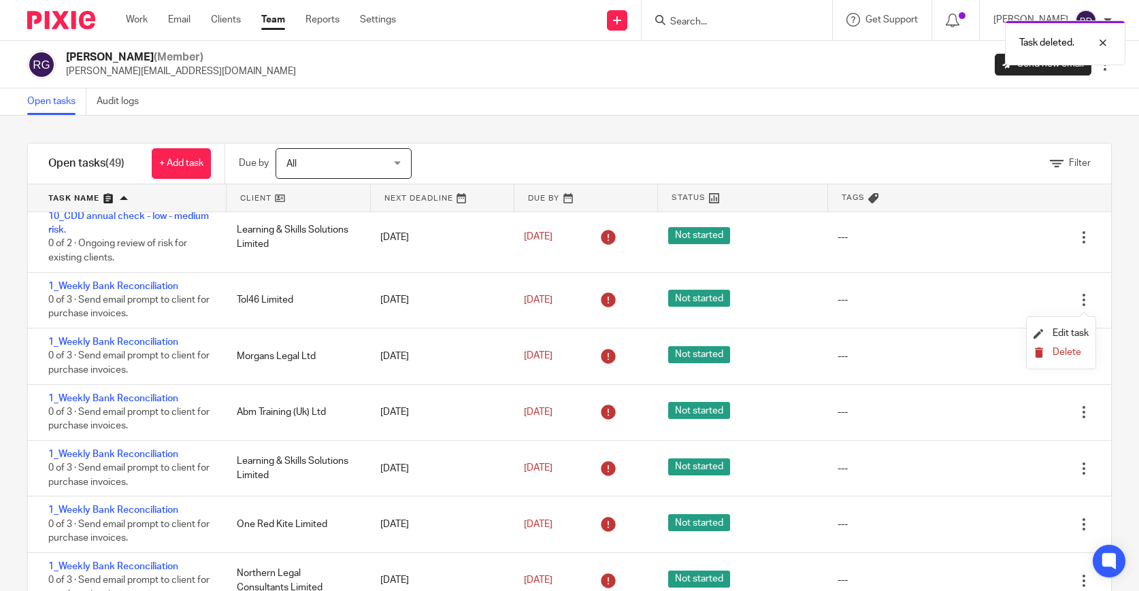
click at [1054, 357] on span "Delete" at bounding box center [1067, 353] width 29 height 10
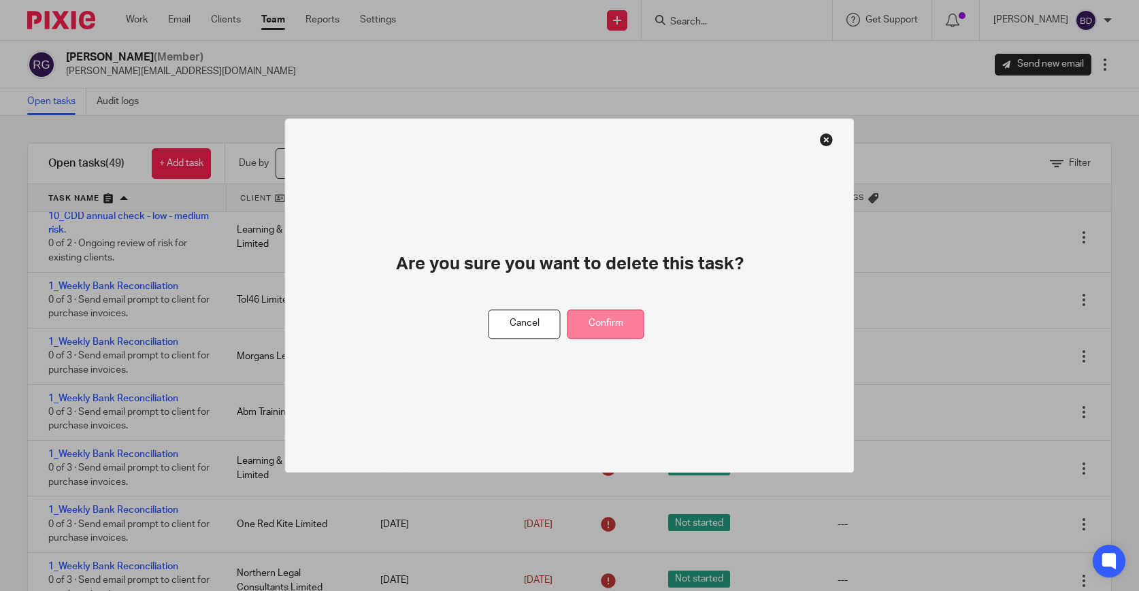
click at [631, 319] on button "Confirm" at bounding box center [606, 324] width 77 height 29
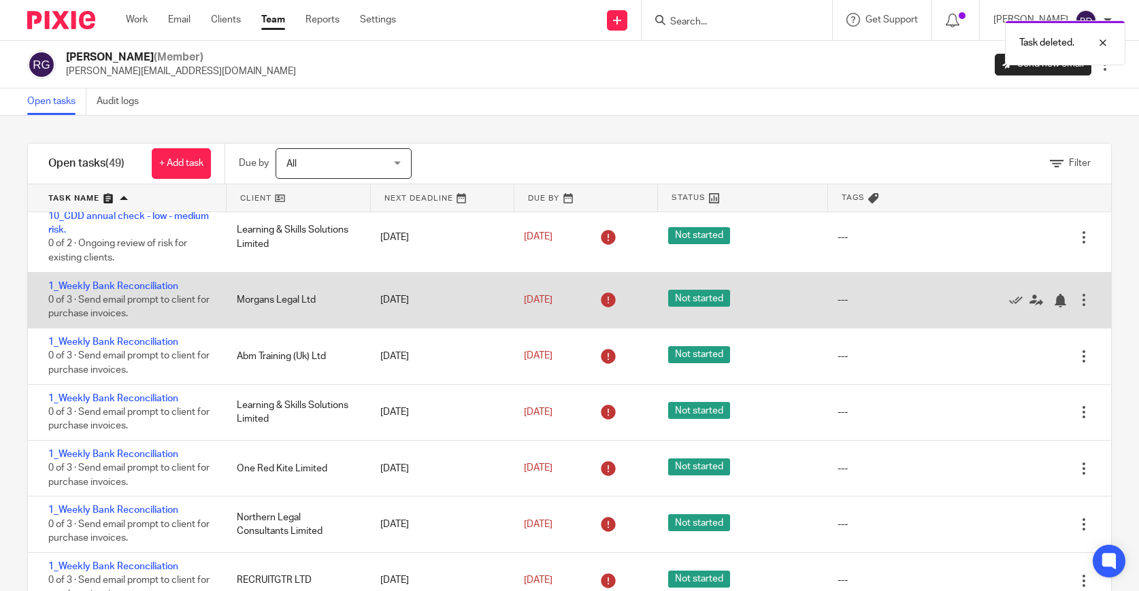
click at [1083, 306] on div at bounding box center [1084, 300] width 14 height 14
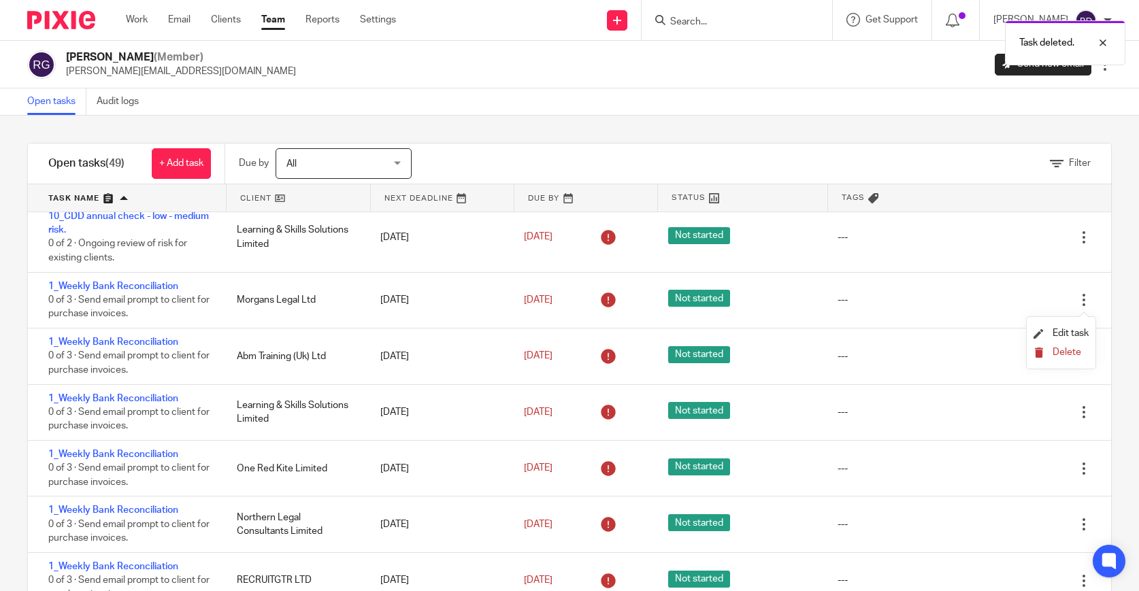
click at [1058, 350] on span "Delete" at bounding box center [1067, 353] width 29 height 10
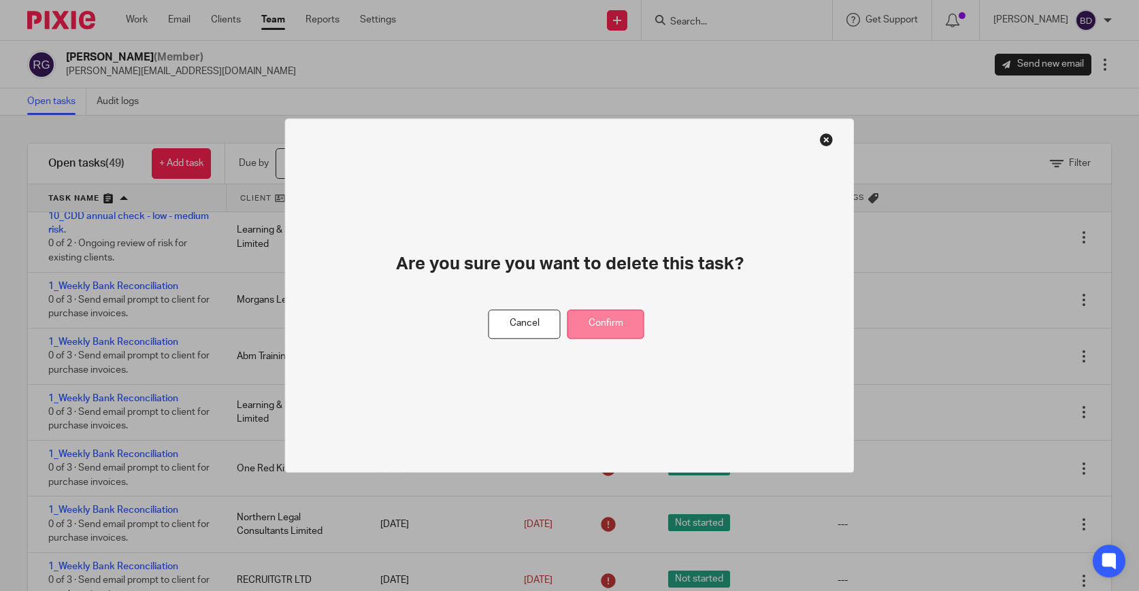
click at [624, 312] on button "Confirm" at bounding box center [606, 324] width 77 height 29
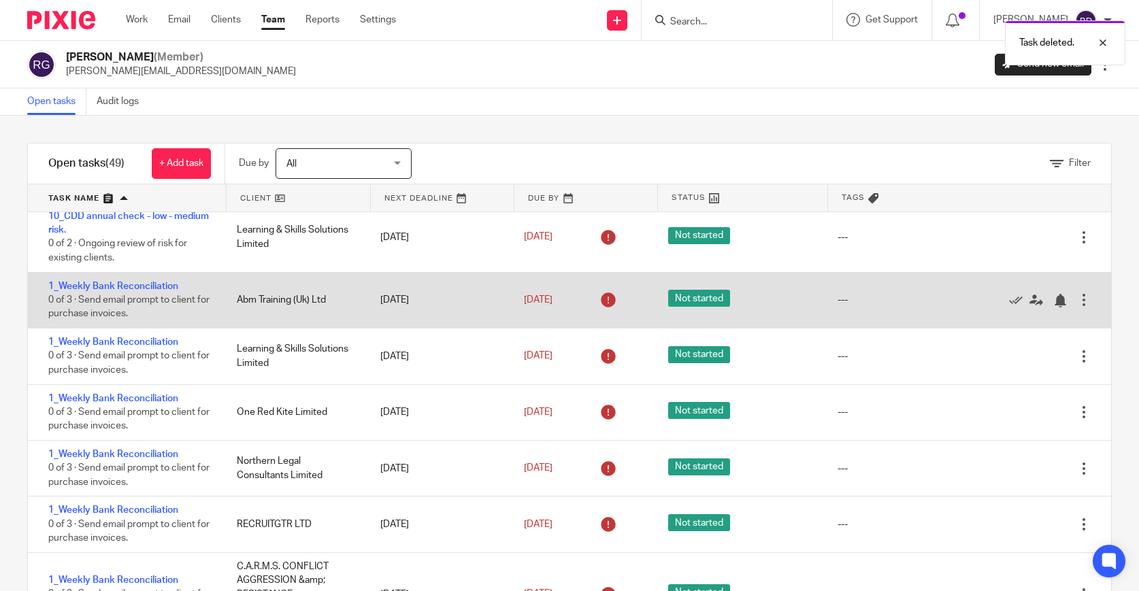
click at [1084, 307] on div at bounding box center [1084, 300] width 14 height 14
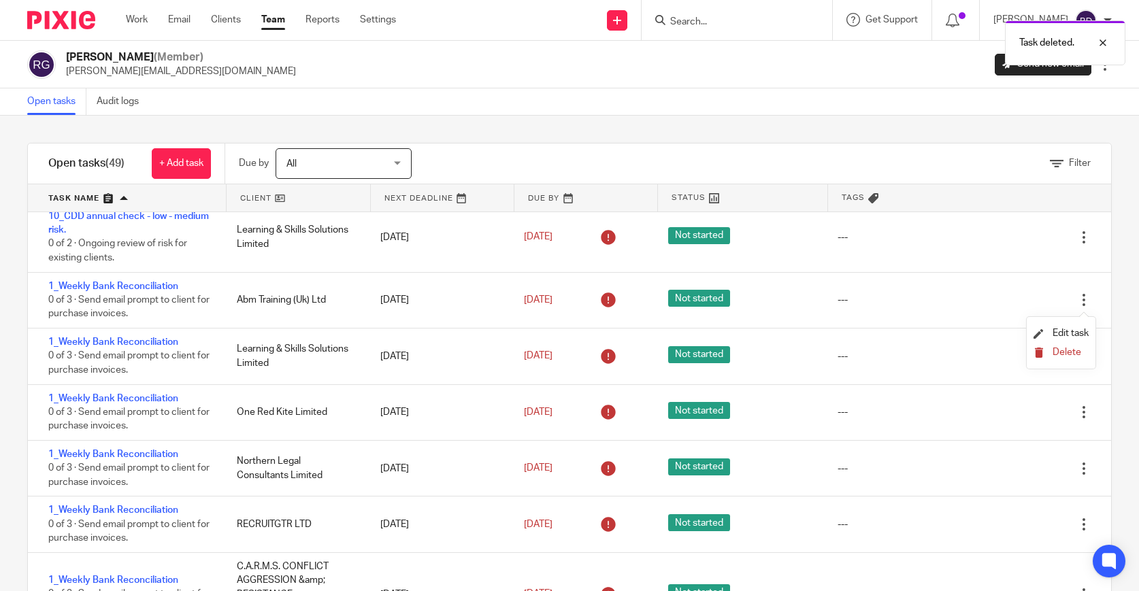
click at [1058, 357] on span "Delete" at bounding box center [1067, 353] width 29 height 10
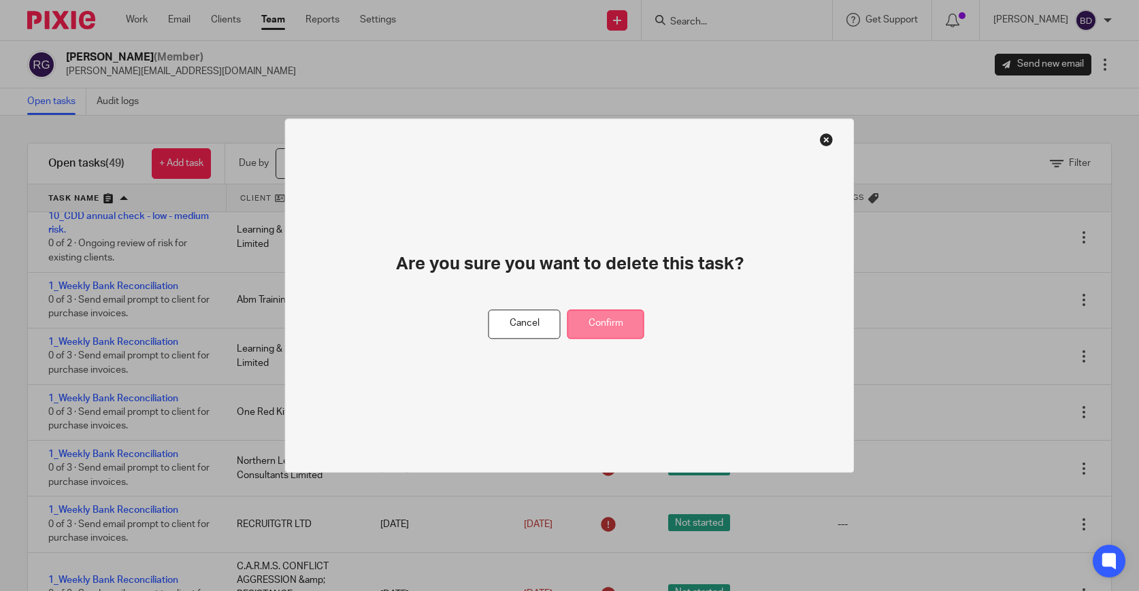
click at [628, 324] on button "Confirm" at bounding box center [606, 324] width 77 height 29
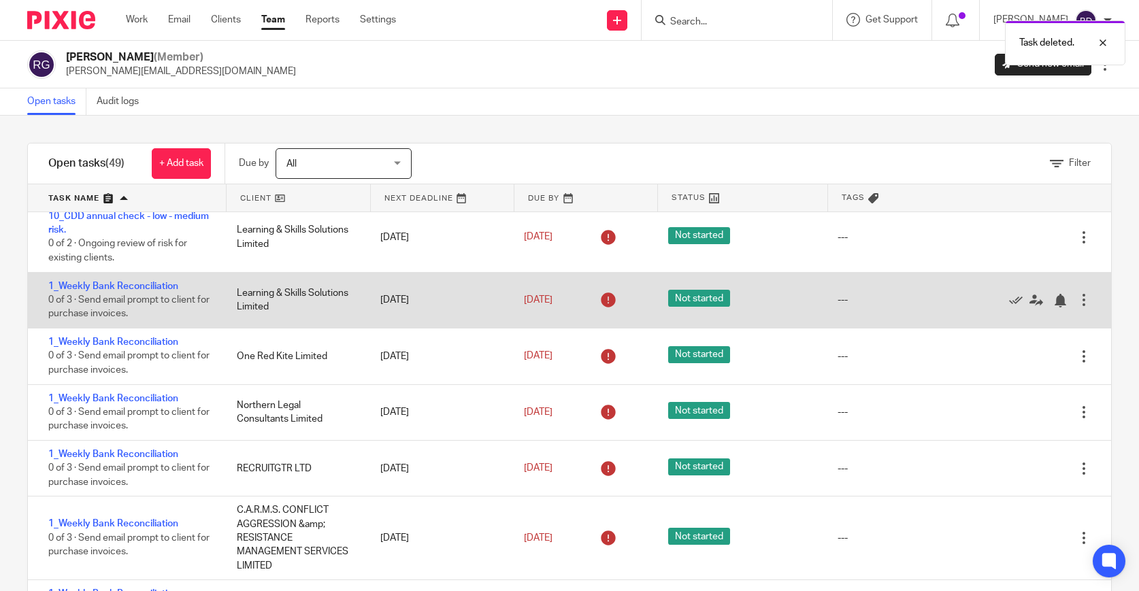
click at [1086, 306] on div at bounding box center [1084, 300] width 14 height 14
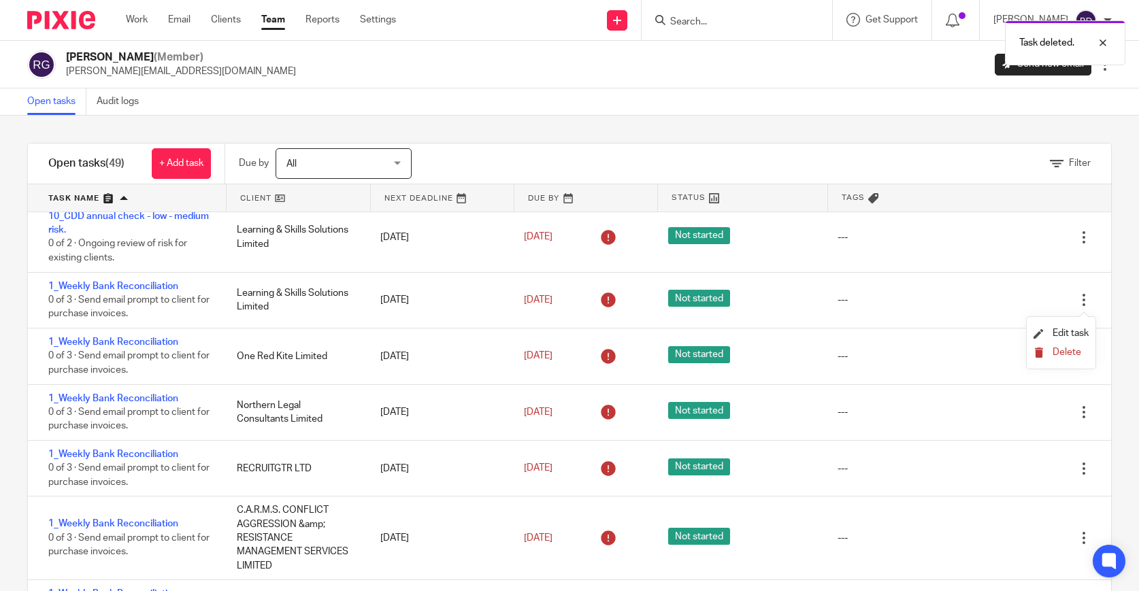
click at [1067, 352] on span "Delete" at bounding box center [1067, 353] width 29 height 10
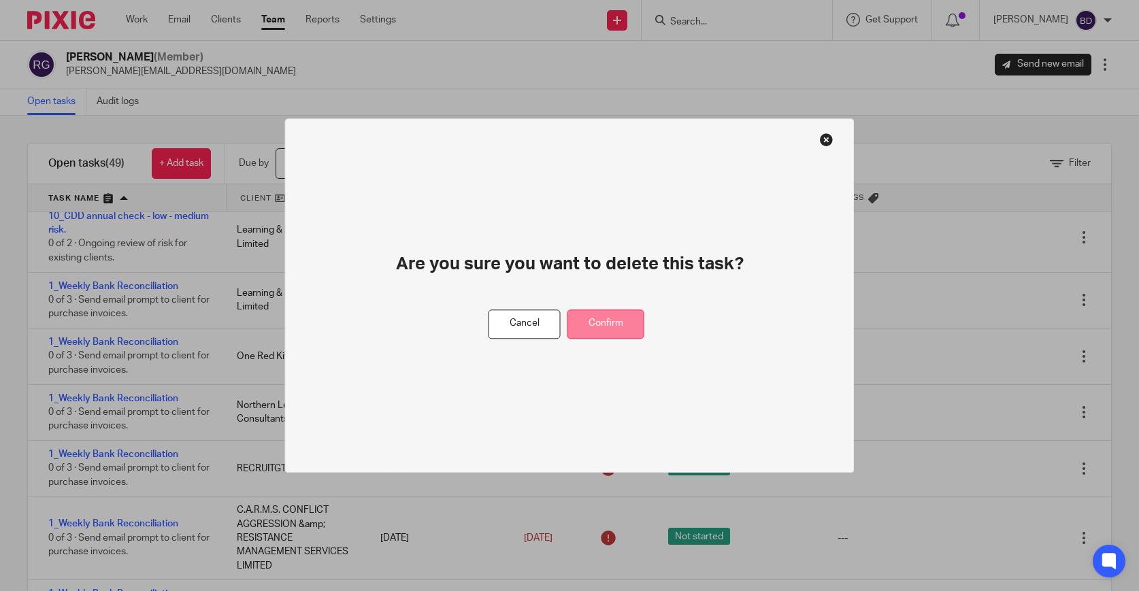
click at [631, 320] on button "Confirm" at bounding box center [606, 324] width 77 height 29
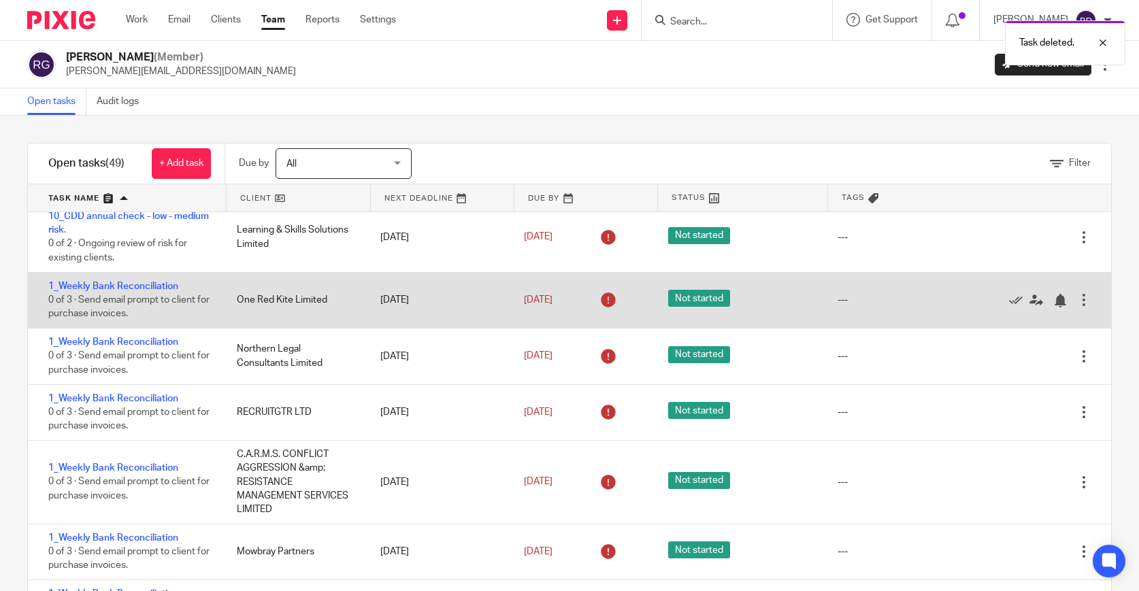
click at [1082, 298] on div at bounding box center [1084, 300] width 14 height 14
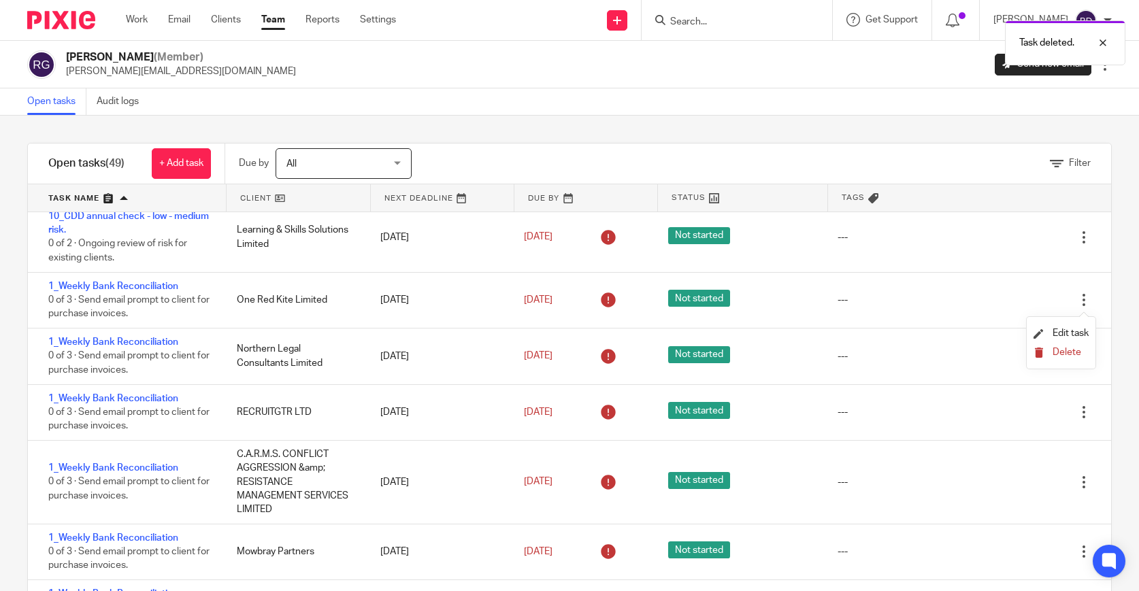
click at [1061, 354] on span "Delete" at bounding box center [1067, 353] width 29 height 10
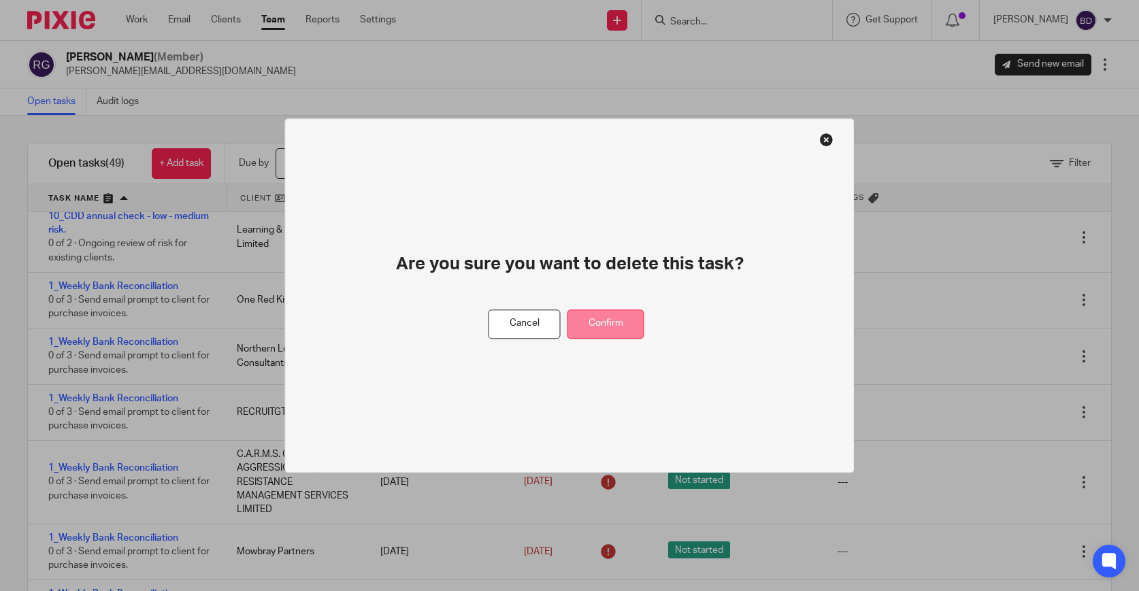
click at [622, 323] on button "Confirm" at bounding box center [606, 324] width 77 height 29
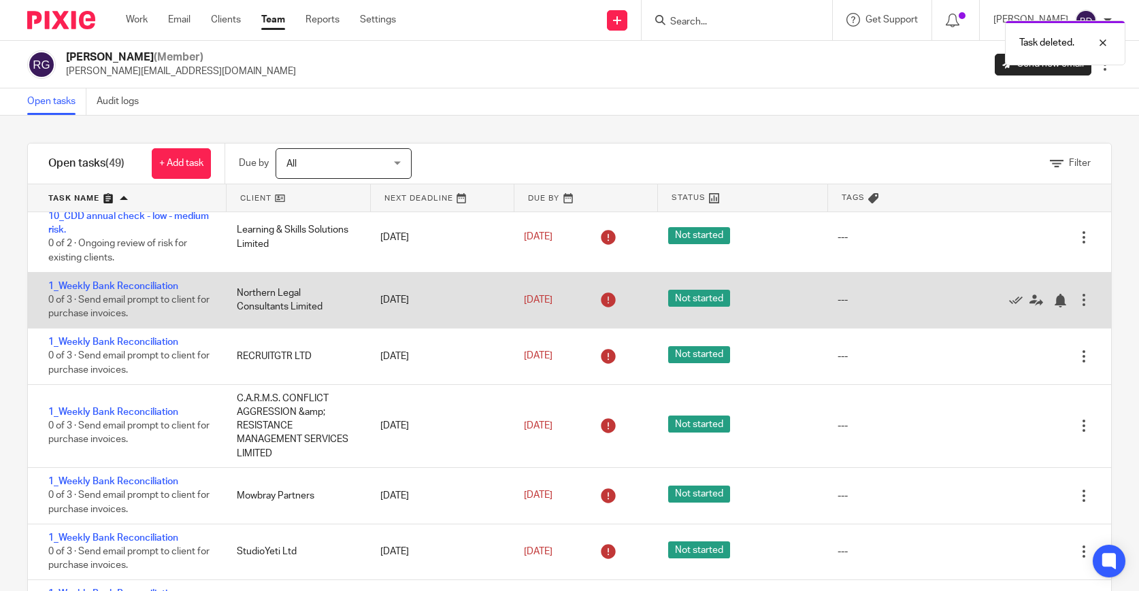
click at [1084, 302] on div at bounding box center [1084, 300] width 14 height 14
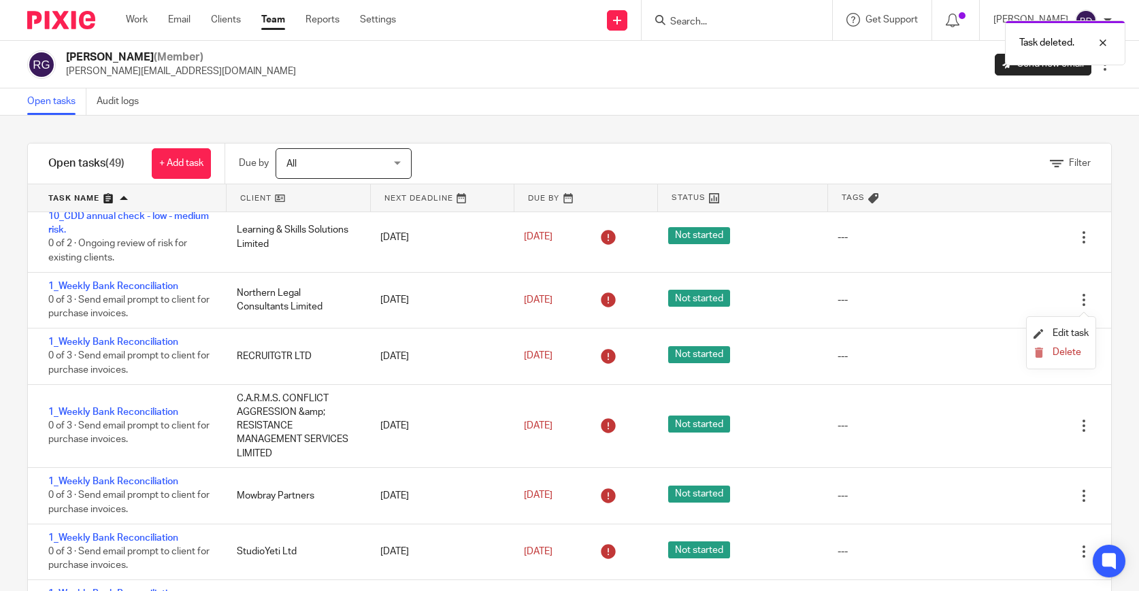
click at [1071, 347] on li "Delete" at bounding box center [1061, 353] width 55 height 18
click at [1047, 357] on button "Delete" at bounding box center [1061, 353] width 55 height 11
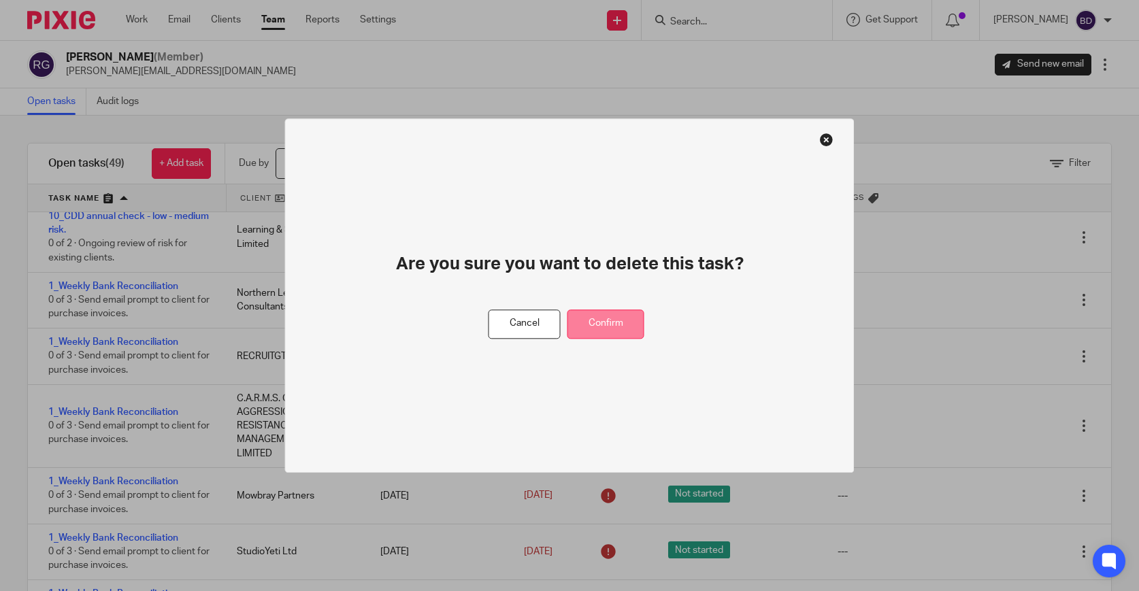
click at [630, 323] on button "Confirm" at bounding box center [606, 324] width 77 height 29
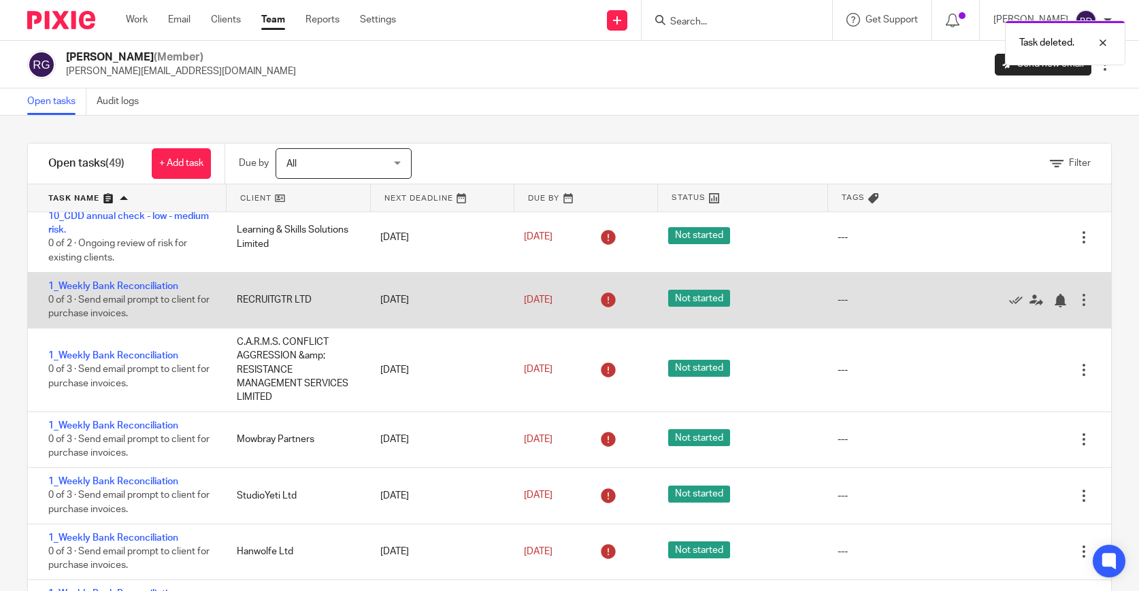
click at [1086, 307] on div at bounding box center [1084, 300] width 14 height 14
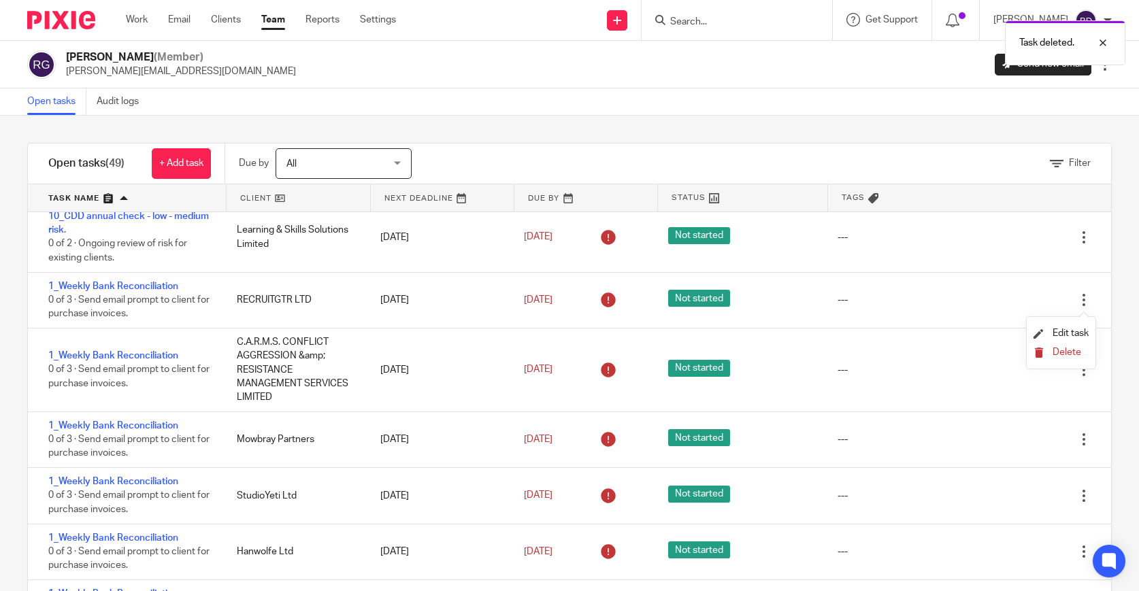
click at [1077, 356] on span "Delete" at bounding box center [1067, 353] width 29 height 10
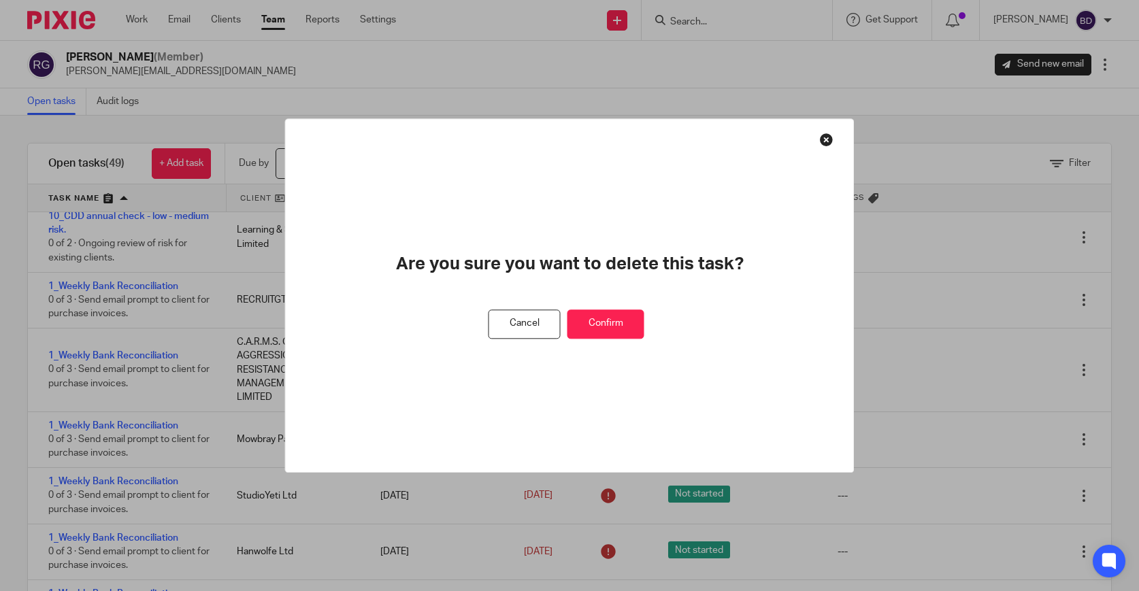
click at [617, 326] on button "Confirm" at bounding box center [606, 324] width 77 height 29
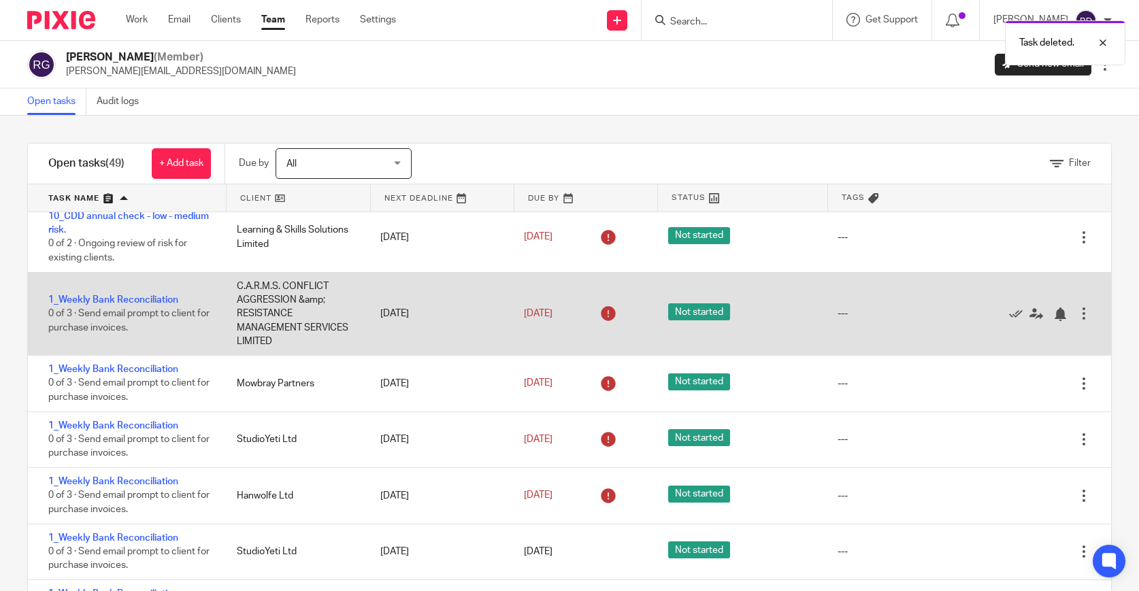
click at [1083, 320] on div at bounding box center [1084, 314] width 14 height 14
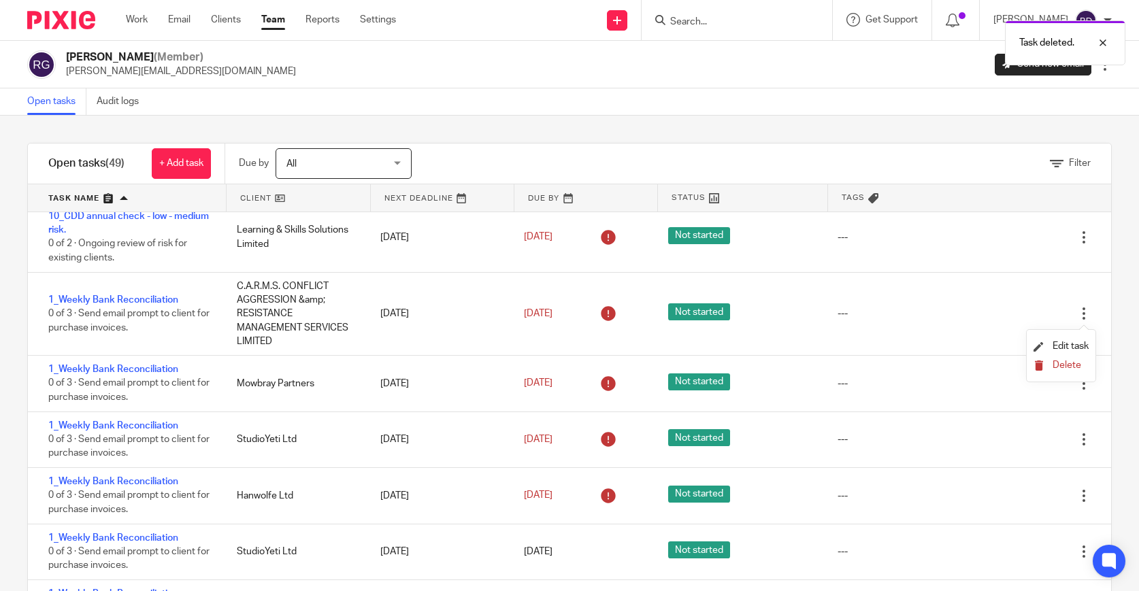
click at [1056, 366] on span "Delete" at bounding box center [1067, 366] width 29 height 10
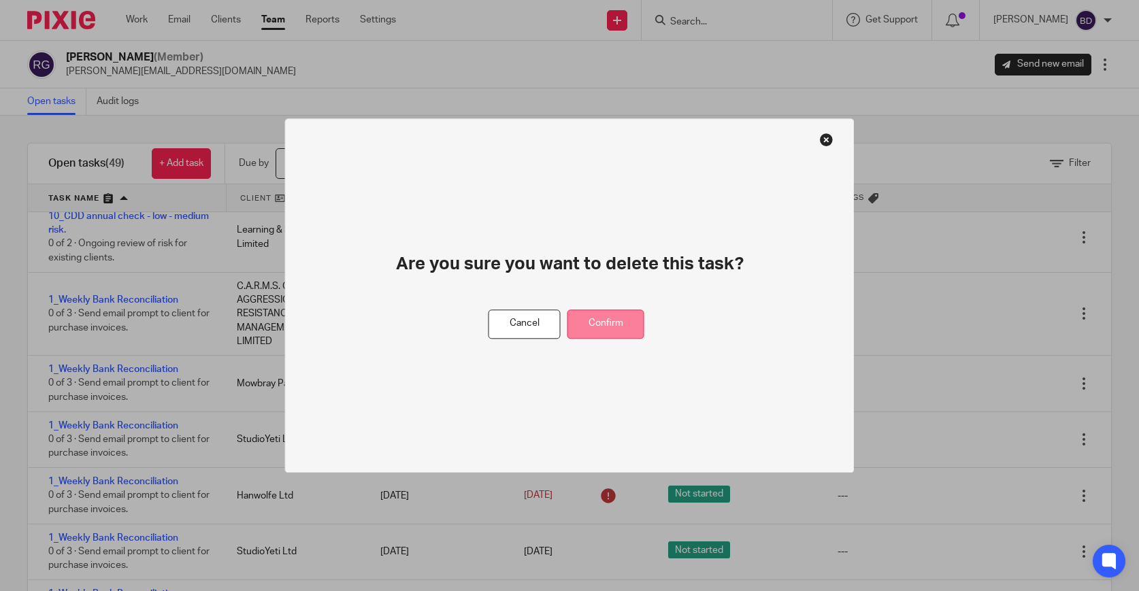
click at [611, 321] on button "Confirm" at bounding box center [606, 324] width 77 height 29
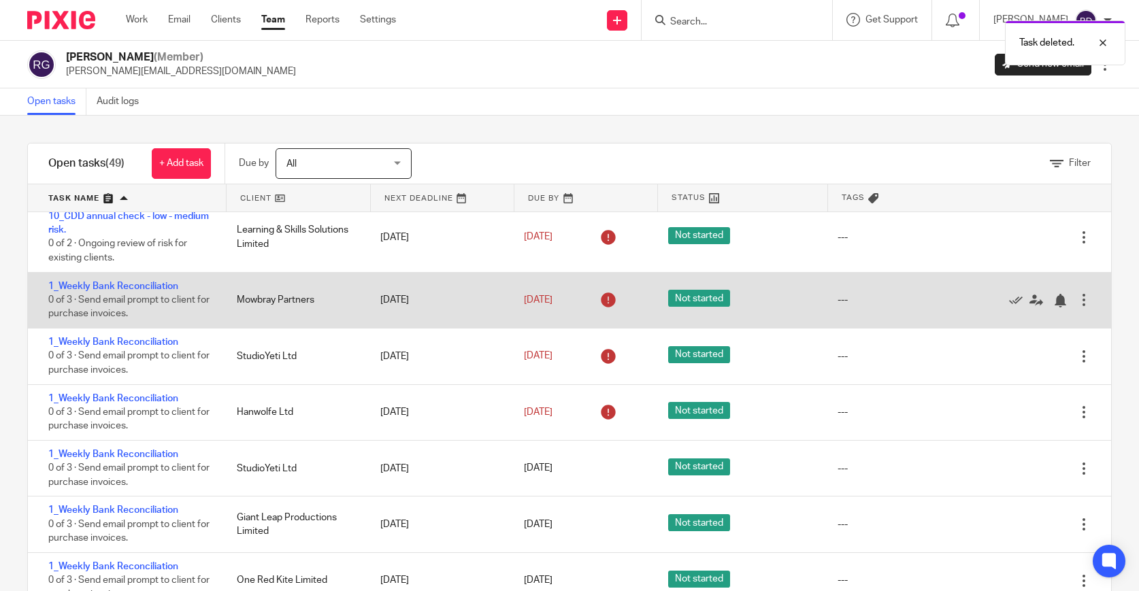
click at [1086, 306] on div at bounding box center [1084, 300] width 14 height 14
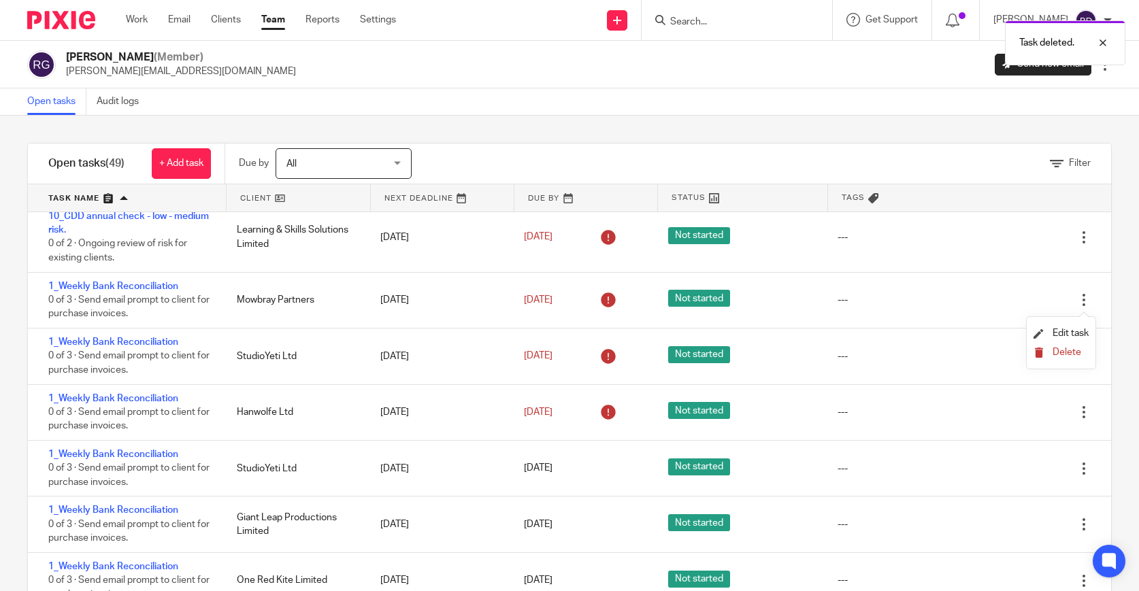
click at [1071, 356] on span "Delete" at bounding box center [1067, 353] width 29 height 10
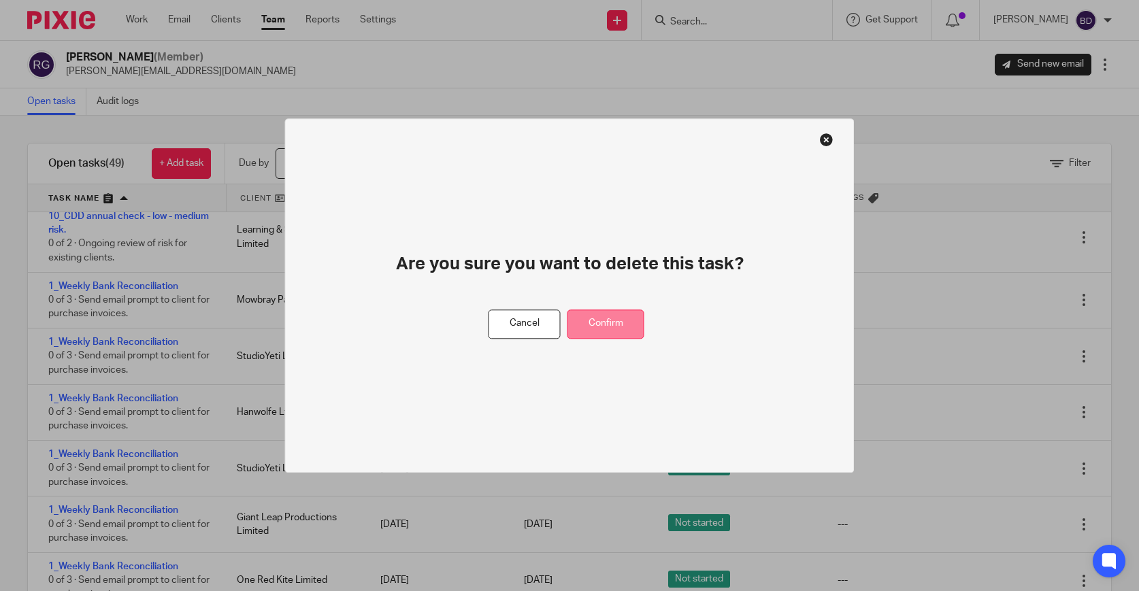
click at [619, 317] on button "Confirm" at bounding box center [606, 324] width 77 height 29
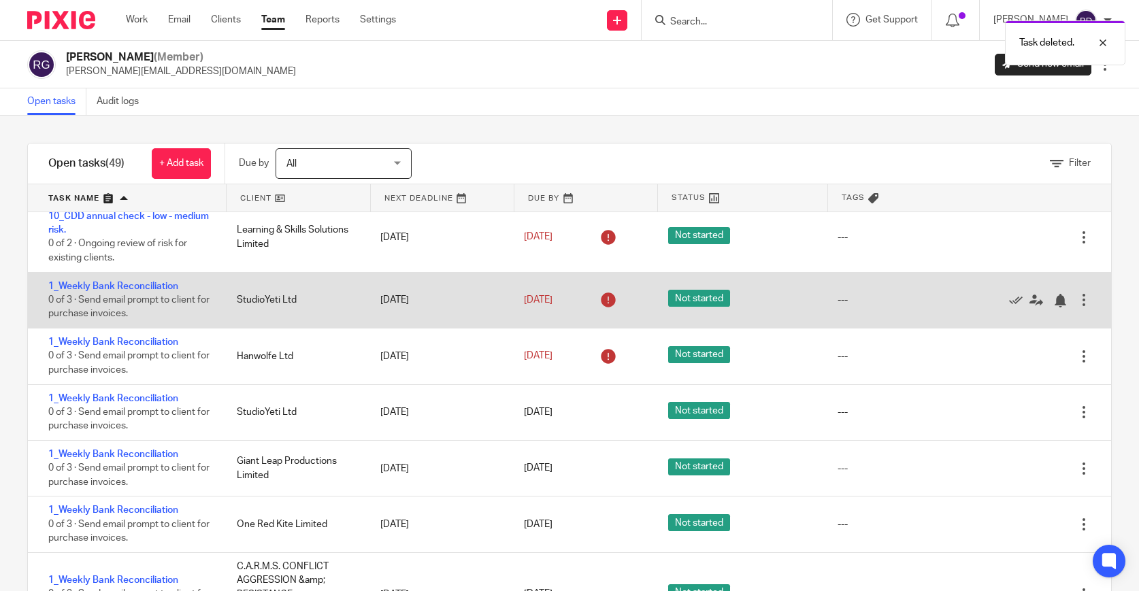
click at [1080, 310] on div "Edit task Delete" at bounding box center [1053, 300] width 118 height 55
click at [1085, 310] on div "Edit task Delete" at bounding box center [1053, 300] width 118 height 55
click at [1085, 307] on div at bounding box center [1084, 300] width 14 height 14
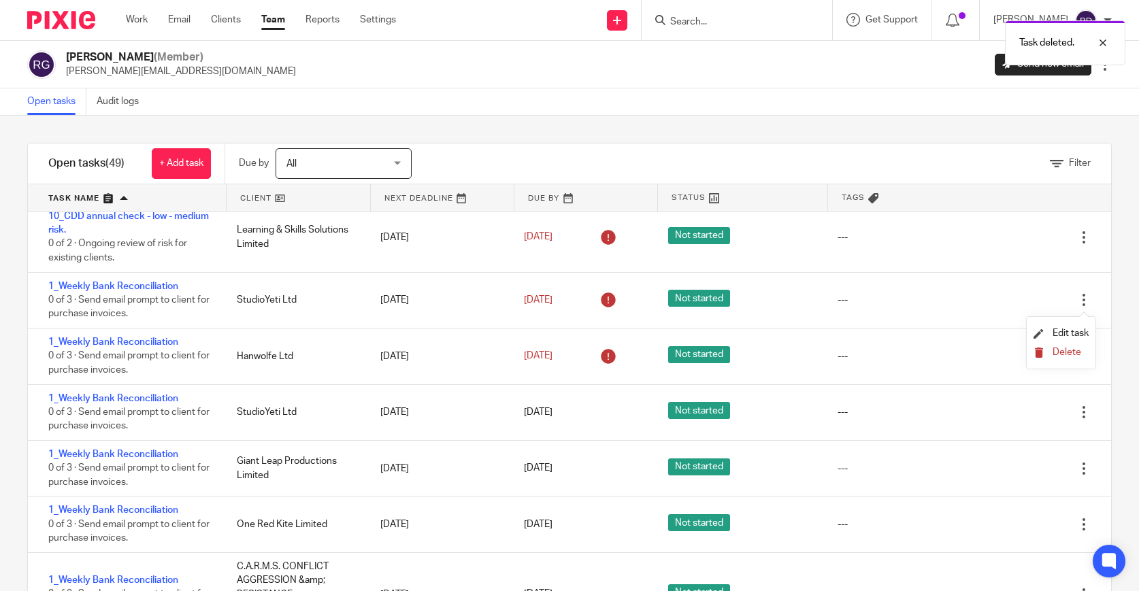
click at [1069, 353] on span "Delete" at bounding box center [1067, 353] width 29 height 10
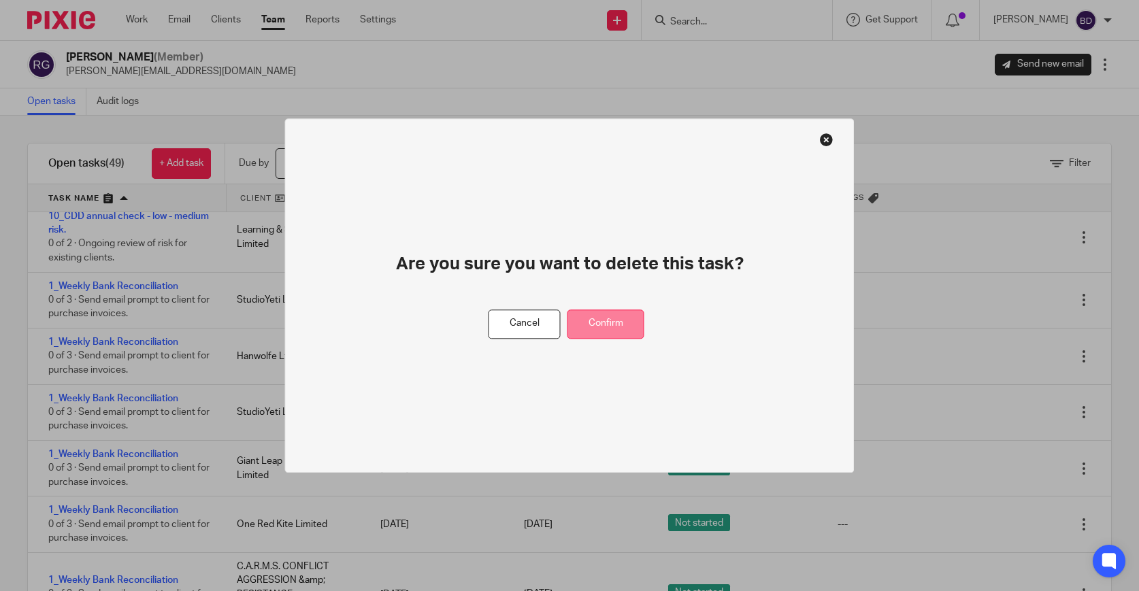
click at [622, 319] on button "Confirm" at bounding box center [606, 324] width 77 height 29
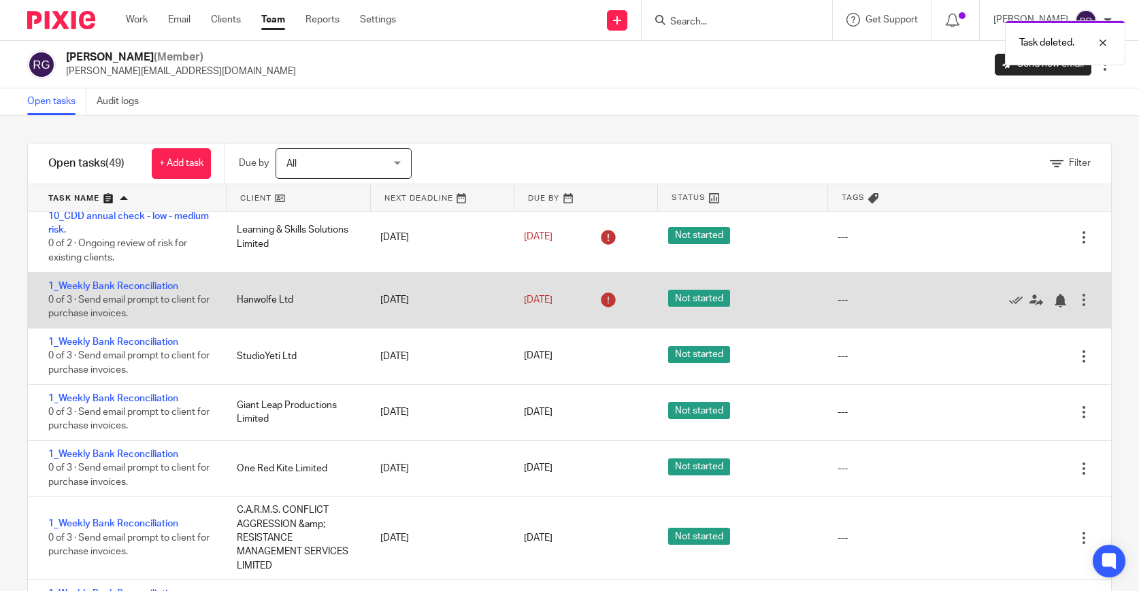
click at [1086, 306] on div at bounding box center [1084, 300] width 14 height 14
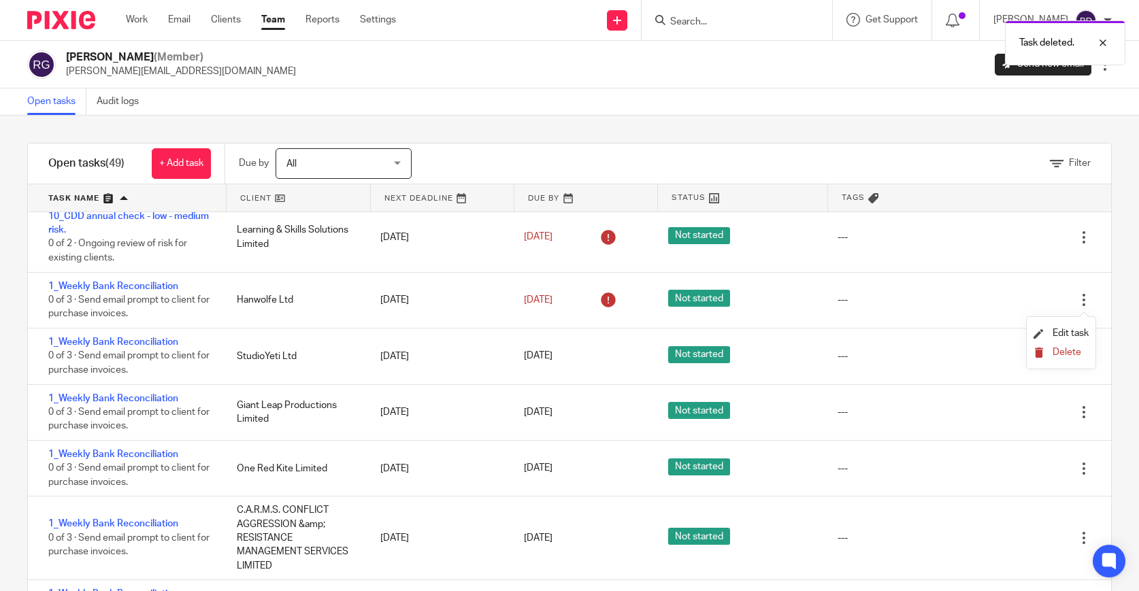
click at [1067, 355] on span "Delete" at bounding box center [1067, 353] width 29 height 10
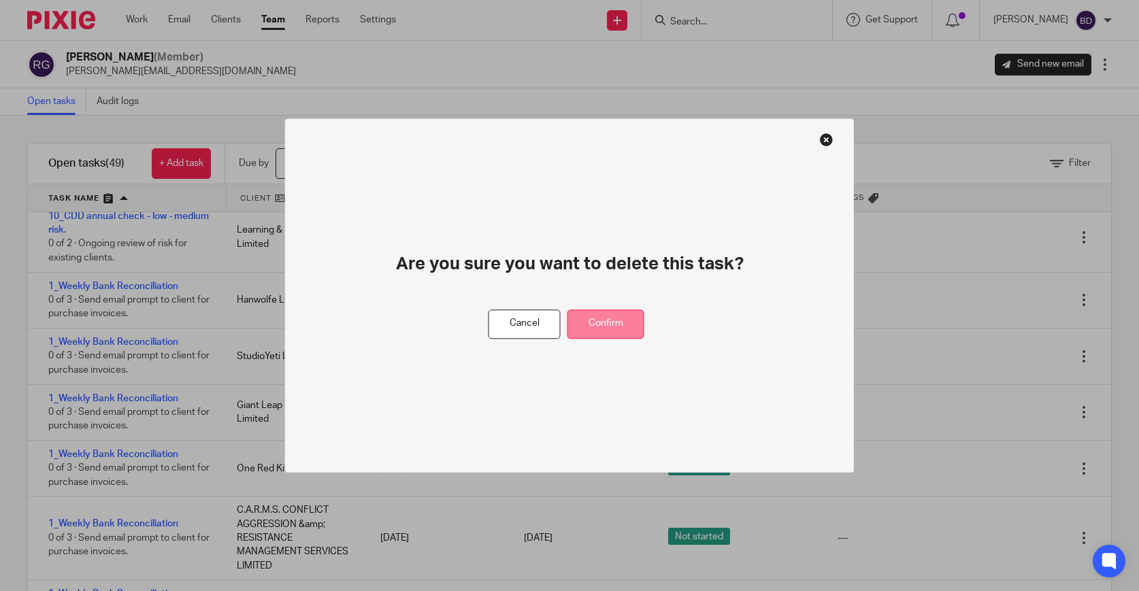
click at [636, 319] on button "Confirm" at bounding box center [606, 324] width 77 height 29
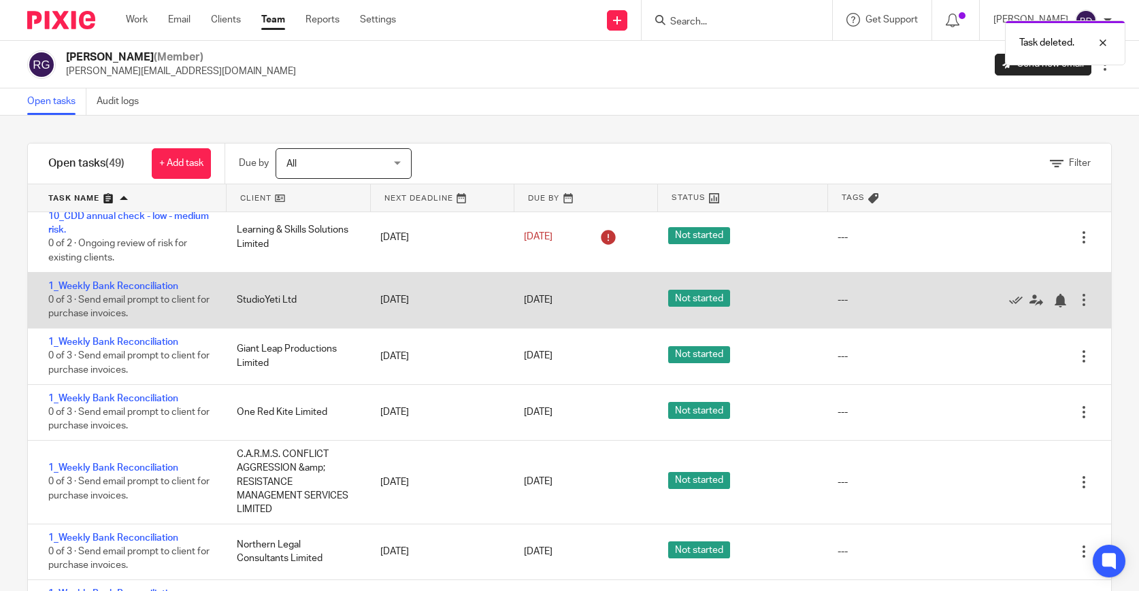
click at [1086, 299] on div at bounding box center [1084, 300] width 14 height 14
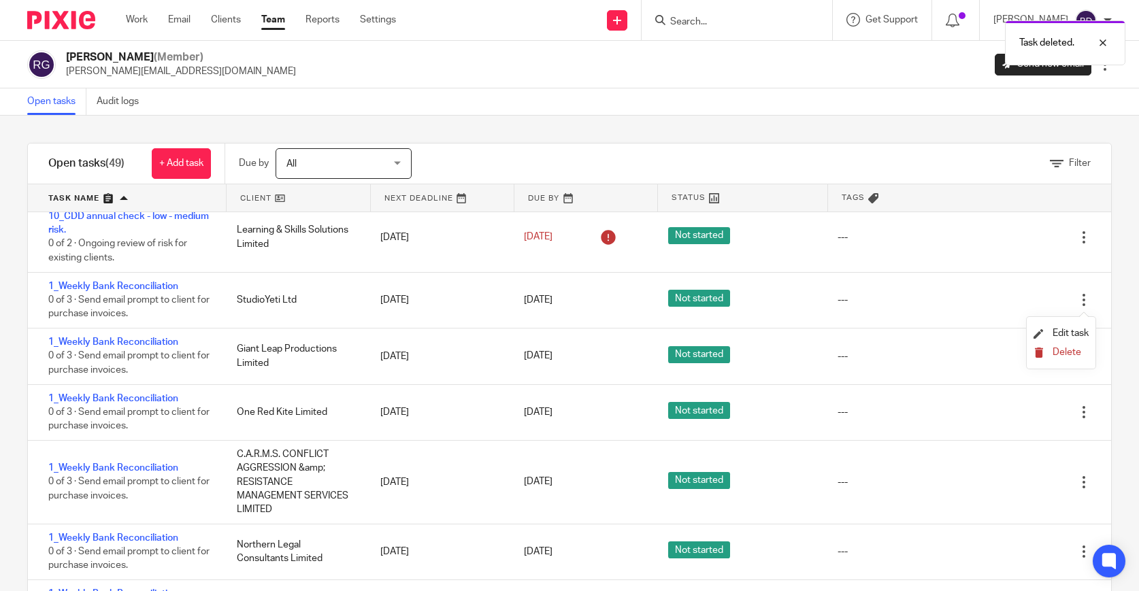
click at [1071, 353] on span "Delete" at bounding box center [1067, 353] width 29 height 10
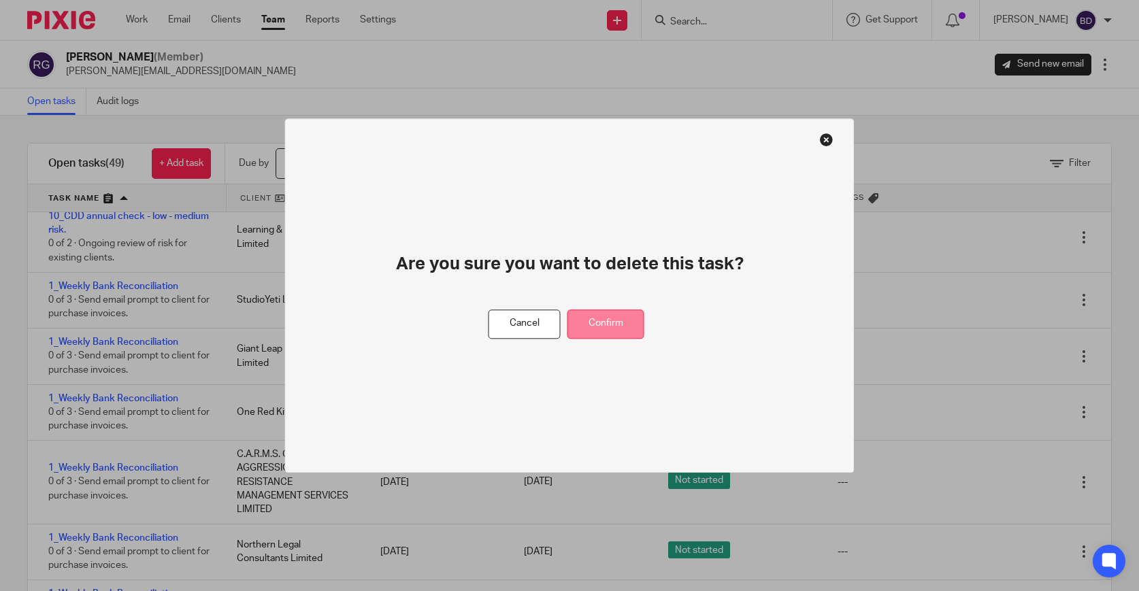
click at [637, 318] on button "Confirm" at bounding box center [606, 324] width 77 height 29
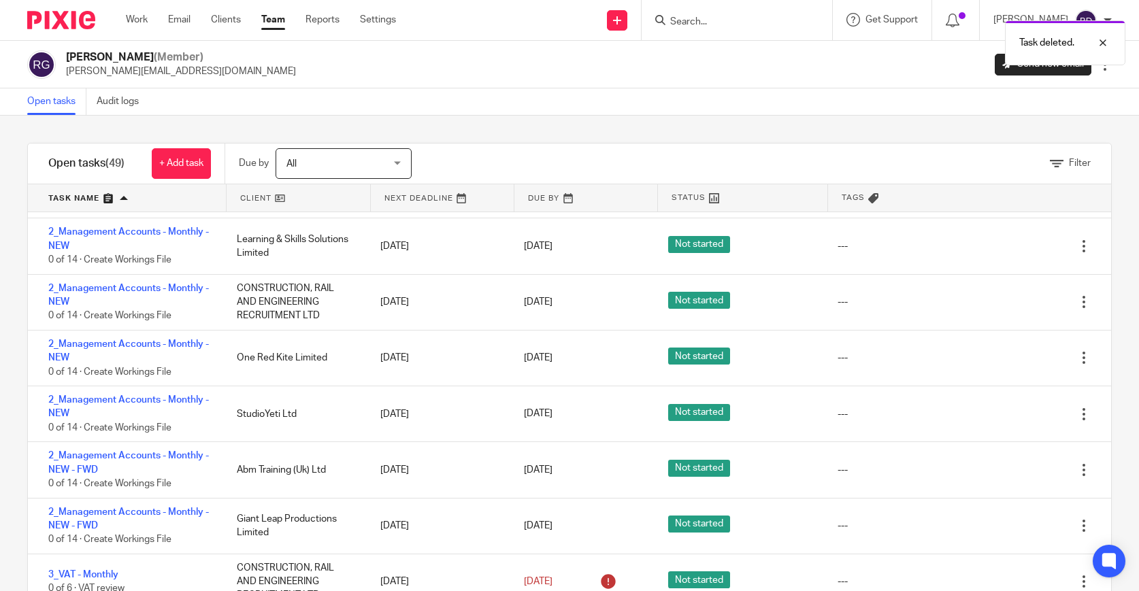
scroll to position [0, 0]
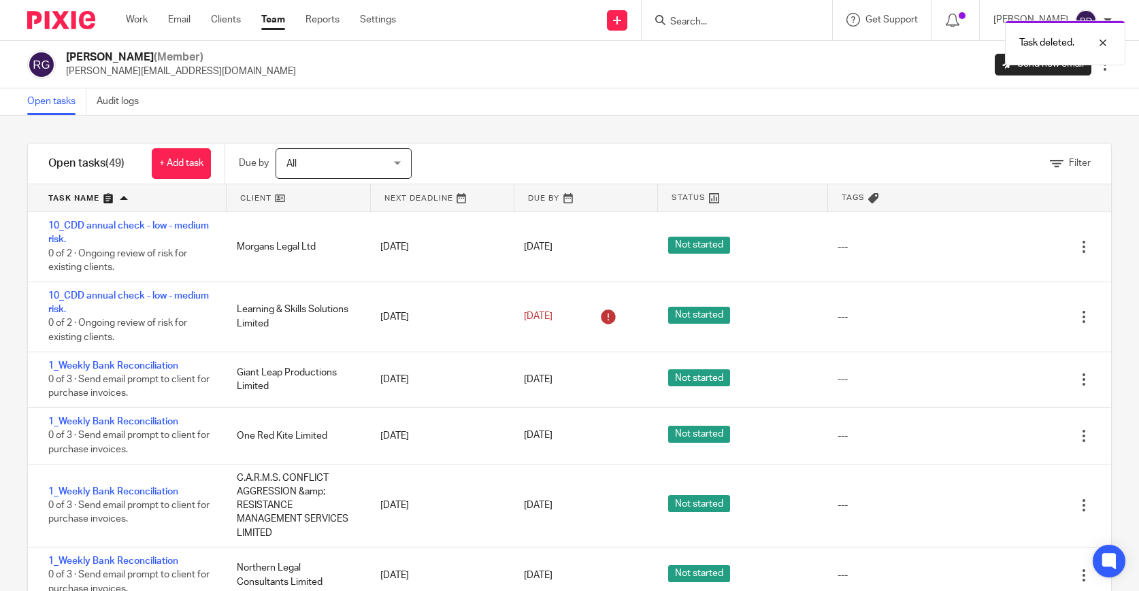
click at [55, 99] on link "Open tasks" at bounding box center [56, 101] width 59 height 27
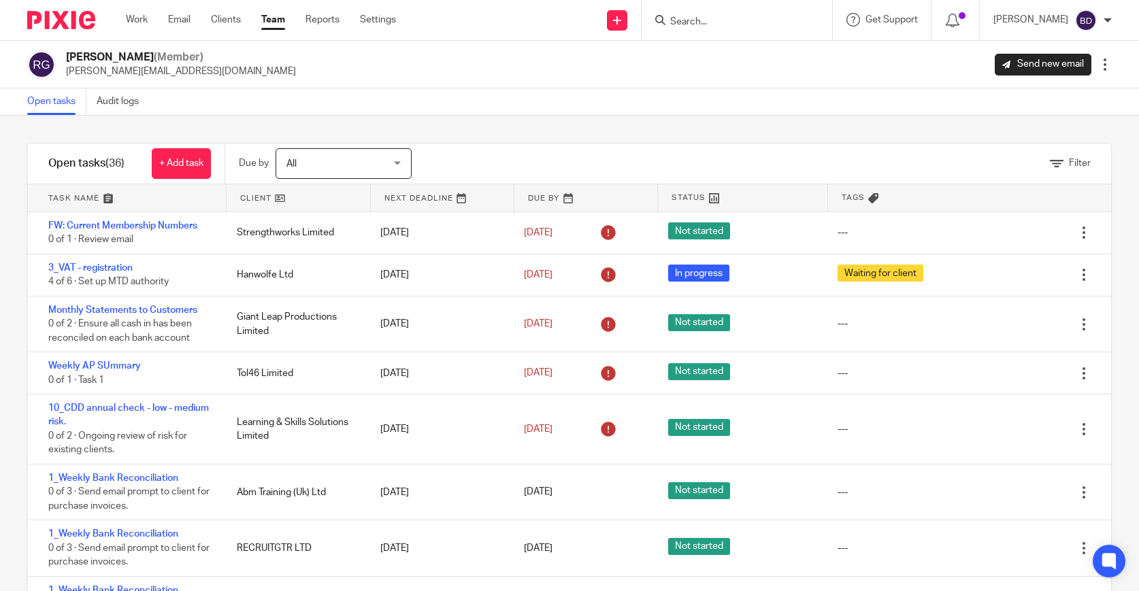
click at [110, 203] on link at bounding box center [127, 197] width 198 height 27
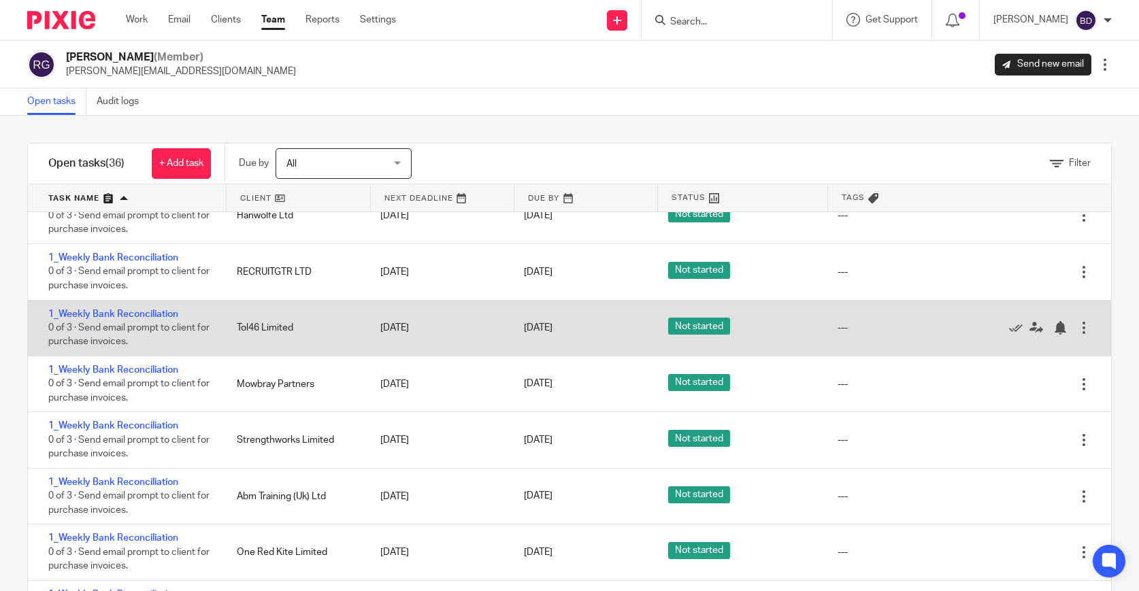
scroll to position [285, 0]
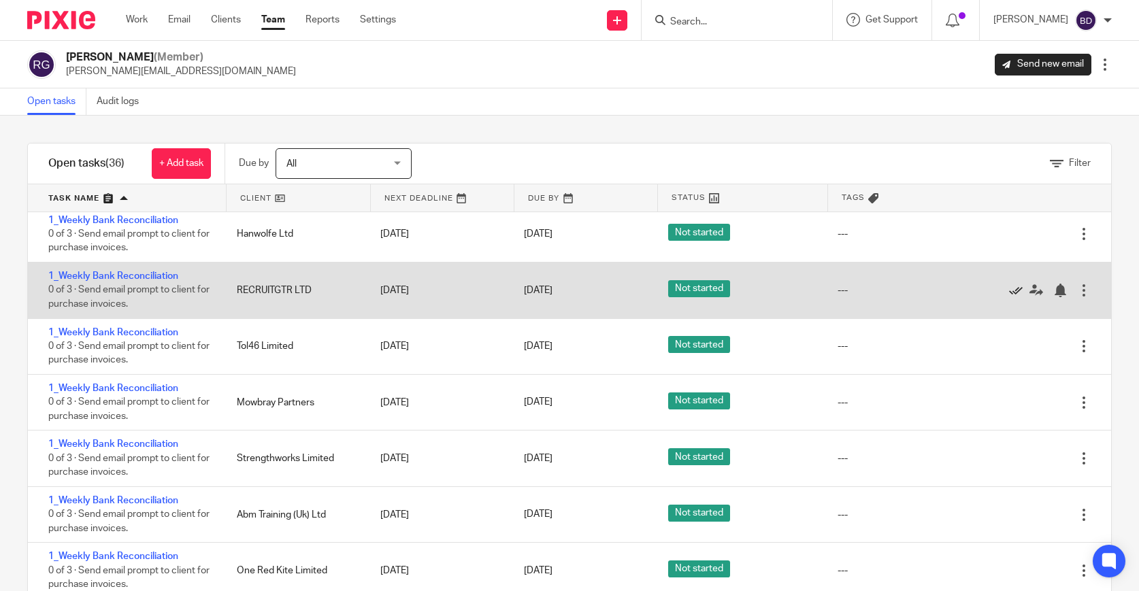
click at [1013, 297] on icon at bounding box center [1016, 291] width 14 height 14
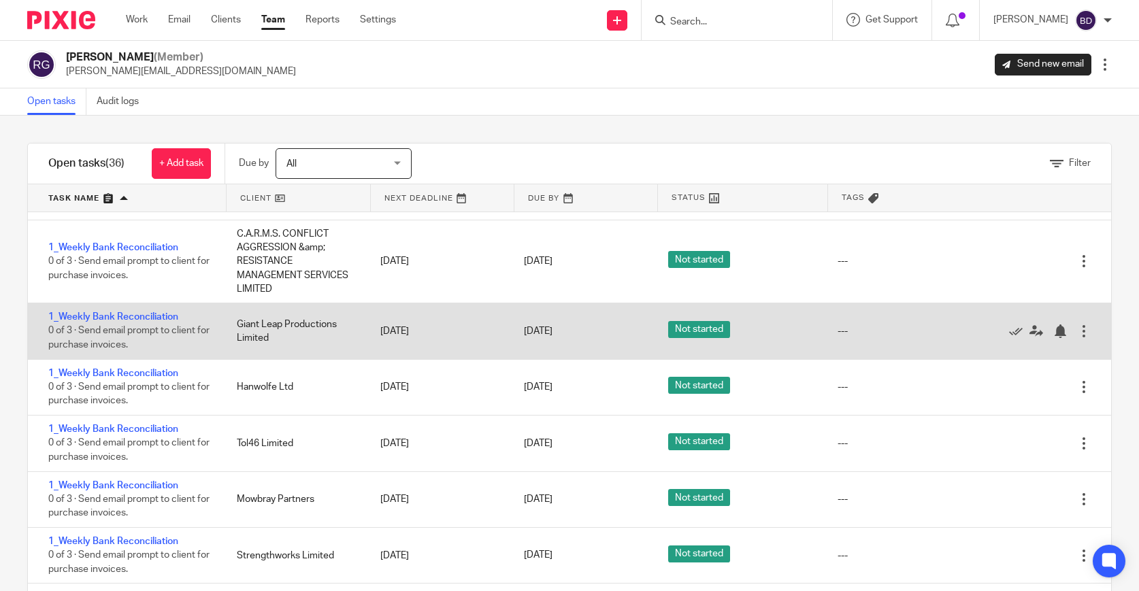
scroll to position [133, 0]
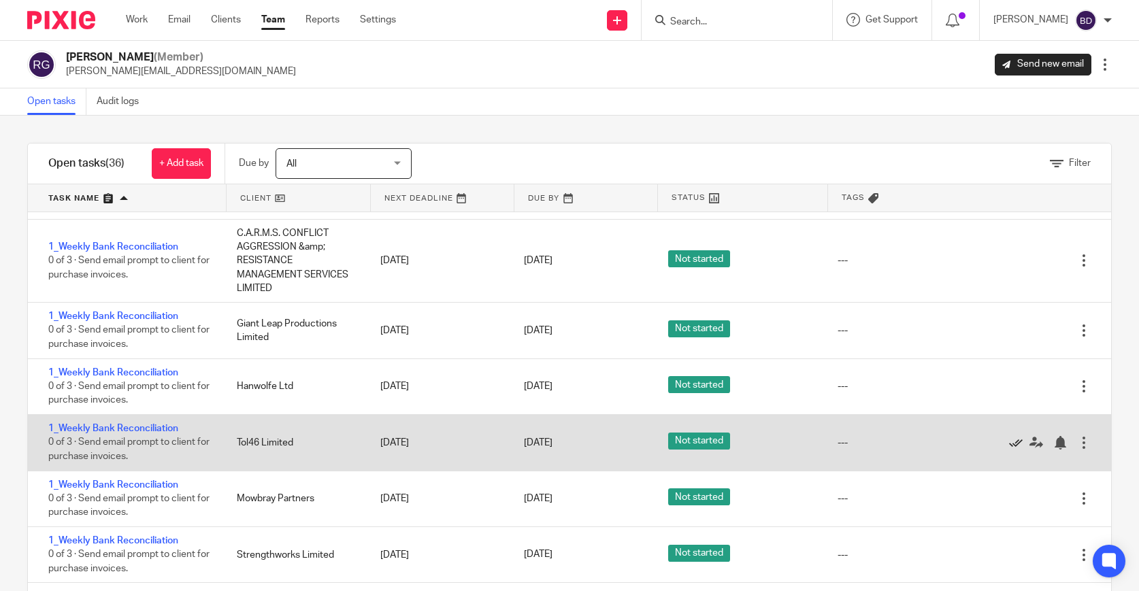
click at [1015, 449] on icon at bounding box center [1016, 443] width 14 height 14
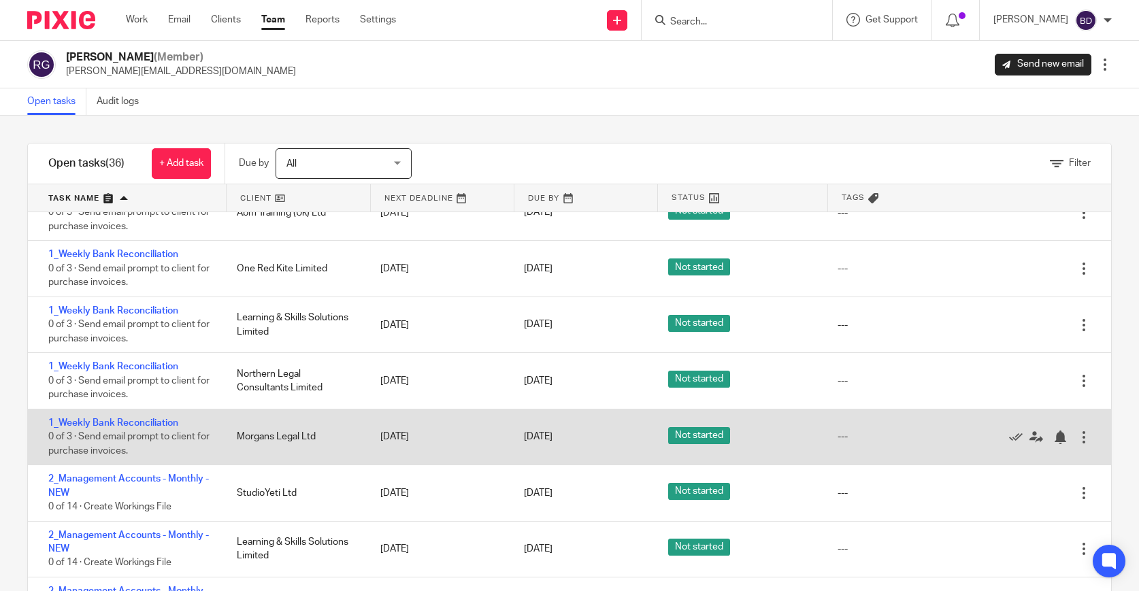
scroll to position [476, 0]
click at [1016, 444] on icon at bounding box center [1016, 437] width 14 height 14
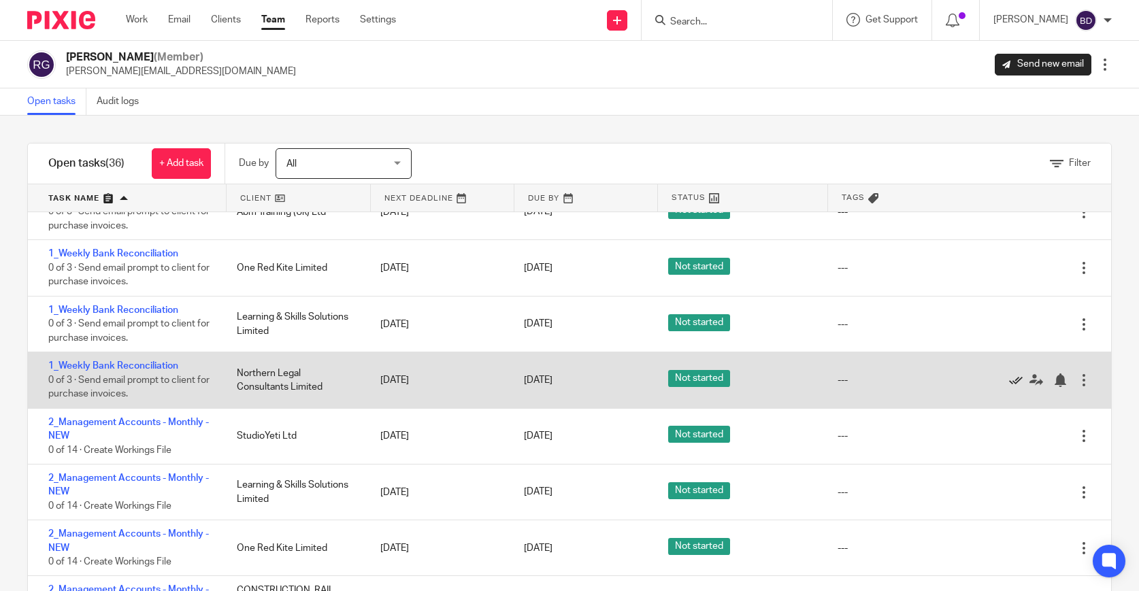
click at [1016, 387] on icon at bounding box center [1016, 381] width 14 height 14
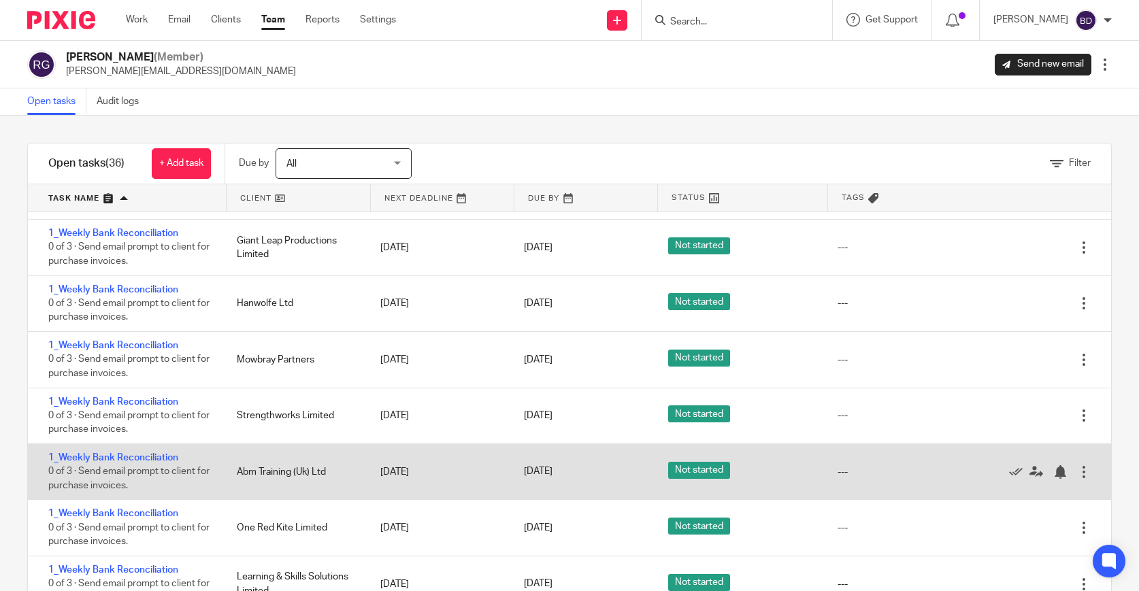
scroll to position [211, 0]
